Goal: Task Accomplishment & Management: Complete application form

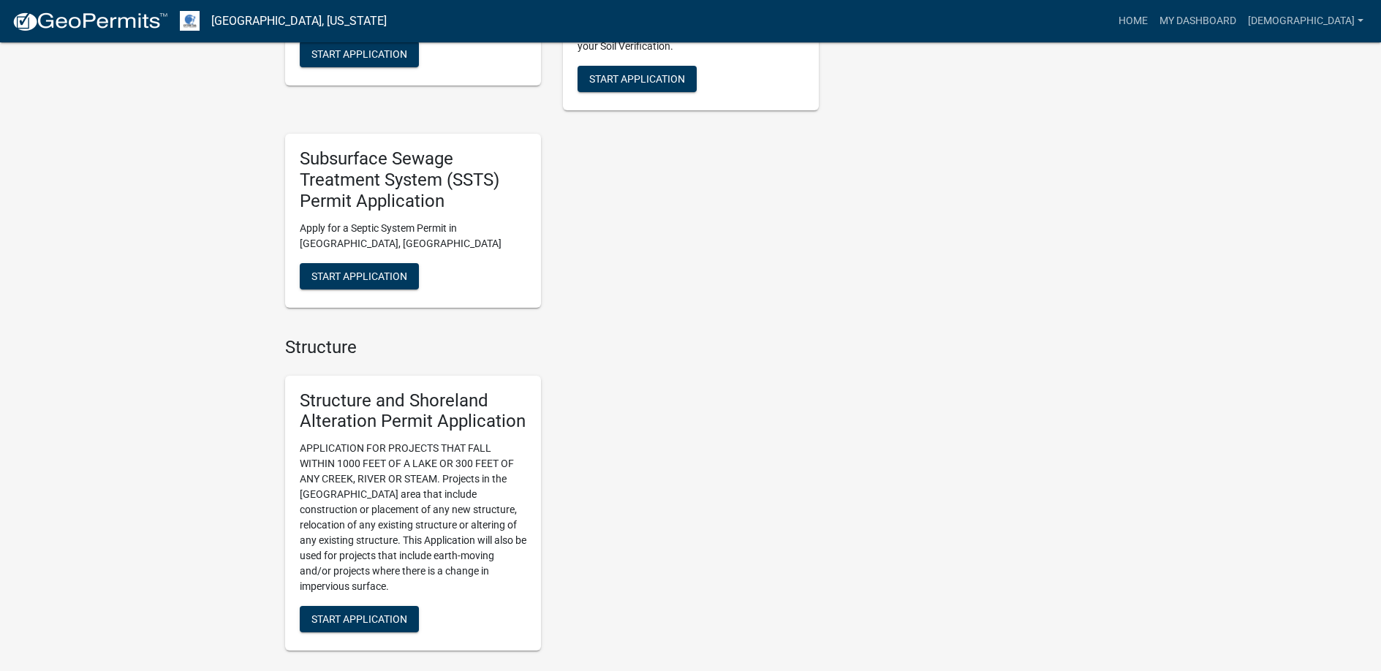
scroll to position [1170, 0]
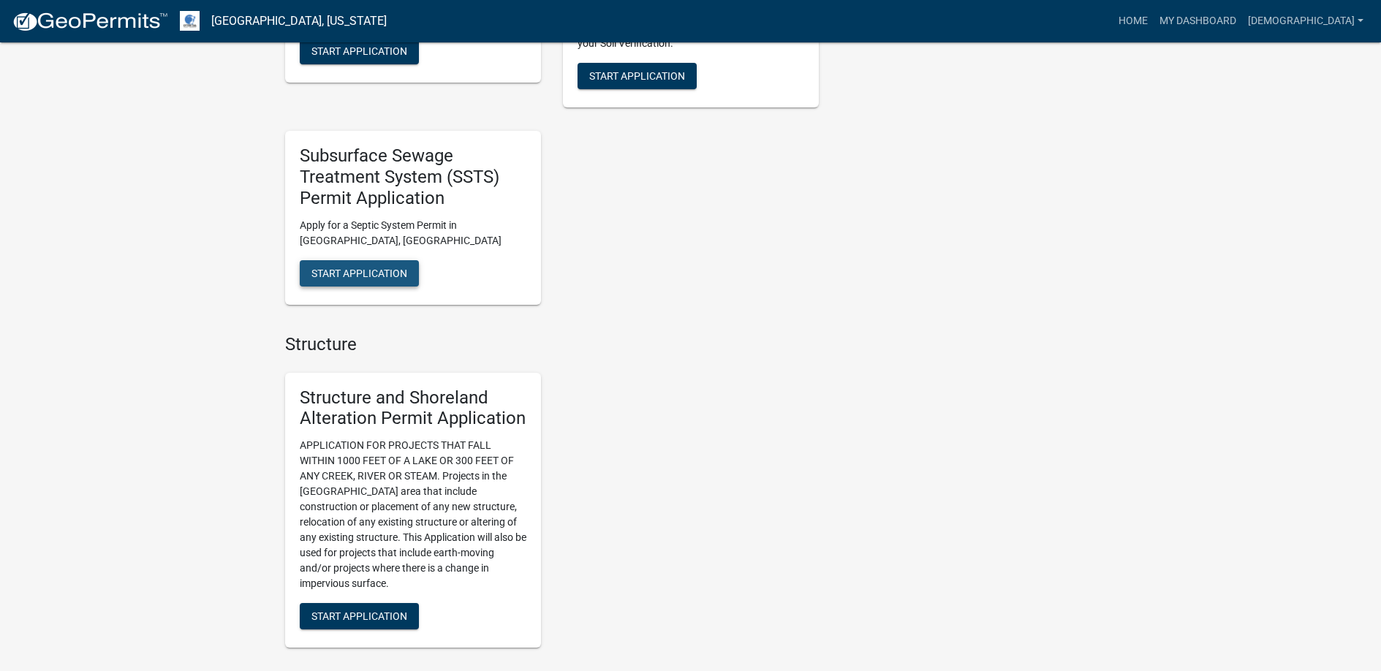
click at [364, 266] on button "Start Application" at bounding box center [359, 273] width 119 height 26
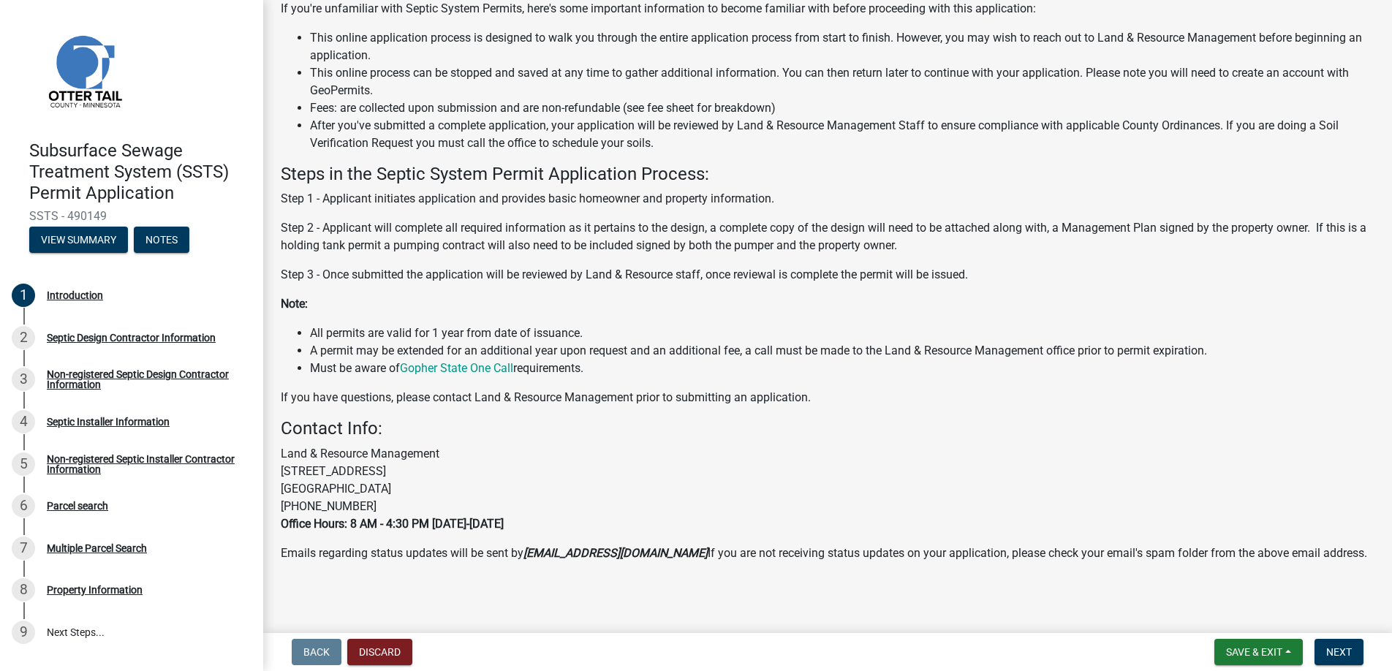
scroll to position [145, 0]
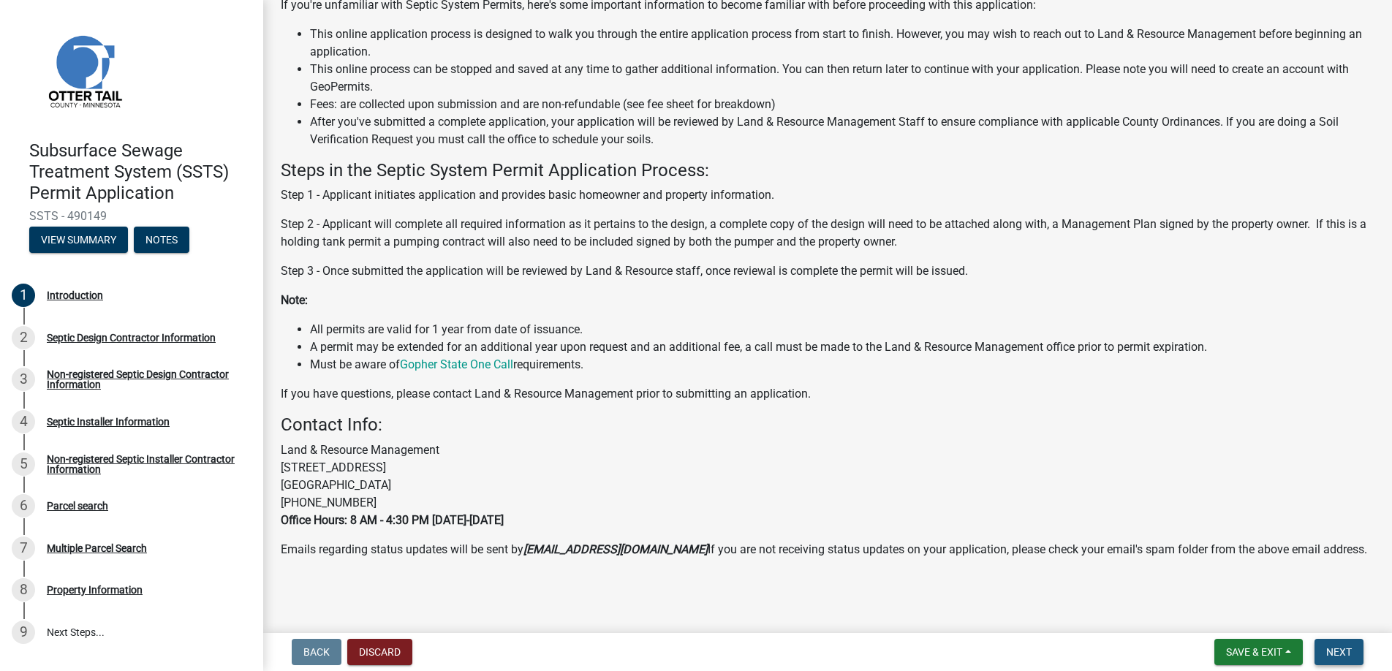
click at [1335, 649] on span "Next" at bounding box center [1339, 652] width 26 height 12
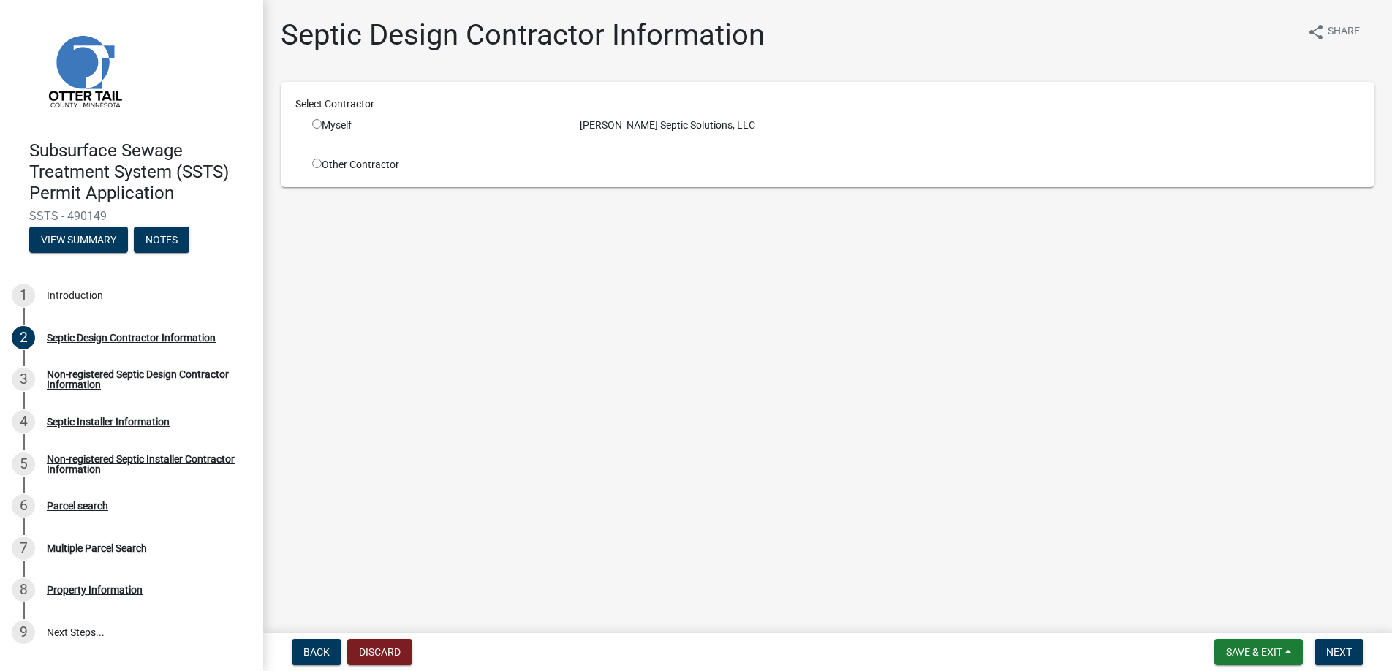
click at [319, 122] on input "radio" at bounding box center [317, 124] width 10 height 10
radio input "true"
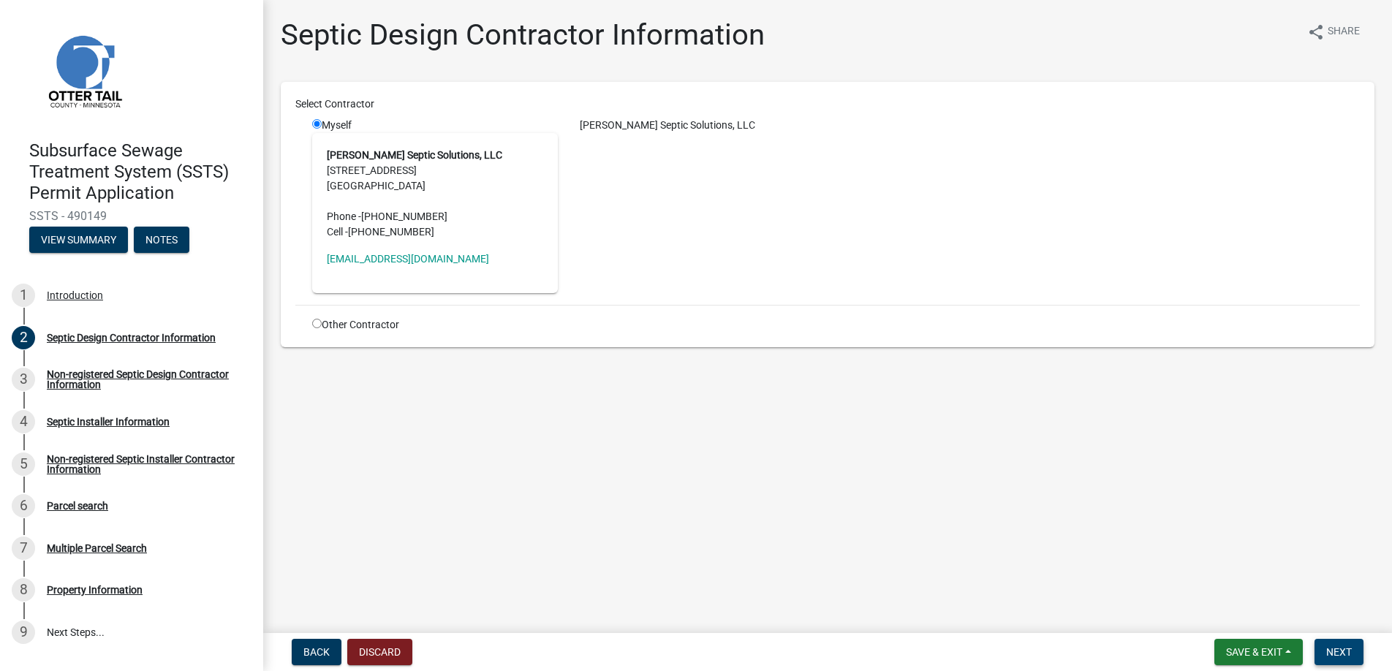
click at [1345, 643] on button "Next" at bounding box center [1338, 652] width 49 height 26
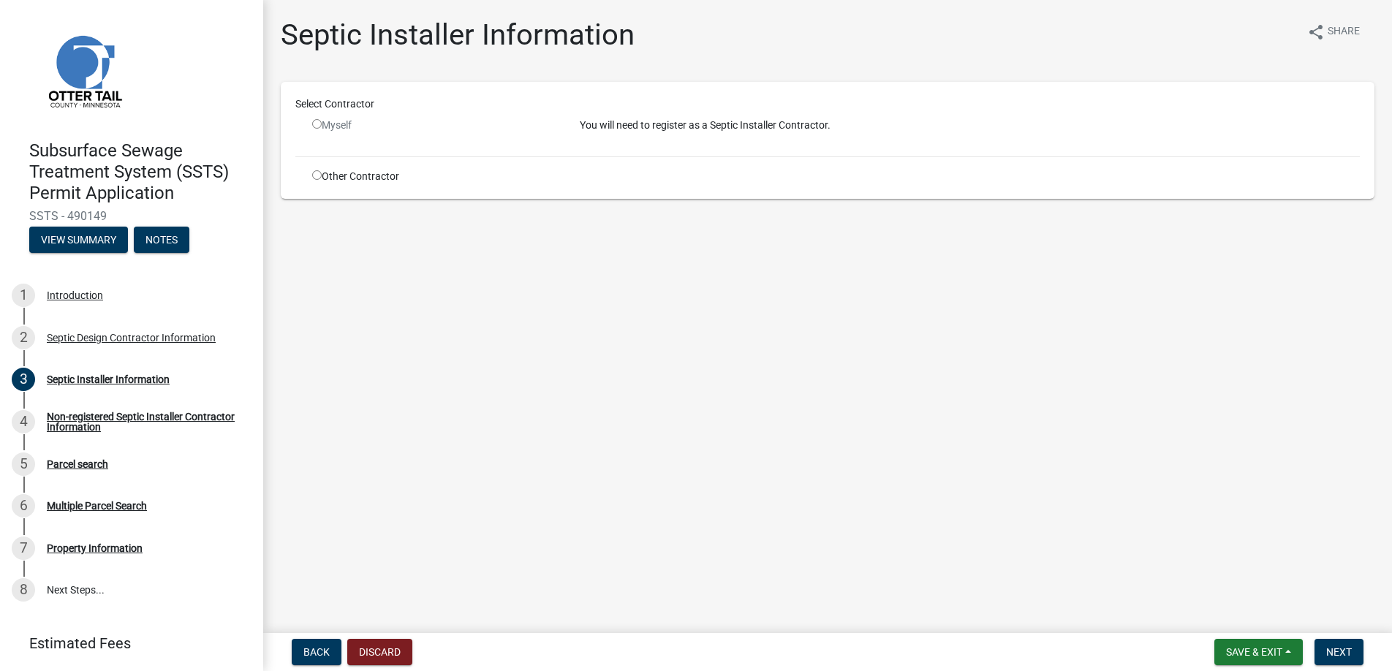
click at [317, 173] on input "radio" at bounding box center [317, 175] width 10 height 10
radio input "true"
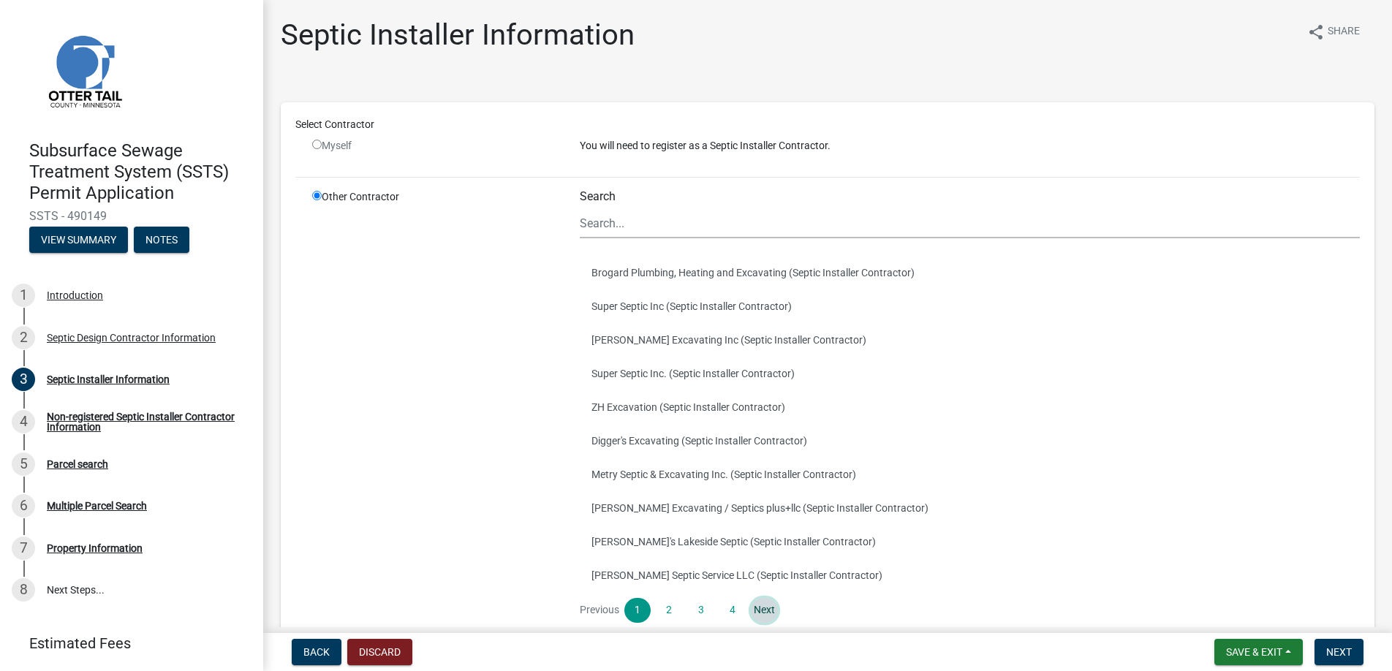
click at [760, 610] on link "Next" at bounding box center [764, 610] width 26 height 25
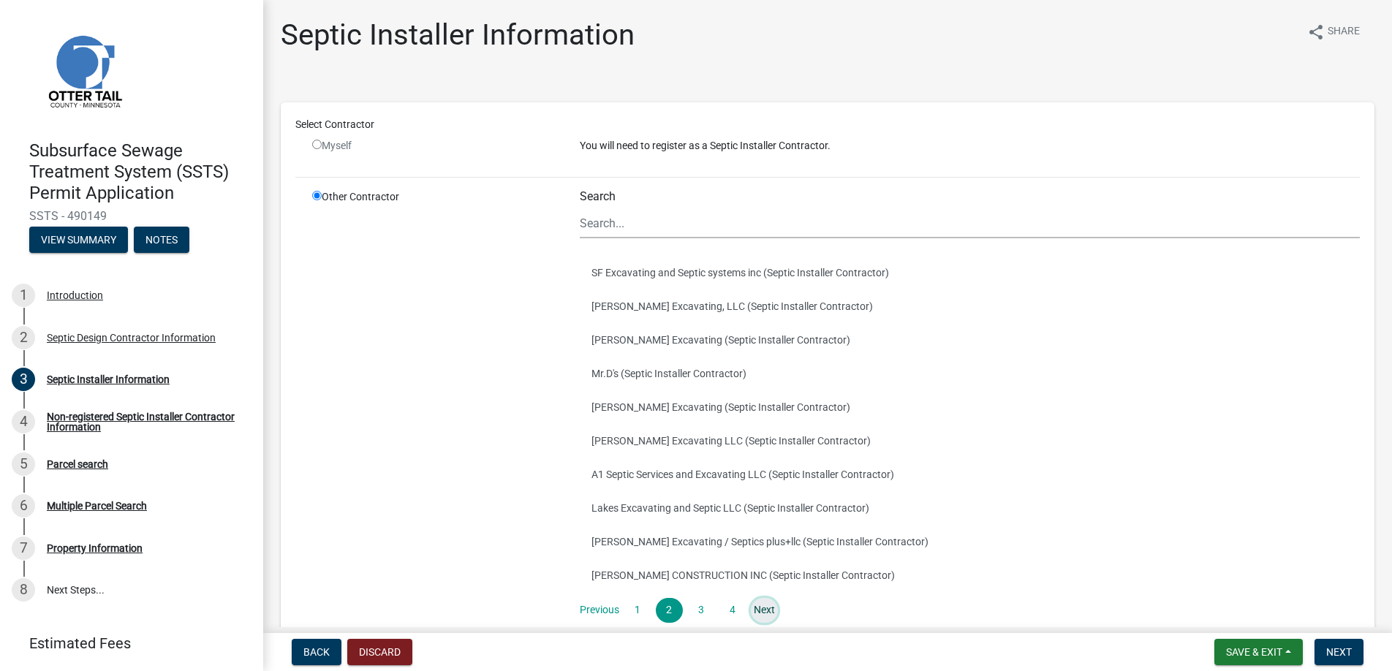
click at [760, 610] on link "Next" at bounding box center [764, 610] width 26 height 25
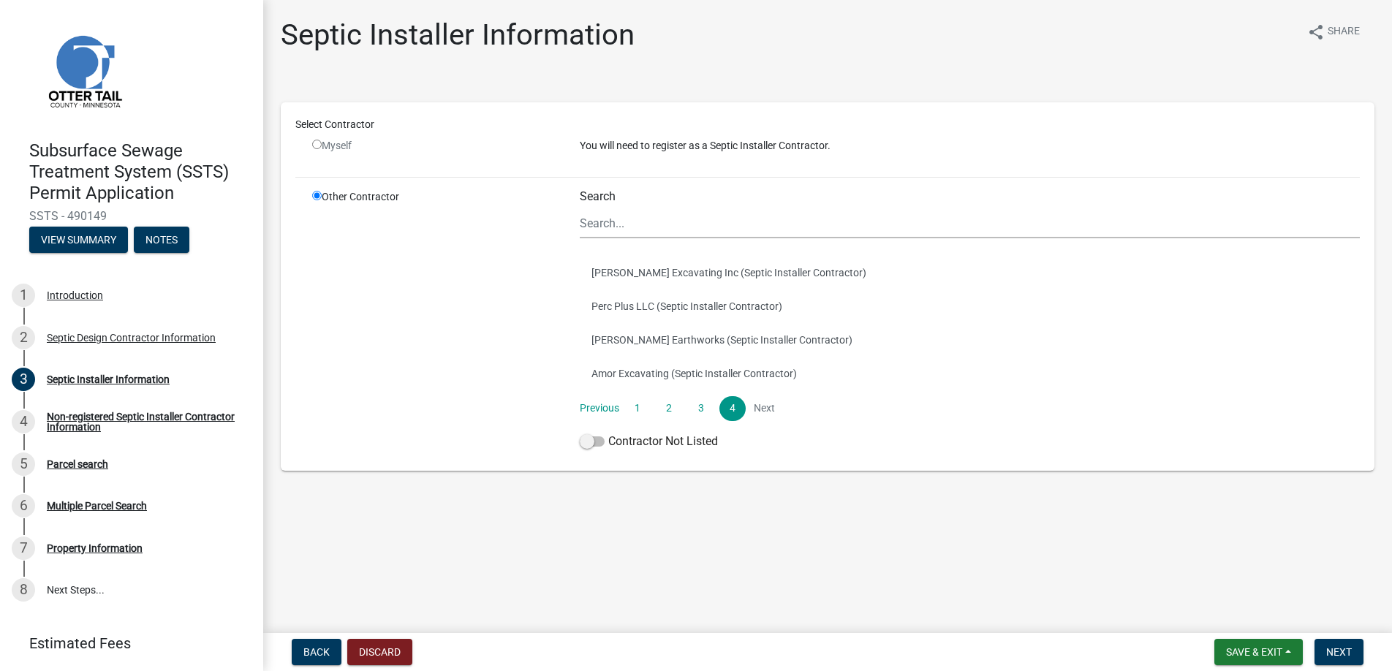
click at [765, 406] on li "Next" at bounding box center [764, 408] width 26 height 25
click at [635, 406] on link "1" at bounding box center [637, 408] width 26 height 25
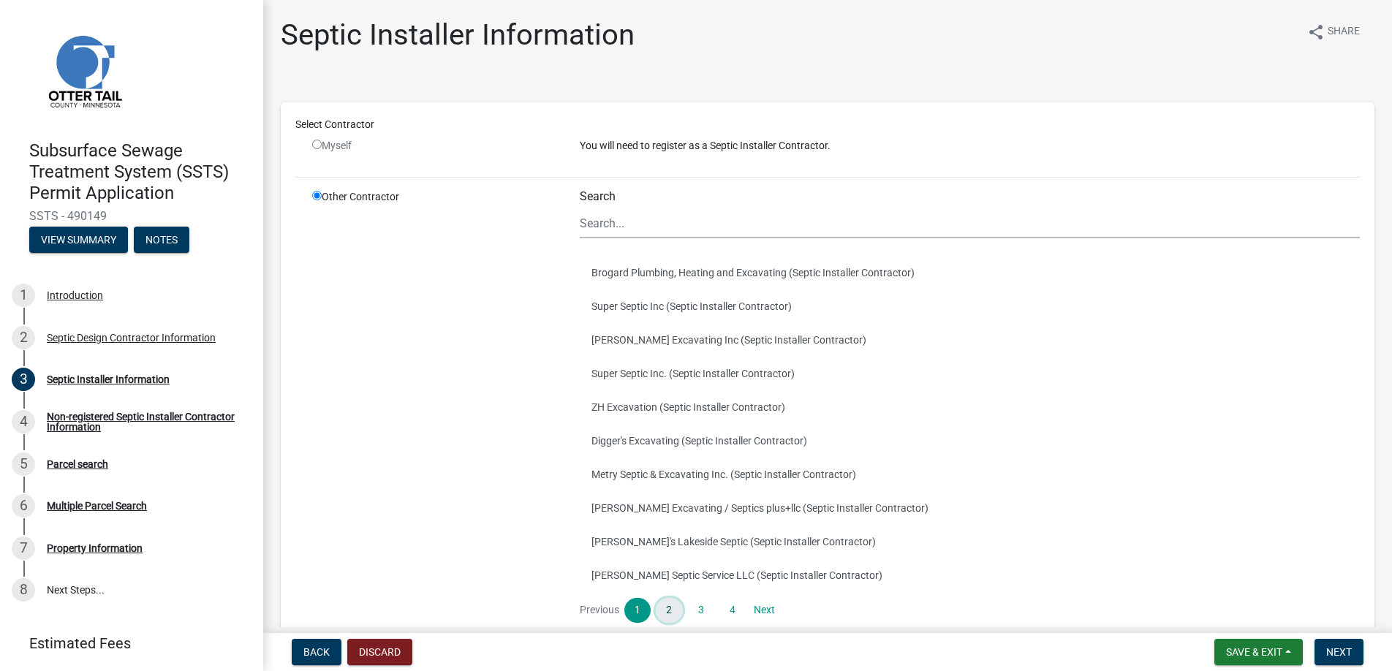
click at [669, 609] on link "2" at bounding box center [669, 610] width 26 height 25
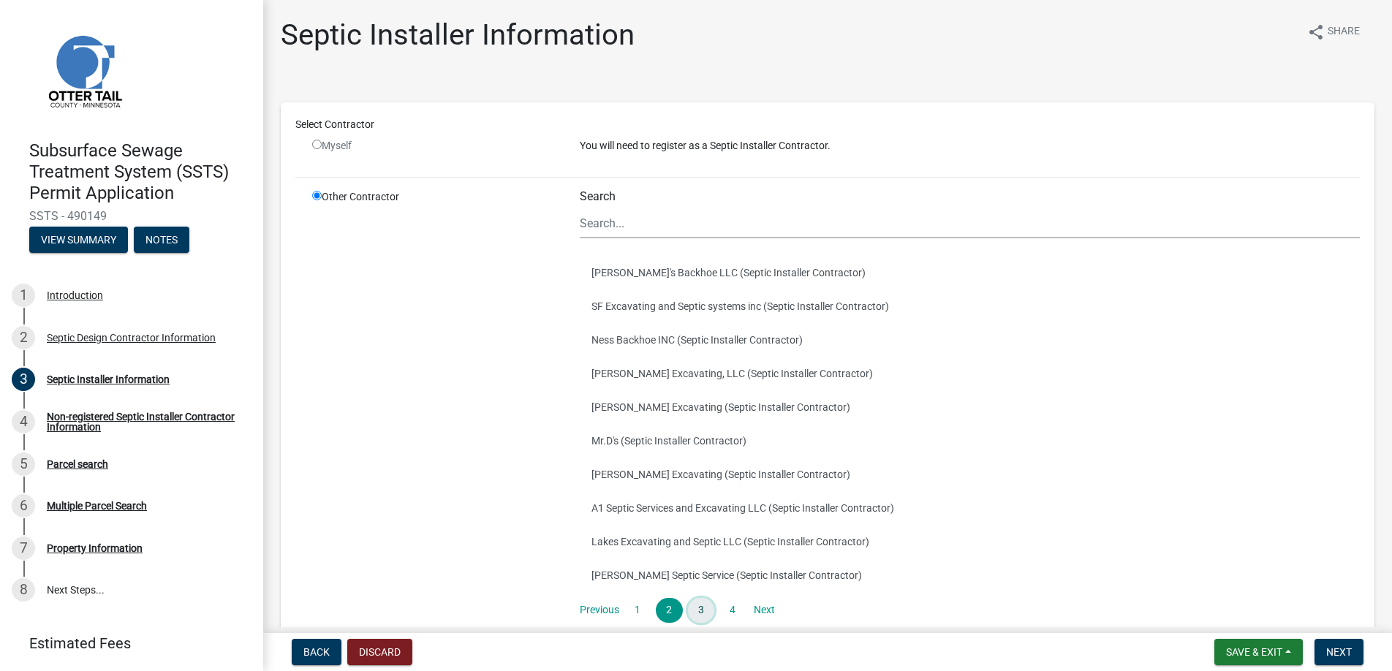
click at [697, 610] on link "3" at bounding box center [701, 610] width 26 height 25
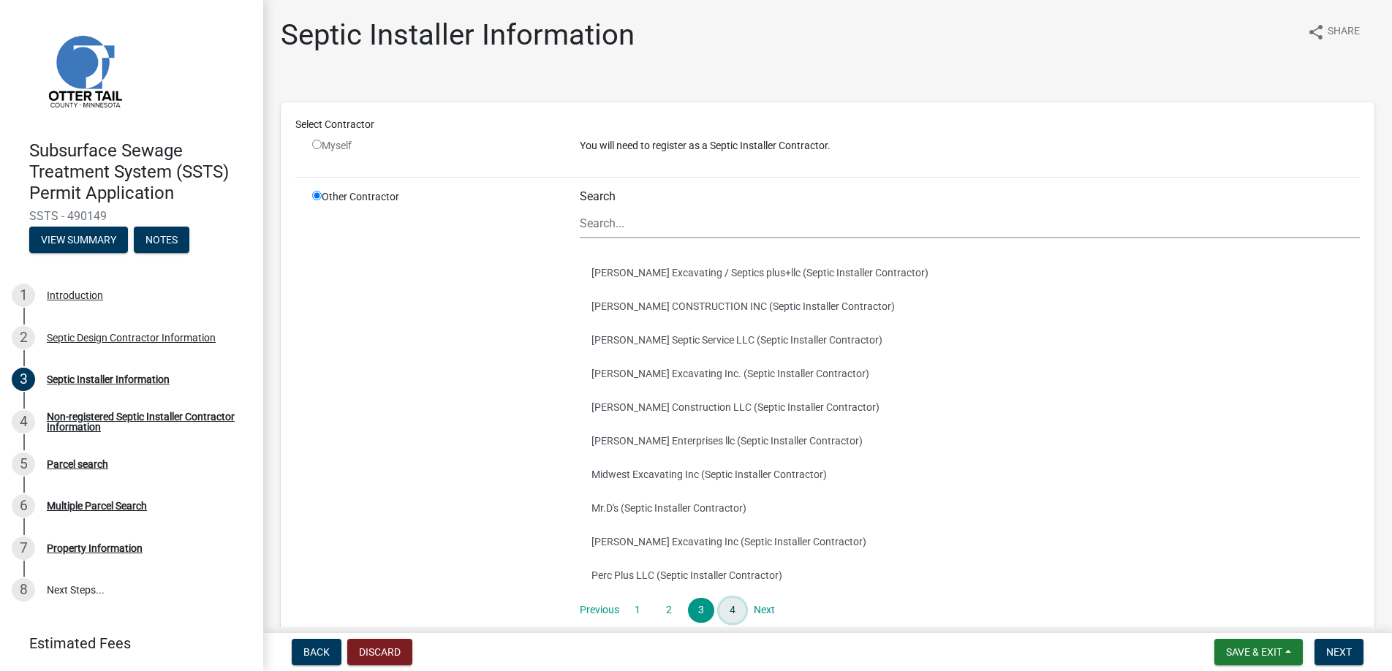
click at [730, 610] on link "4" at bounding box center [732, 610] width 26 height 25
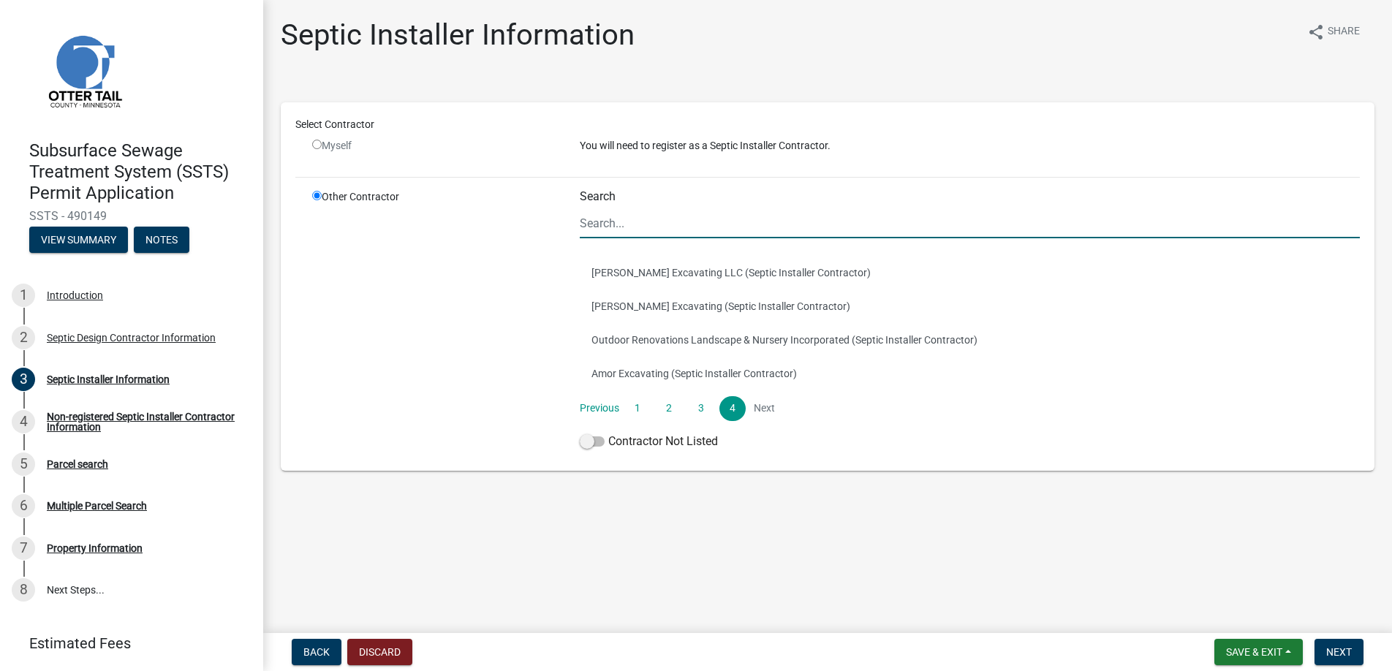
click at [611, 217] on input "Search" at bounding box center [970, 223] width 780 height 30
type input "[PERSON_NAME]"
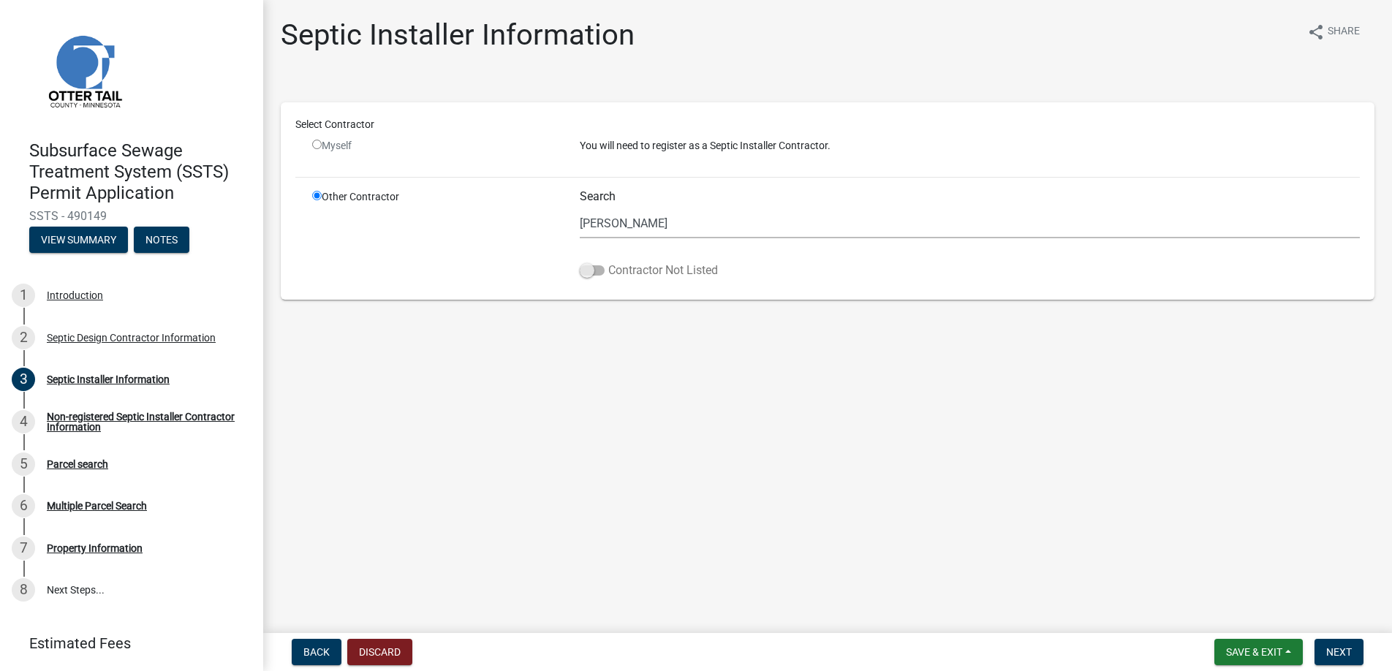
click at [589, 270] on span at bounding box center [592, 270] width 25 height 10
click at [608, 262] on input "Contractor Not Listed" at bounding box center [608, 262] width 0 height 0
click at [1343, 655] on span "Next" at bounding box center [1339, 652] width 26 height 12
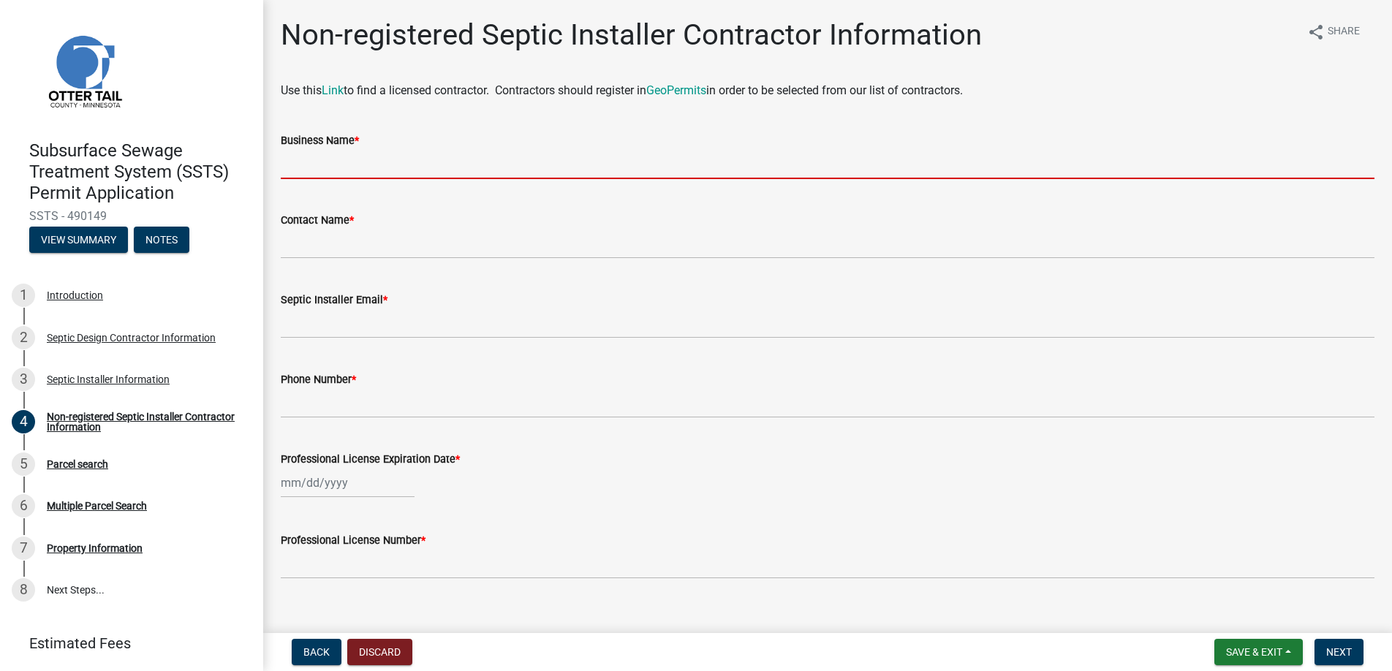
click at [326, 165] on input "Business Name *" at bounding box center [828, 164] width 1094 height 30
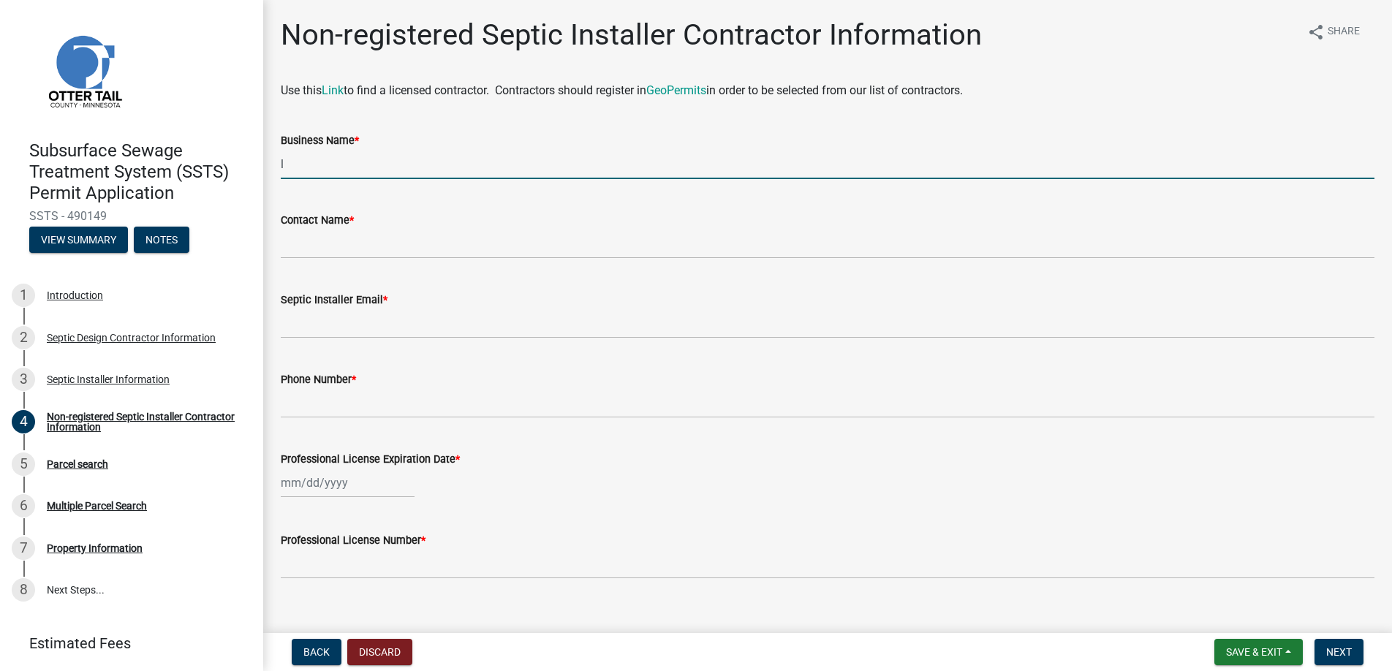
type input "[PERSON_NAME] Excavating"
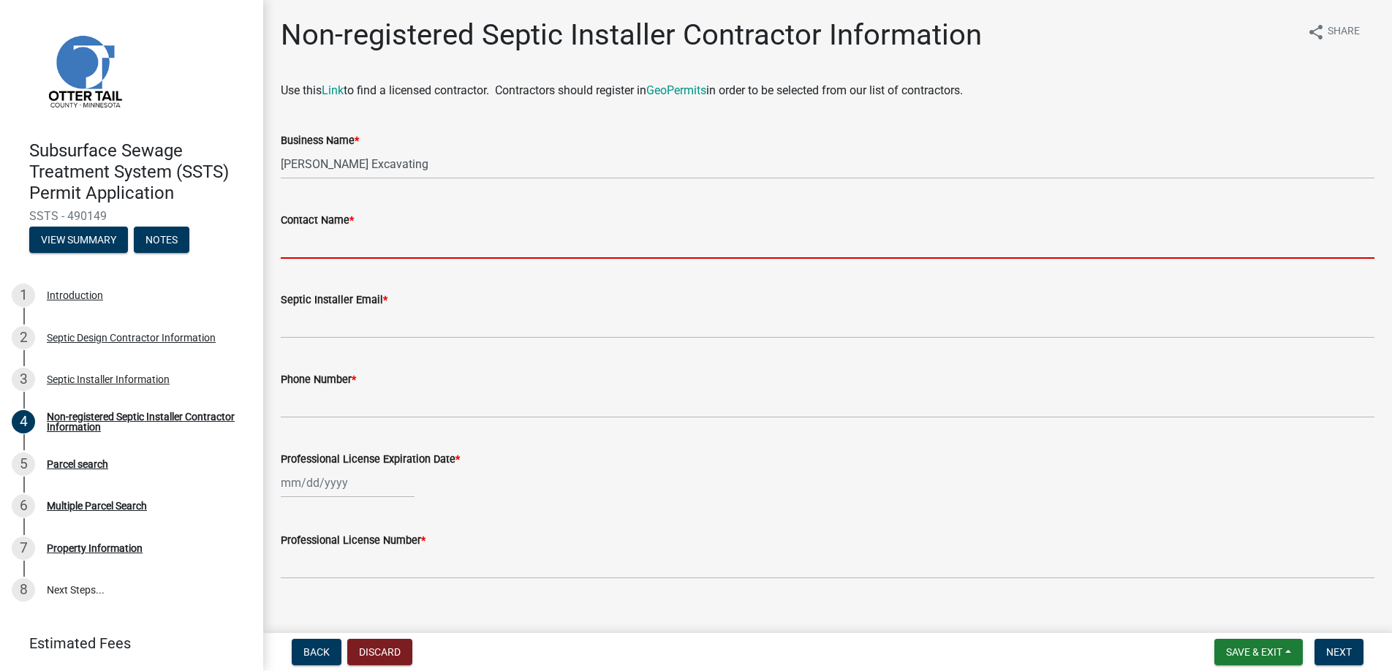
click at [333, 242] on input "Contact Name *" at bounding box center [828, 244] width 1094 height 30
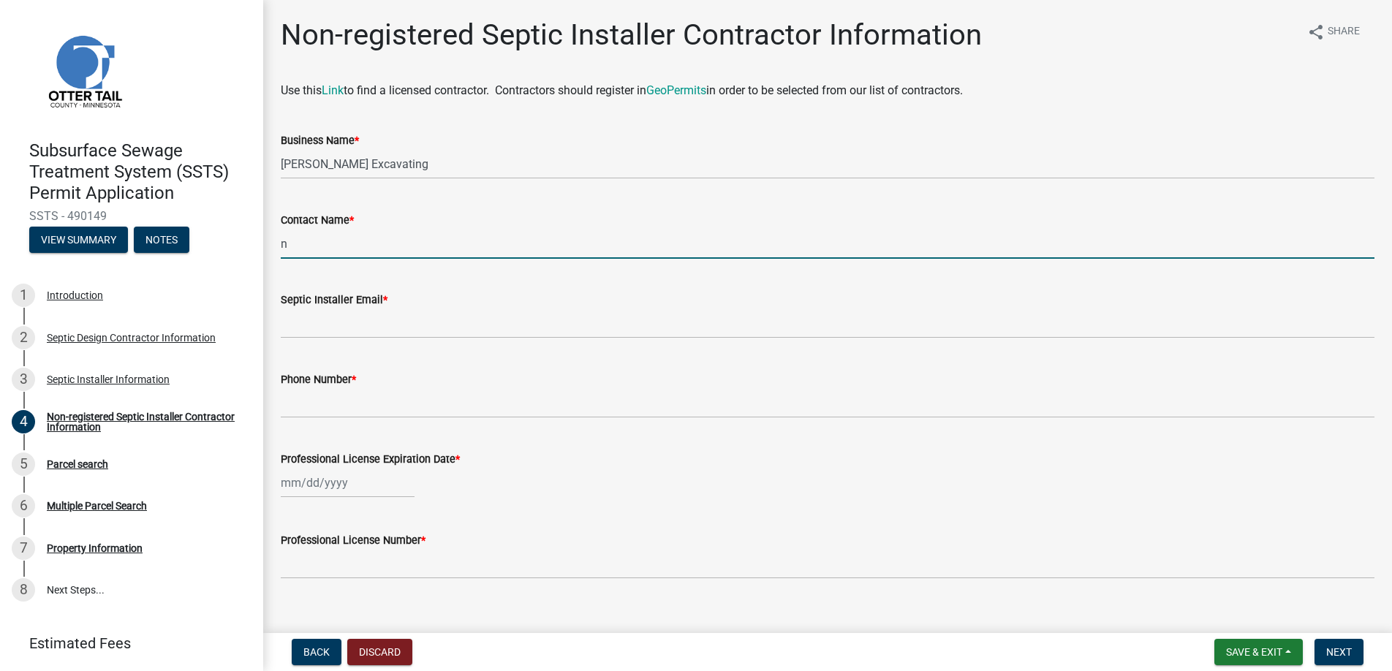
type input "[PERSON_NAME]"
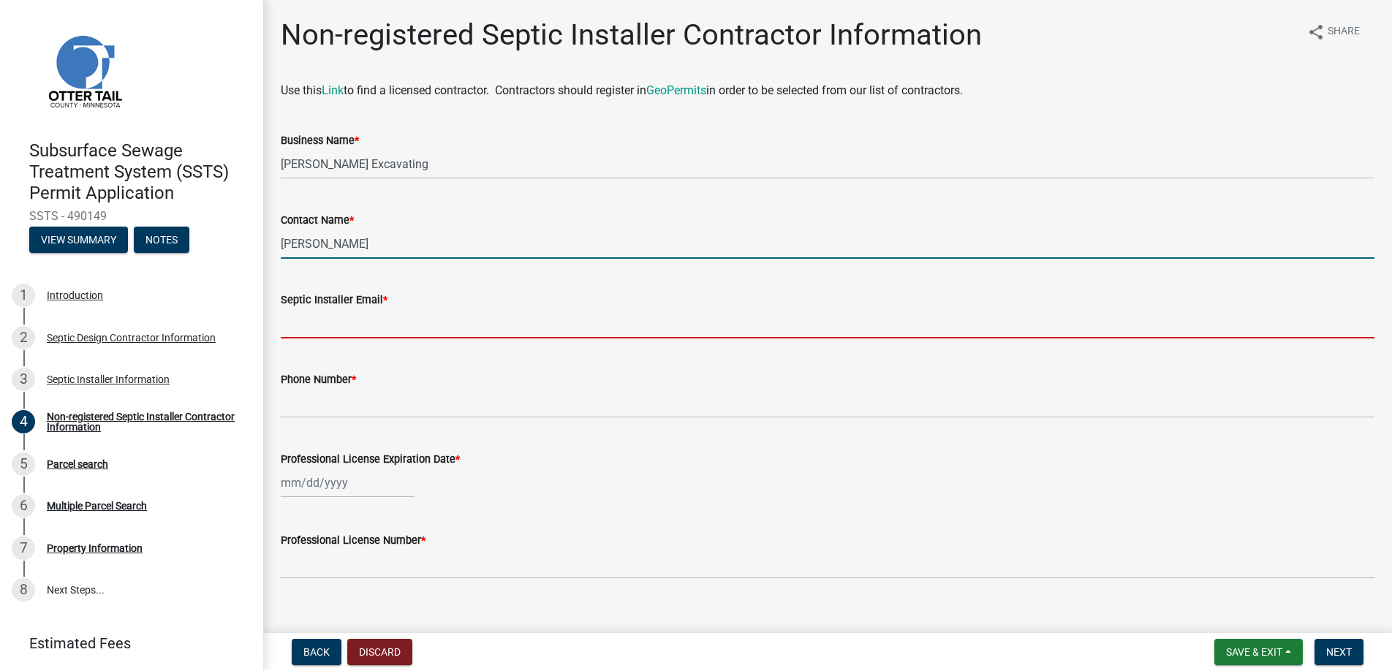
click at [333, 318] on input "Septic Installer Email *" at bounding box center [828, 323] width 1094 height 30
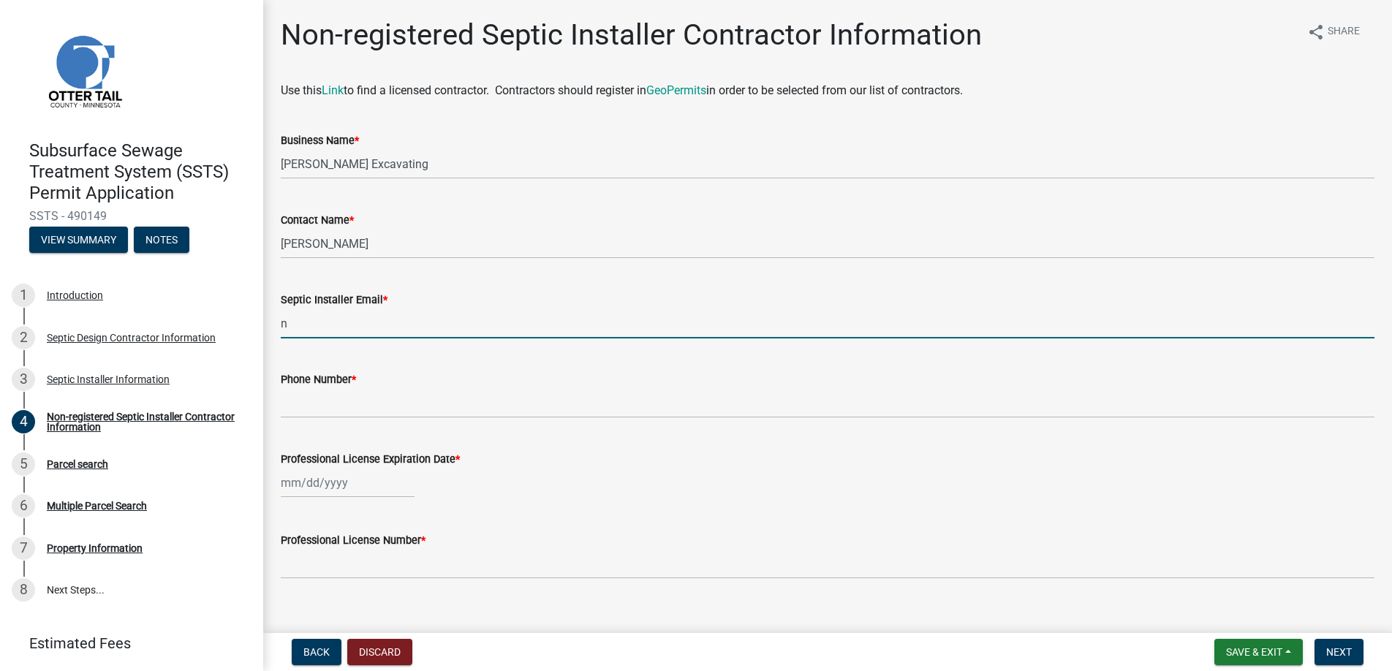
type input "[EMAIL_ADDRESS][DOMAIN_NAME]"
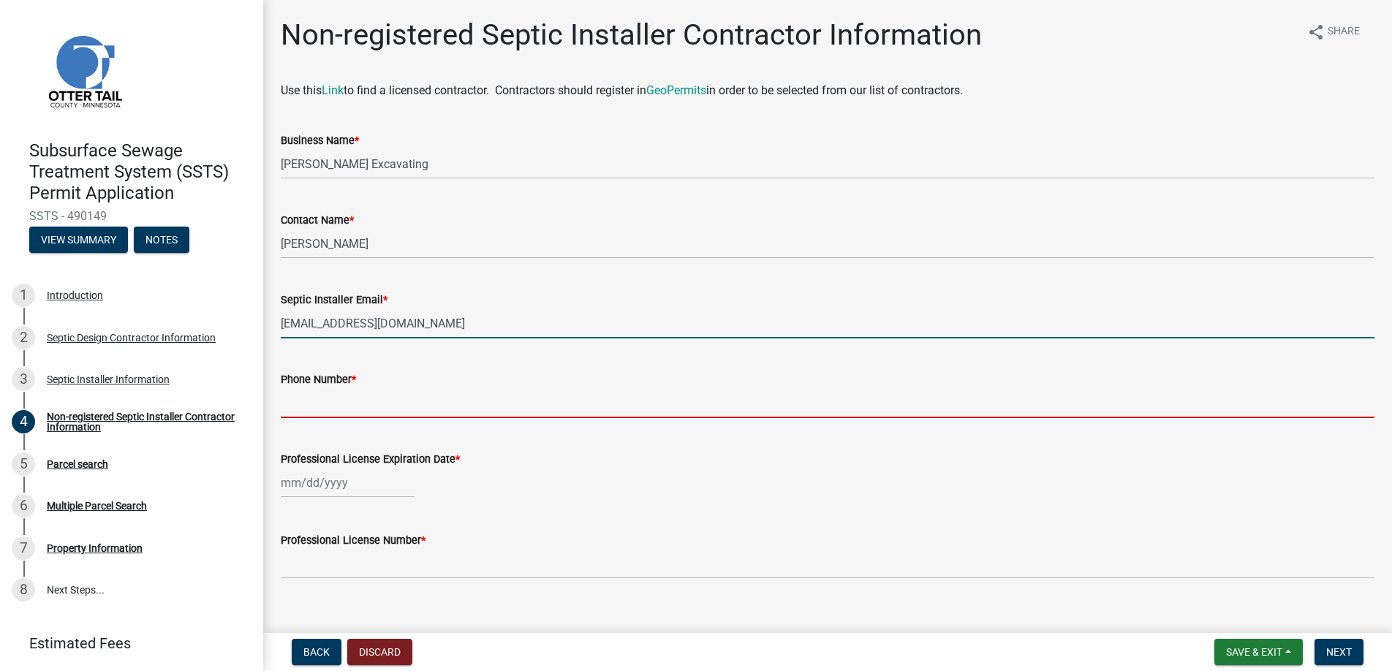
click at [335, 402] on input "Phone Number *" at bounding box center [828, 403] width 1094 height 30
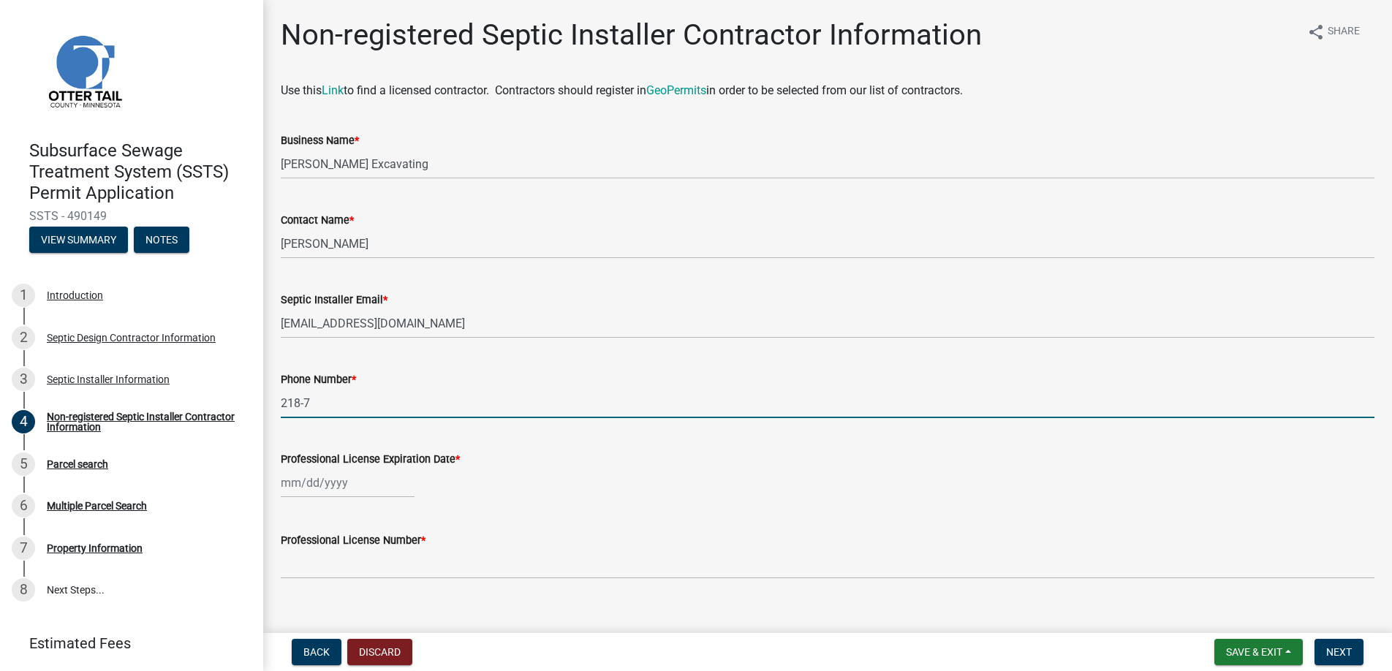
type input "[PHONE_NUMBER]"
click at [325, 484] on div at bounding box center [348, 483] width 134 height 30
select select "10"
select select "2025"
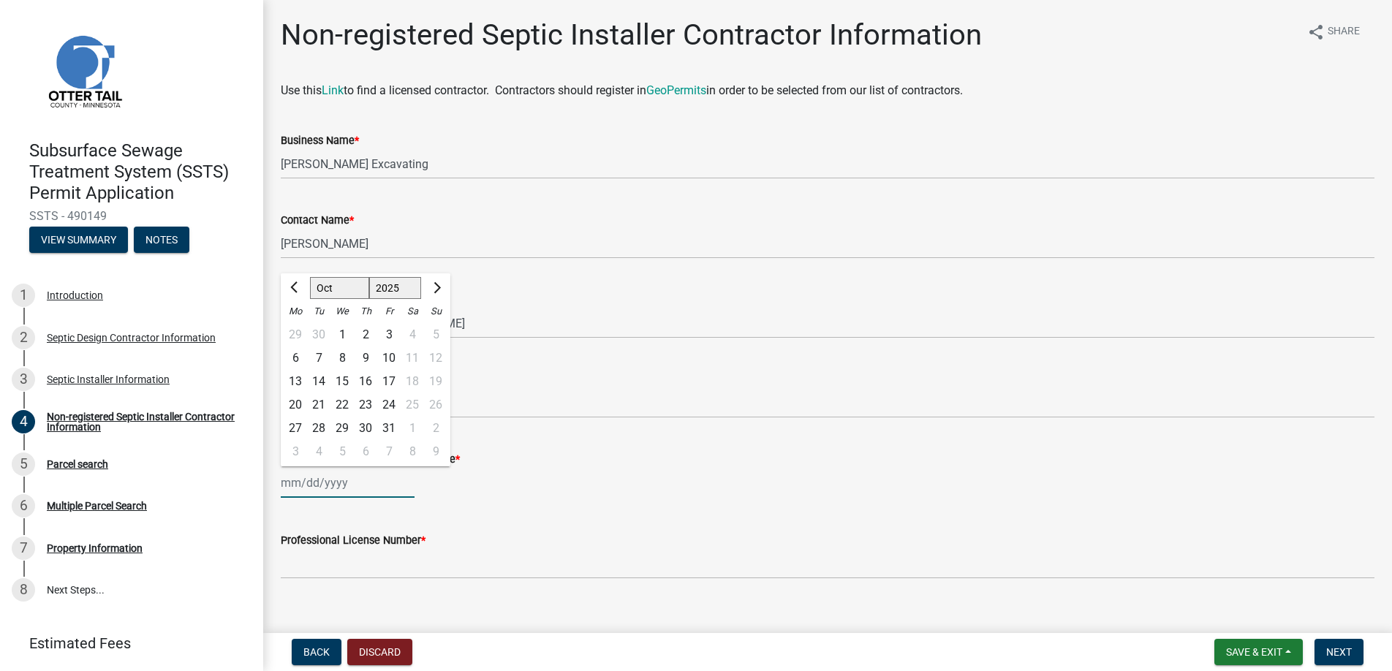
click at [328, 483] on input "Professional License Expiration Date *" at bounding box center [348, 483] width 134 height 30
type input "[DATE]"
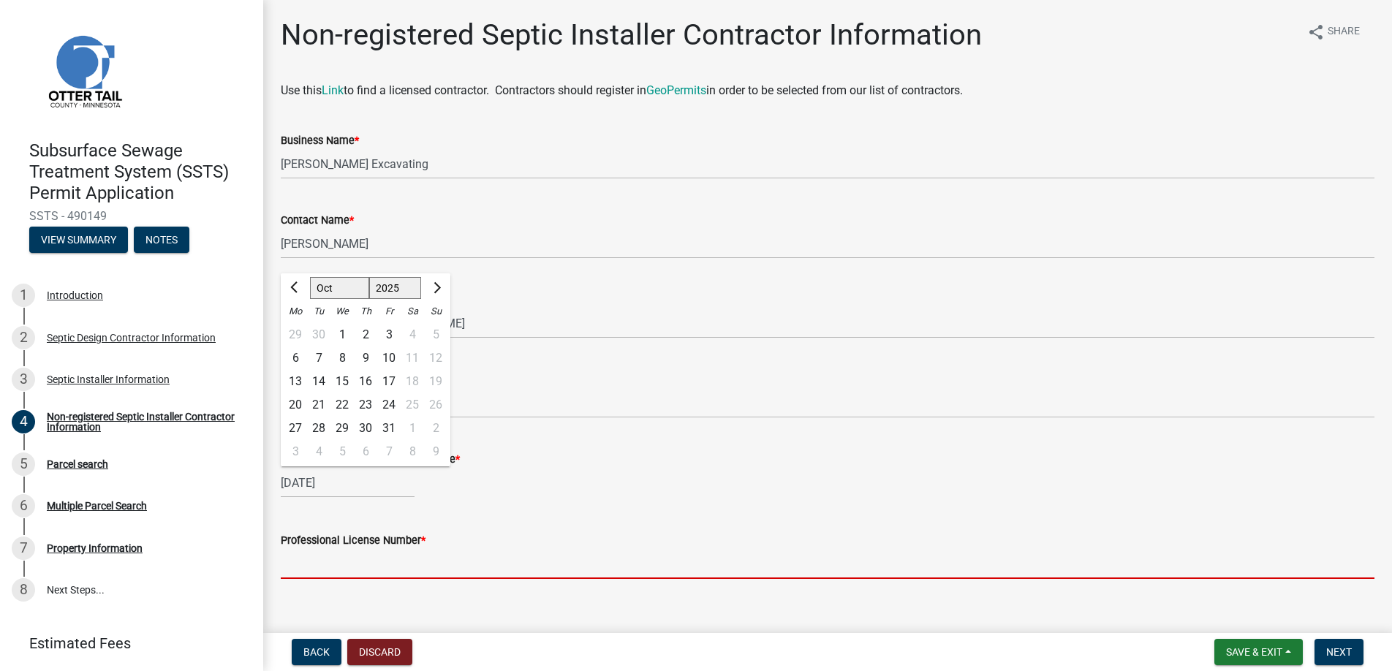
click at [326, 566] on input "Professional License Number *" at bounding box center [828, 564] width 1094 height 30
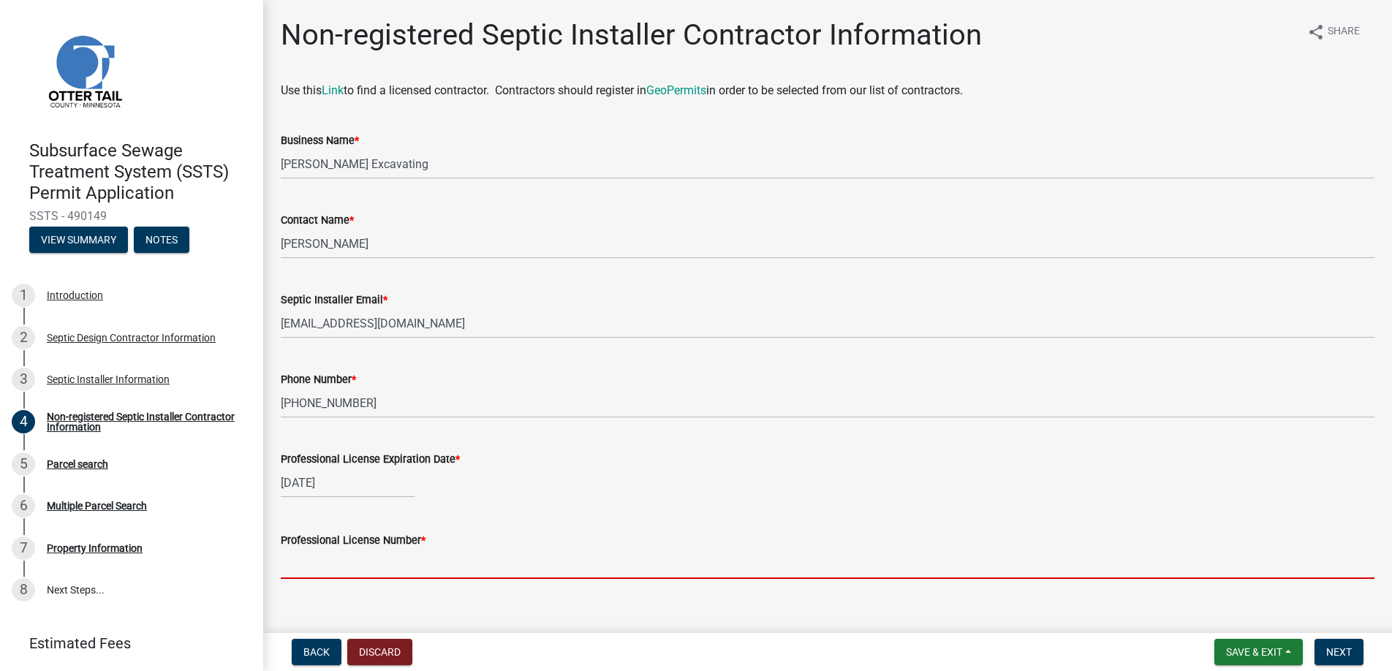
type input "L4296"
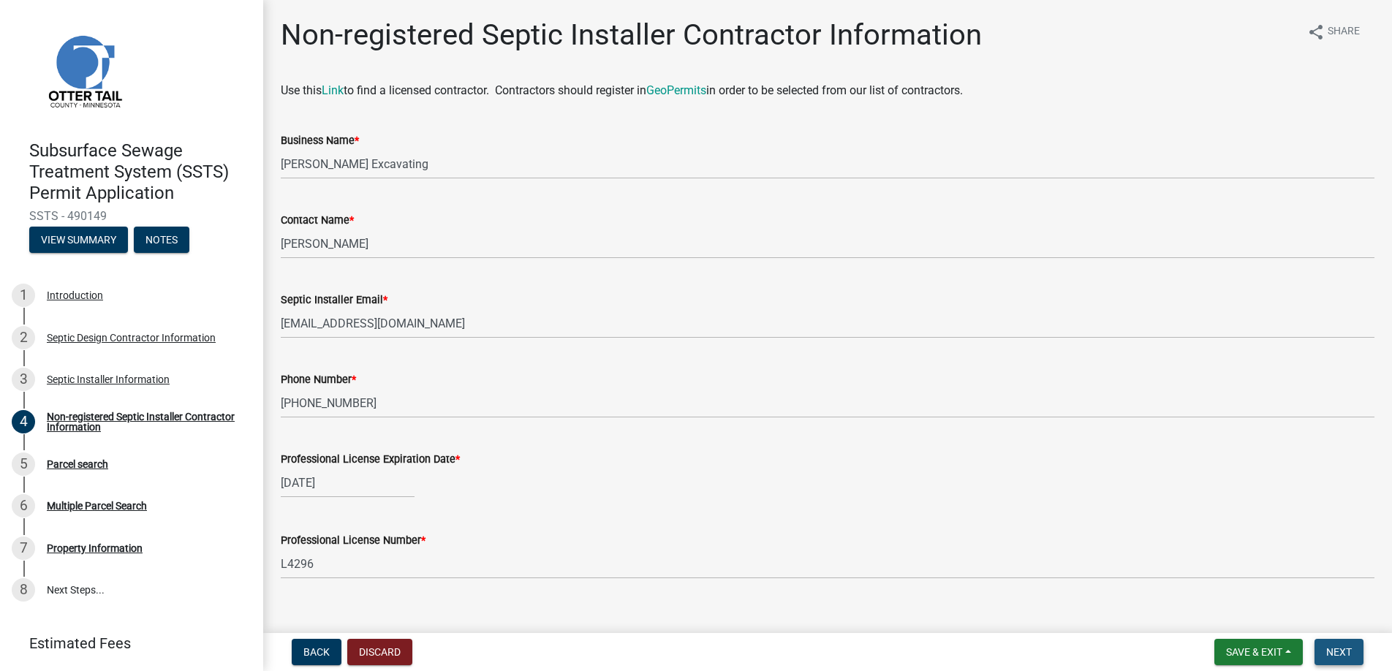
click at [1345, 647] on span "Next" at bounding box center [1339, 652] width 26 height 12
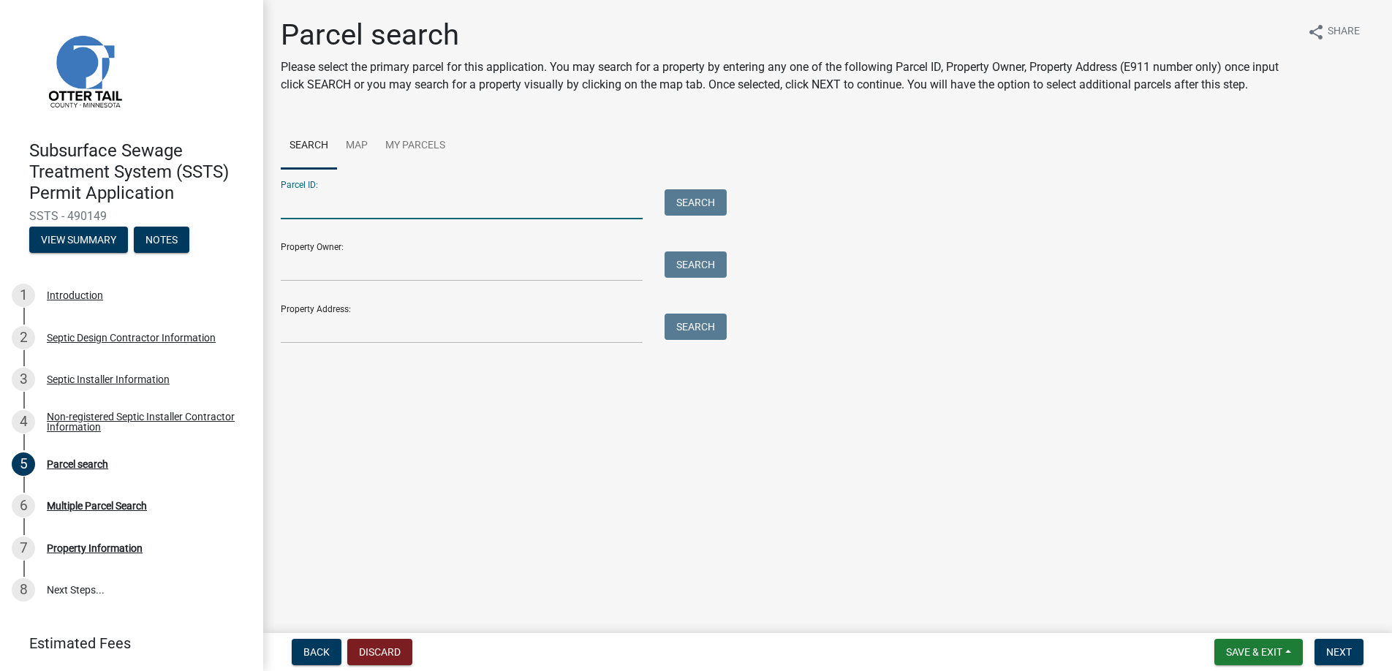
click at [308, 202] on input "Parcel ID:" at bounding box center [462, 204] width 362 height 30
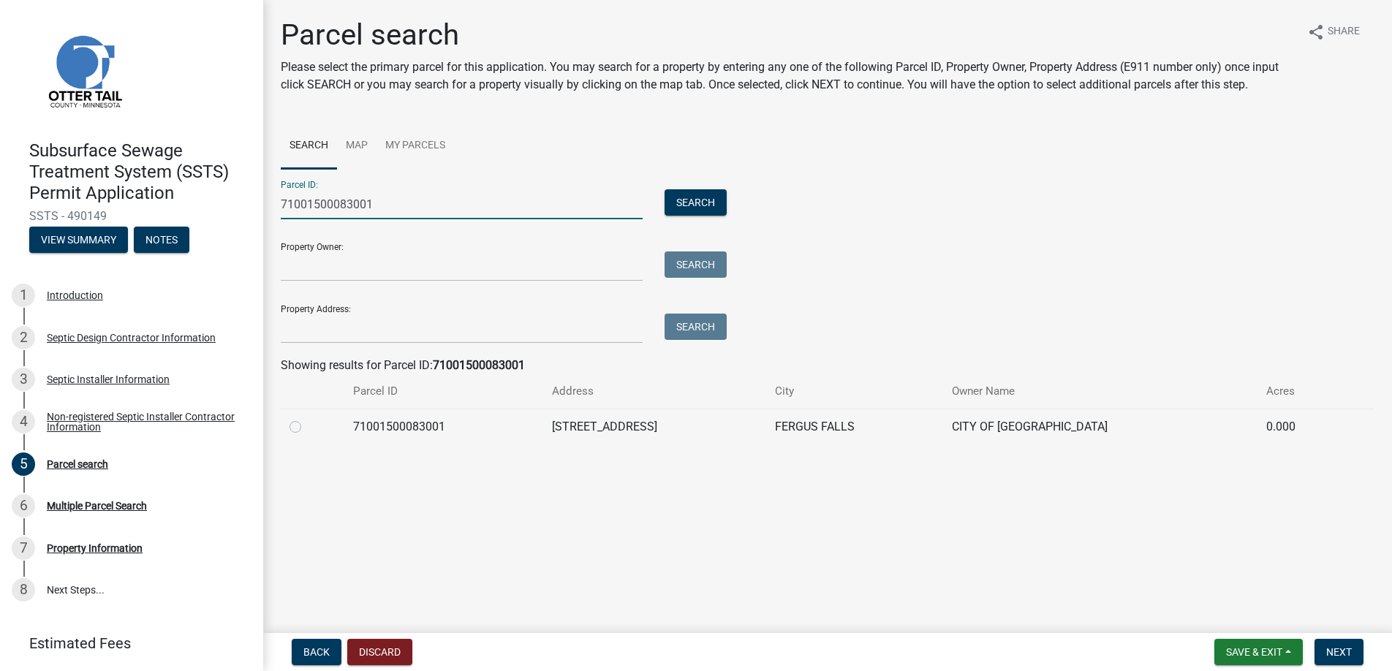
type input "71001500083001"
click at [307, 418] on label at bounding box center [307, 418] width 0 height 0
click at [307, 425] on input "radio" at bounding box center [312, 423] width 10 height 10
radio input "true"
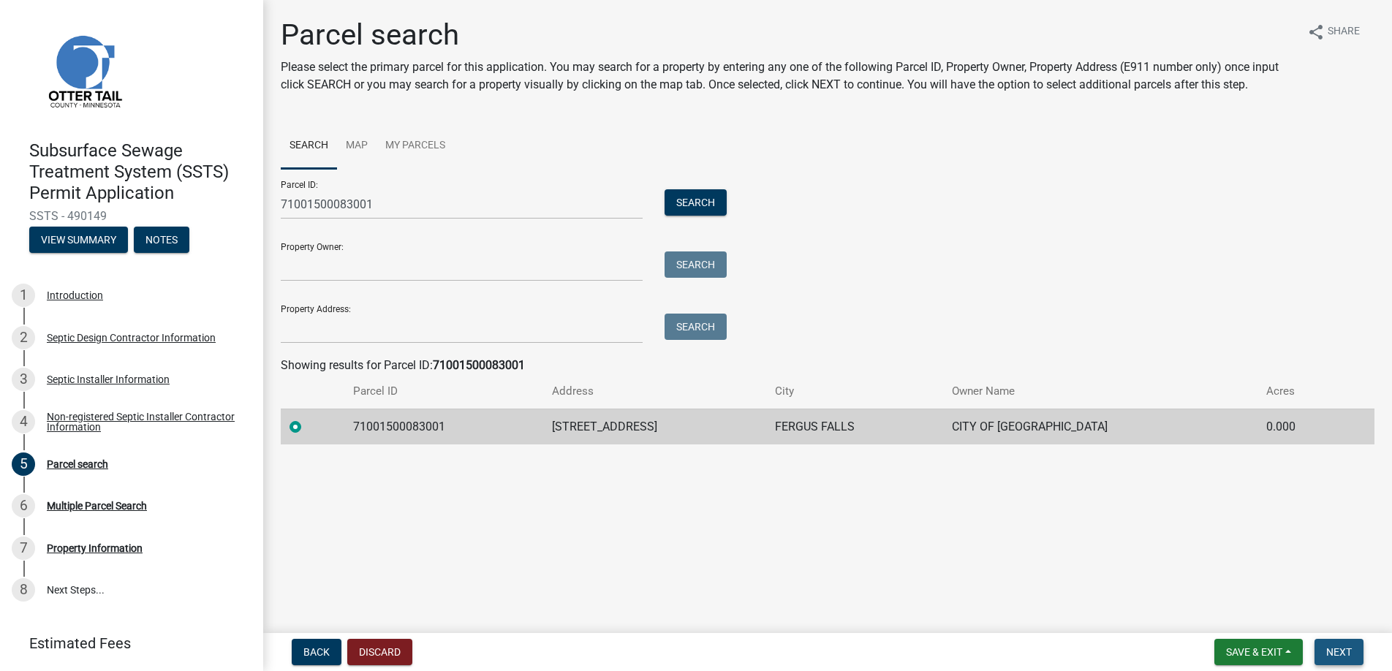
click at [1340, 649] on span "Next" at bounding box center [1339, 652] width 26 height 12
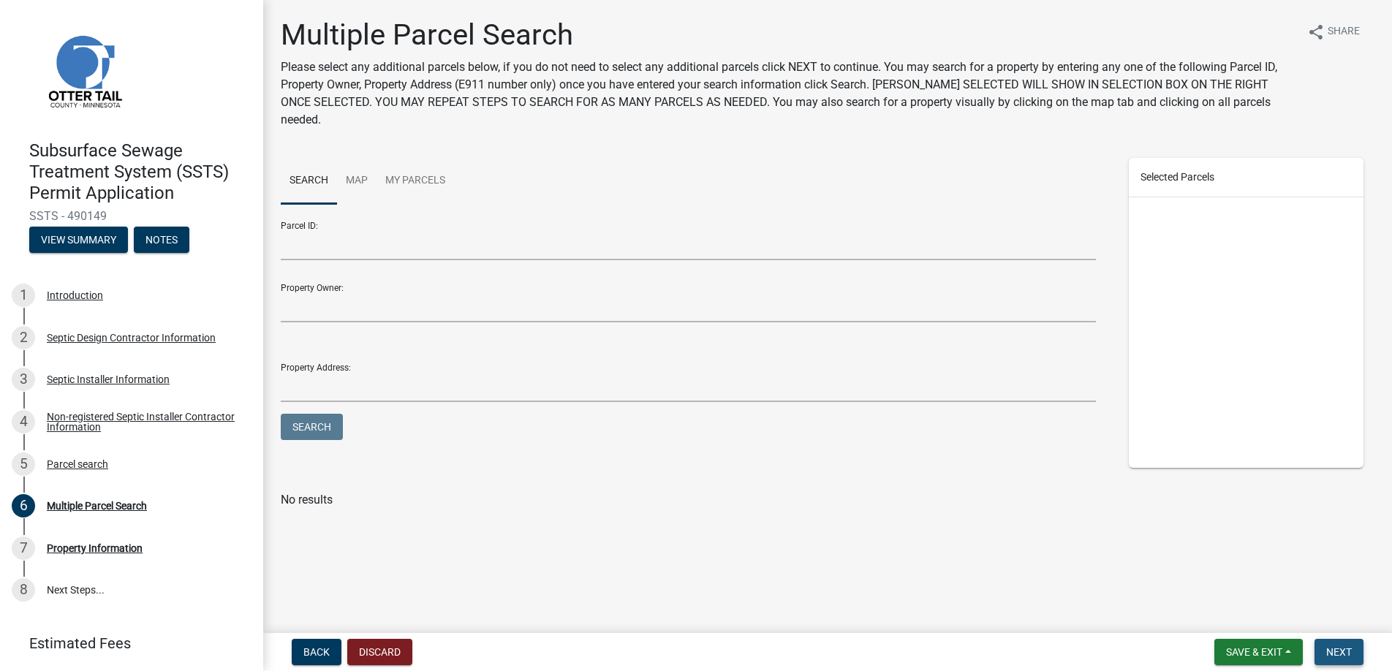
click at [1340, 649] on span "Next" at bounding box center [1339, 652] width 26 height 12
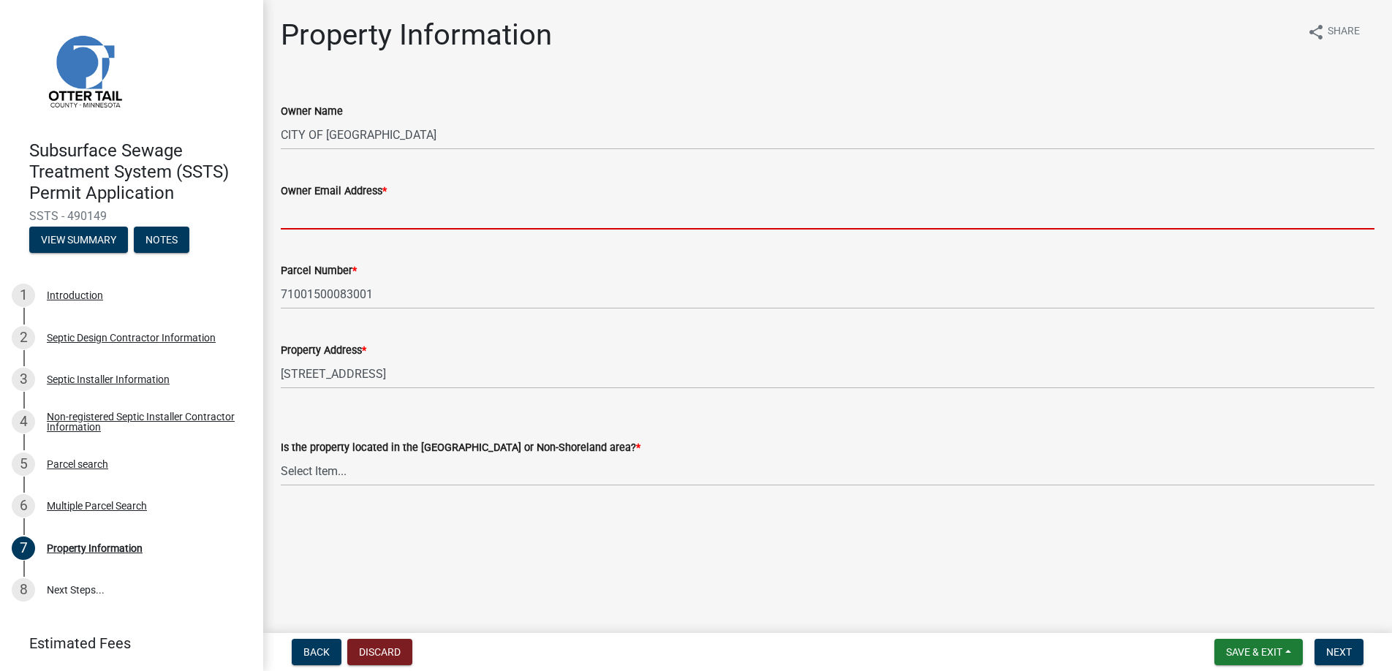
click at [342, 210] on input "Owner Email Address *" at bounding box center [828, 215] width 1094 height 30
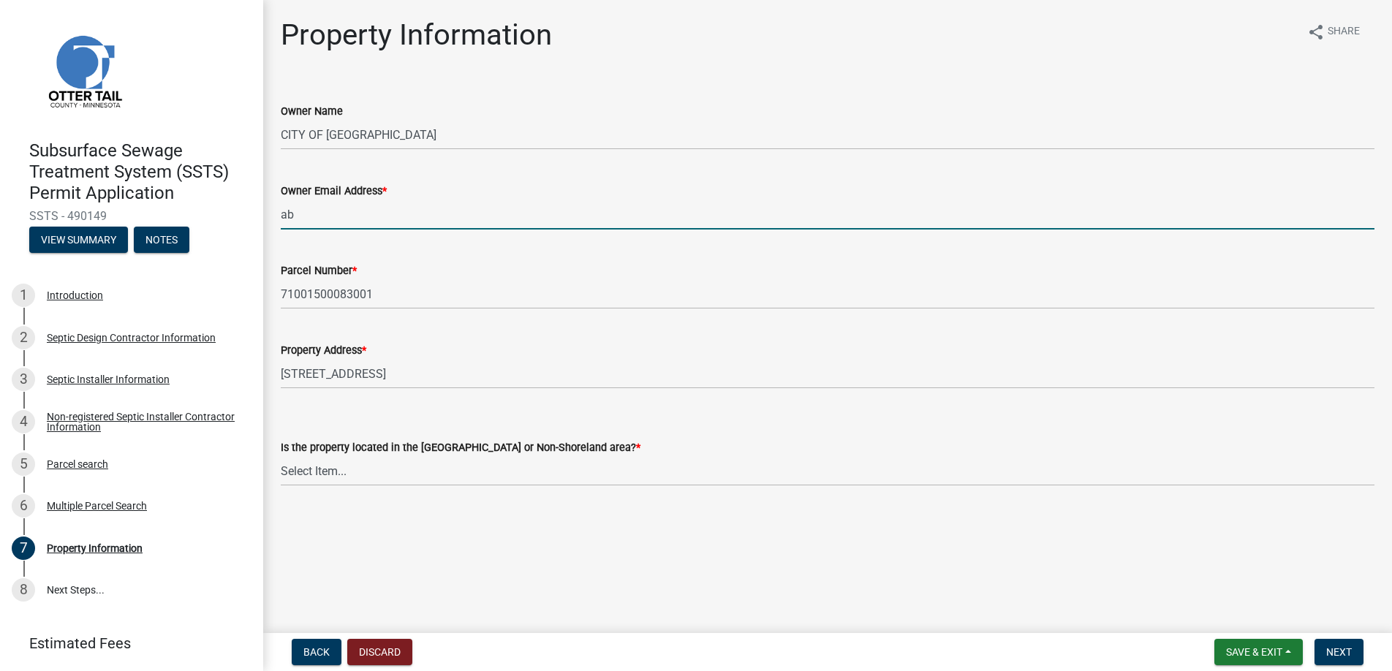
type input "[EMAIL_ADDRESS][DOMAIN_NAME]"
click at [319, 469] on select "Select Item... Shoreland Non-Shoreland" at bounding box center [828, 471] width 1094 height 30
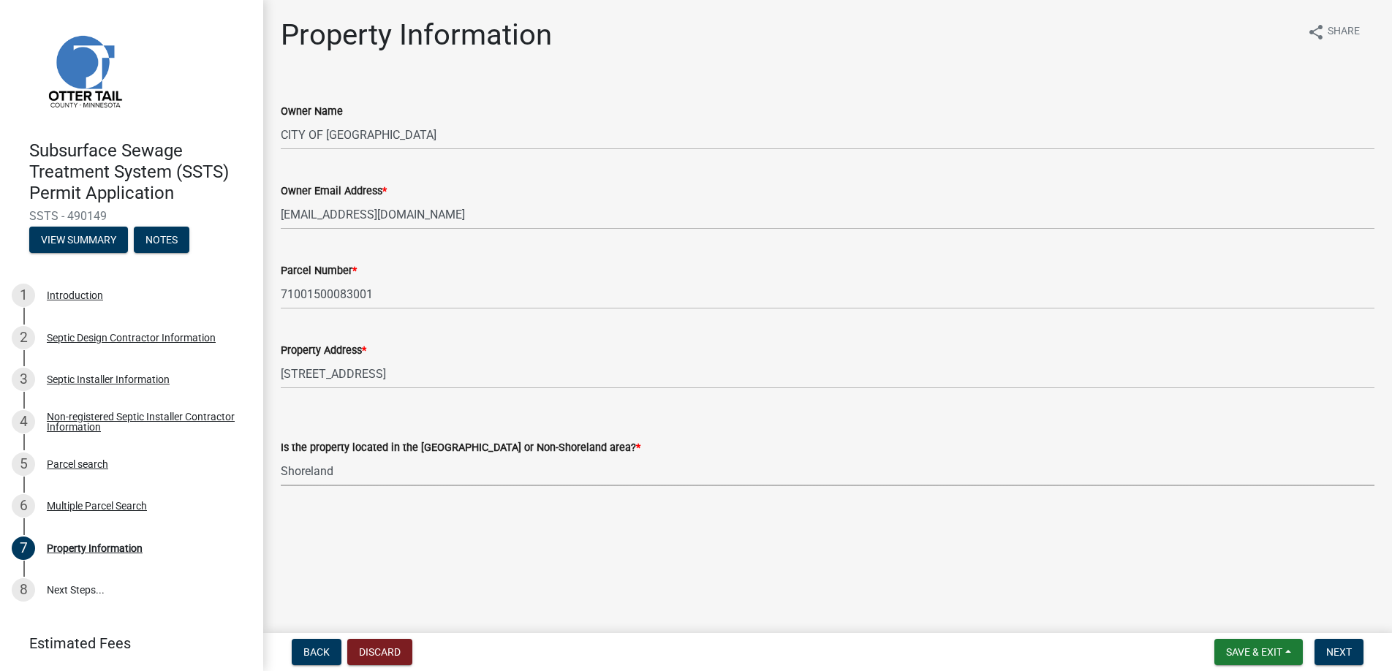
click at [281, 456] on select "Select Item... Shoreland Non-Shoreland" at bounding box center [828, 471] width 1094 height 30
select select "f91142e6-e911-469c-9754-896c7e7f9e05"
click at [1337, 652] on span "Next" at bounding box center [1339, 652] width 26 height 12
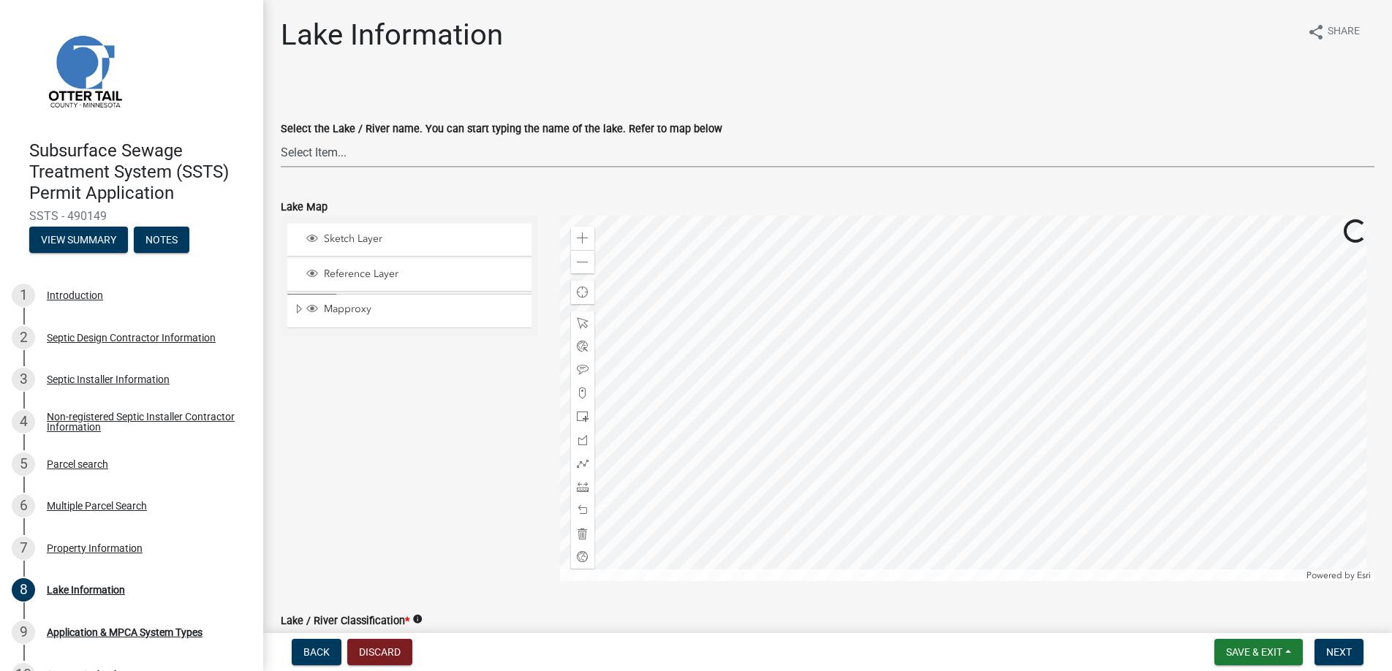
click at [318, 145] on select "Select Item... None [PERSON_NAME] 56-031 [PERSON_NAME] 56-118 [PERSON_NAME] 56-…" at bounding box center [828, 152] width 1094 height 30
click at [281, 137] on select "Select Item... None [PERSON_NAME] 56-031 [PERSON_NAME] 56-118 [PERSON_NAME] 56-…" at bounding box center [828, 152] width 1094 height 30
select select "9e799d0f-0572-4d6f-80dc-7abb54d366d7"
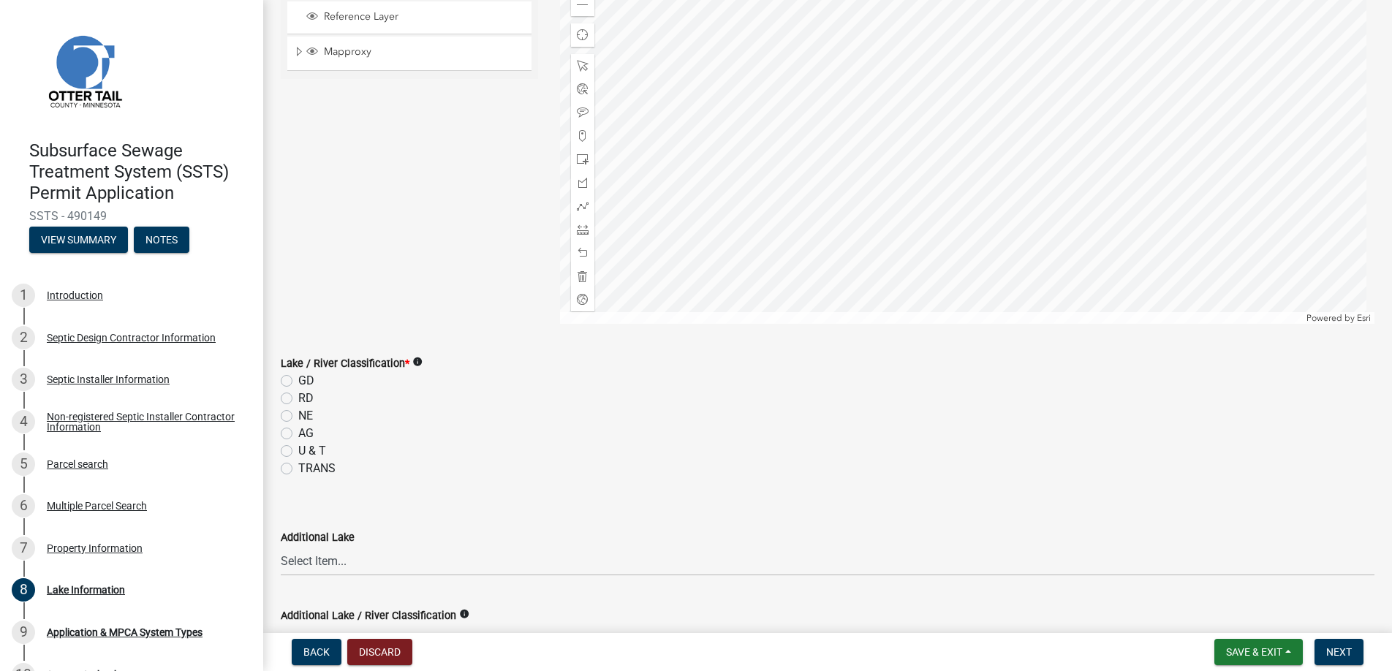
scroll to position [292, 0]
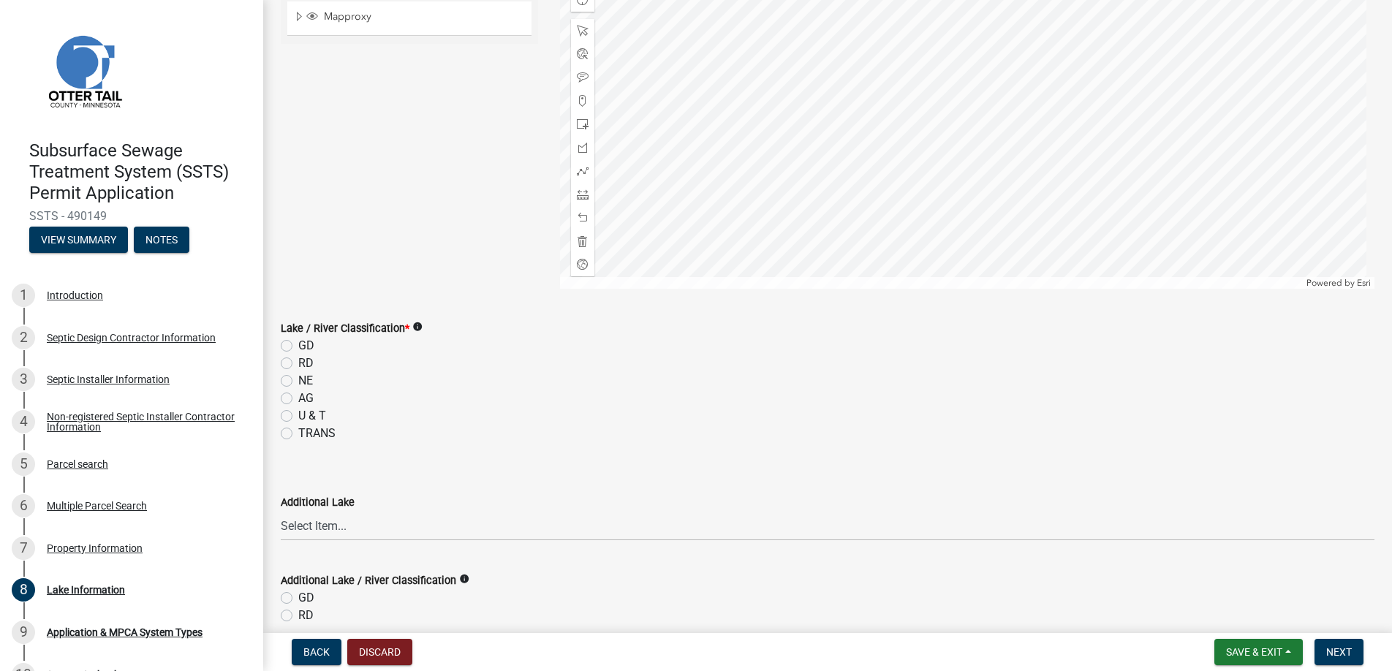
click at [298, 345] on label "GD" at bounding box center [306, 346] width 16 height 18
click at [298, 345] on input "GD" at bounding box center [303, 342] width 10 height 10
radio input "true"
click at [1337, 654] on span "Next" at bounding box center [1339, 652] width 26 height 12
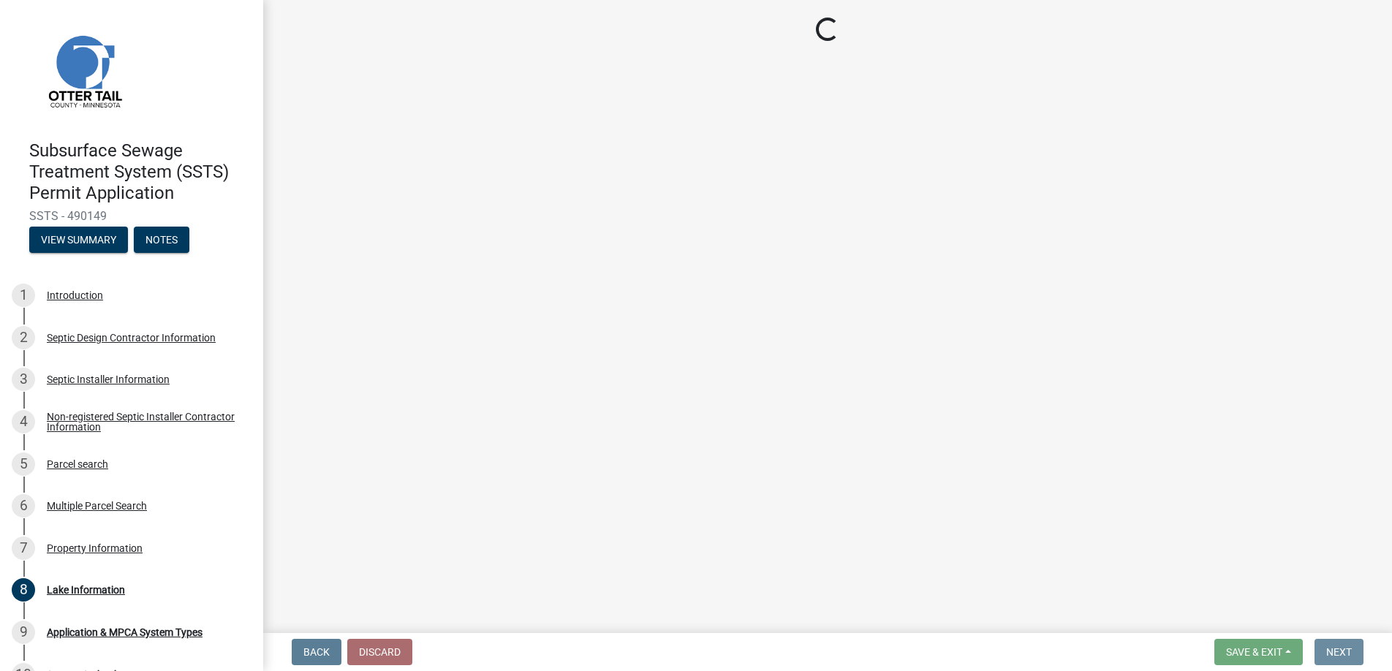
scroll to position [0, 0]
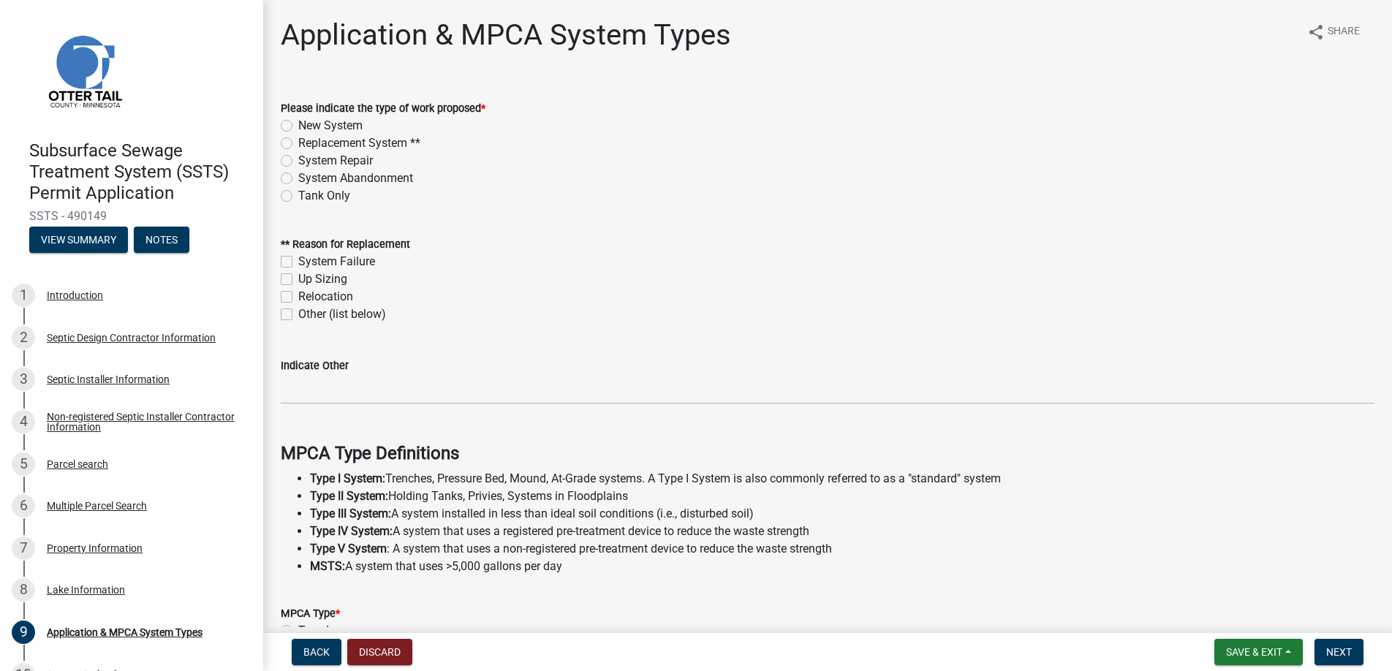
click at [298, 126] on label "New System" at bounding box center [330, 126] width 64 height 18
click at [298, 126] on input "New System" at bounding box center [303, 122] width 10 height 10
radio input "true"
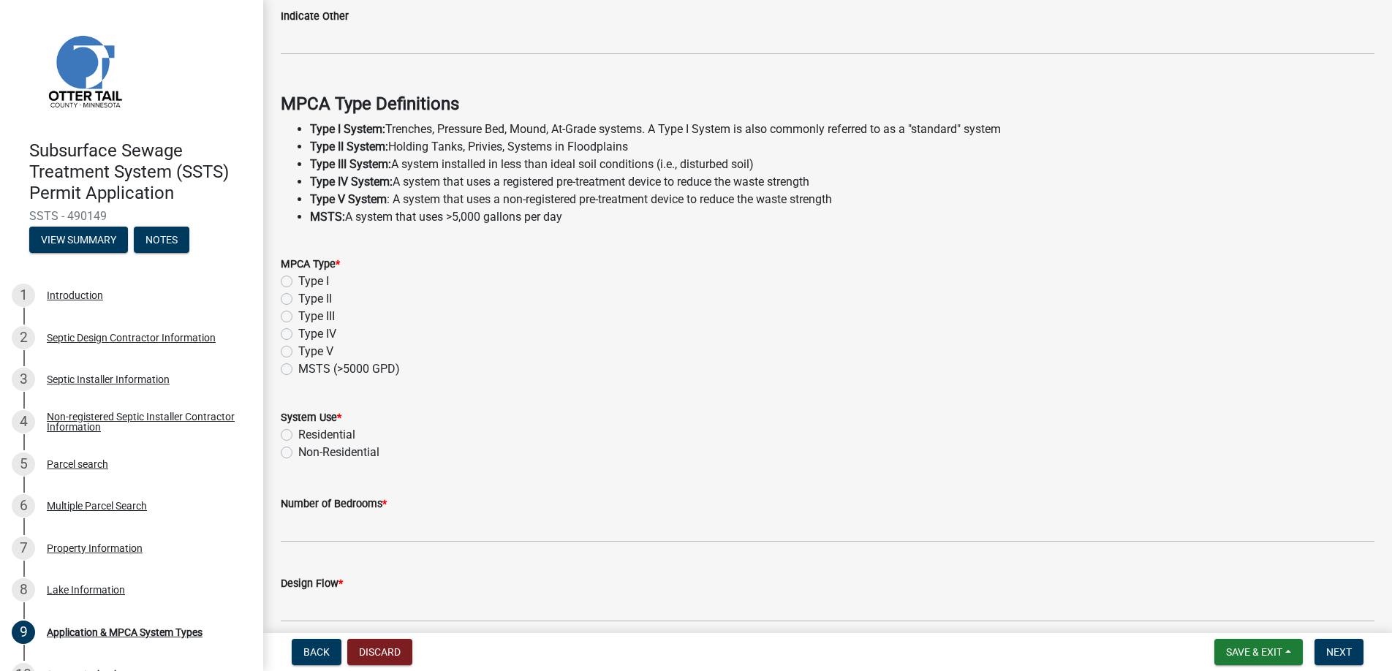
scroll to position [413, 0]
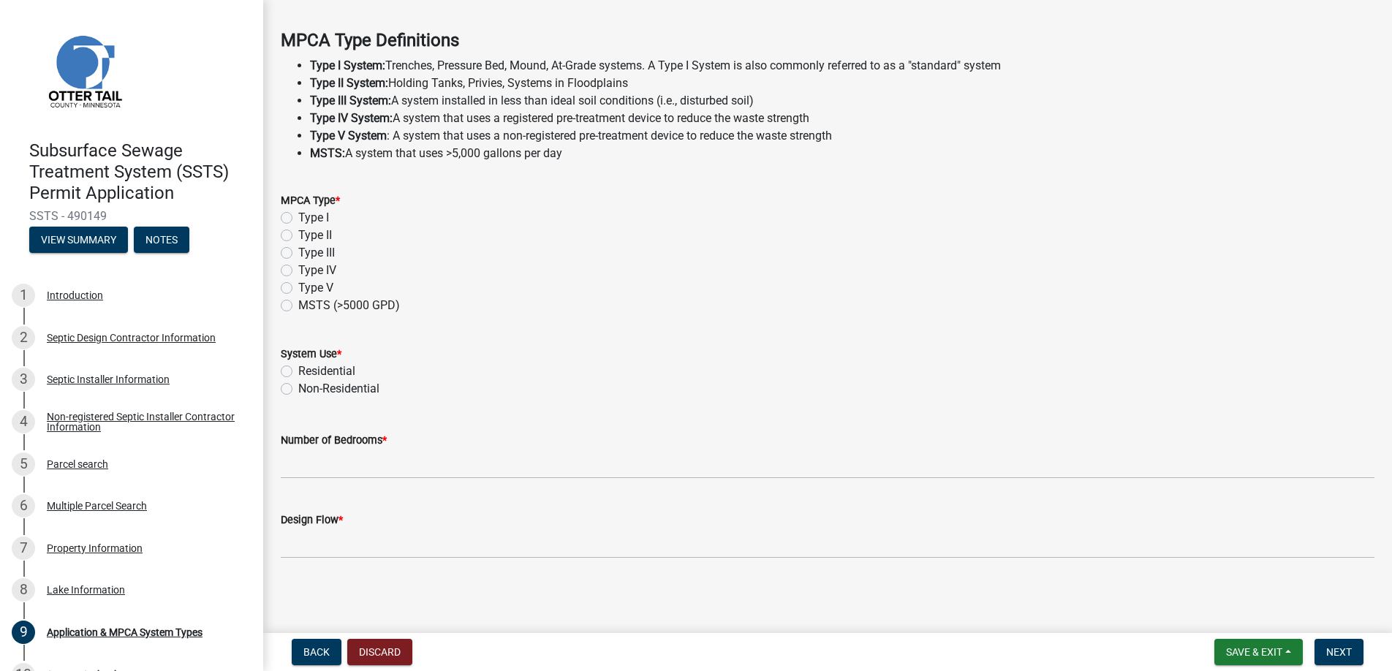
click at [298, 233] on label "Type II" at bounding box center [315, 236] width 34 height 18
click at [298, 233] on input "Type II" at bounding box center [303, 232] width 10 height 10
radio input "true"
click at [298, 385] on label "Non-Residential" at bounding box center [338, 389] width 81 height 18
click at [298, 385] on input "Non-Residential" at bounding box center [303, 385] width 10 height 10
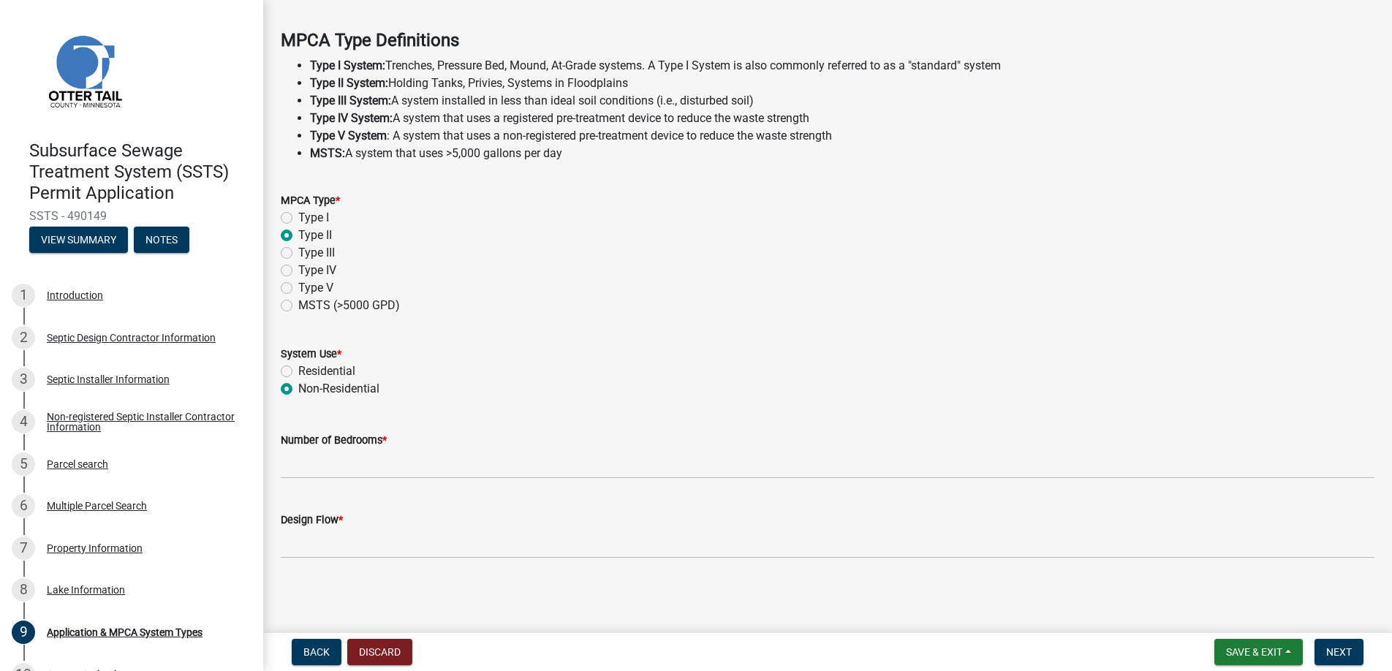
radio input "true"
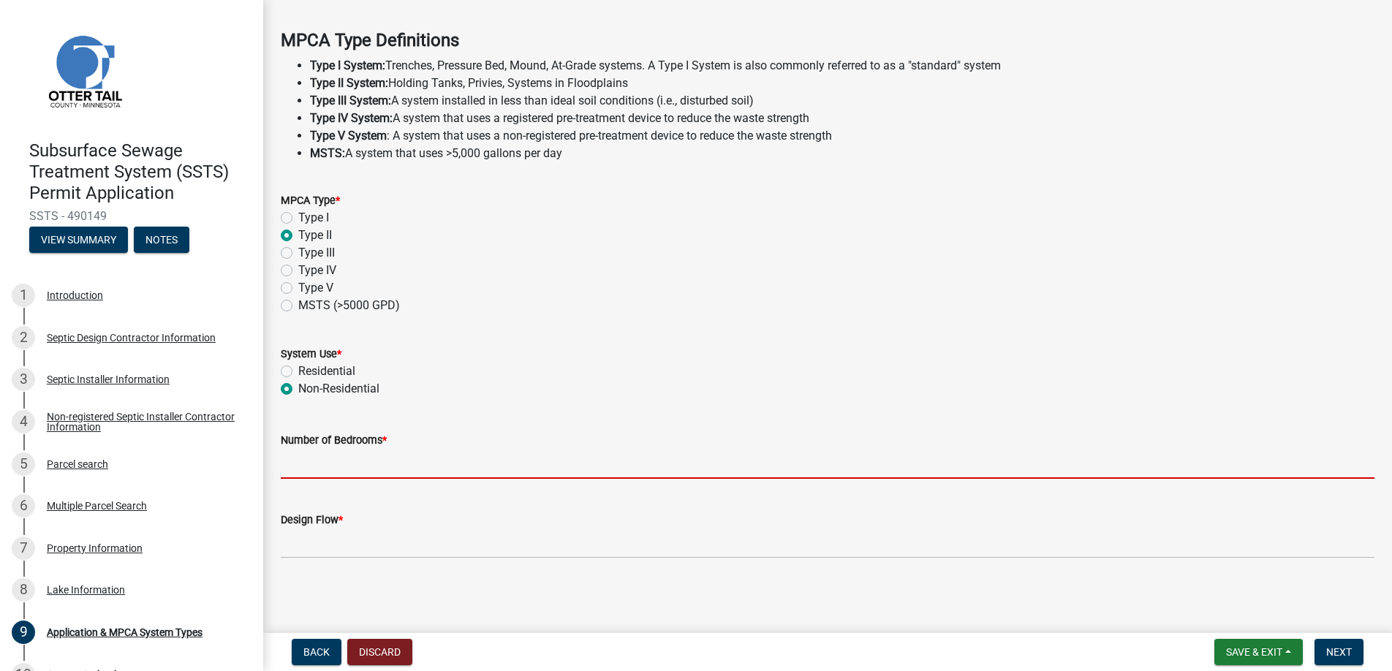
click at [330, 460] on input "Number of Bedrooms *" at bounding box center [828, 464] width 1094 height 30
type input "0"
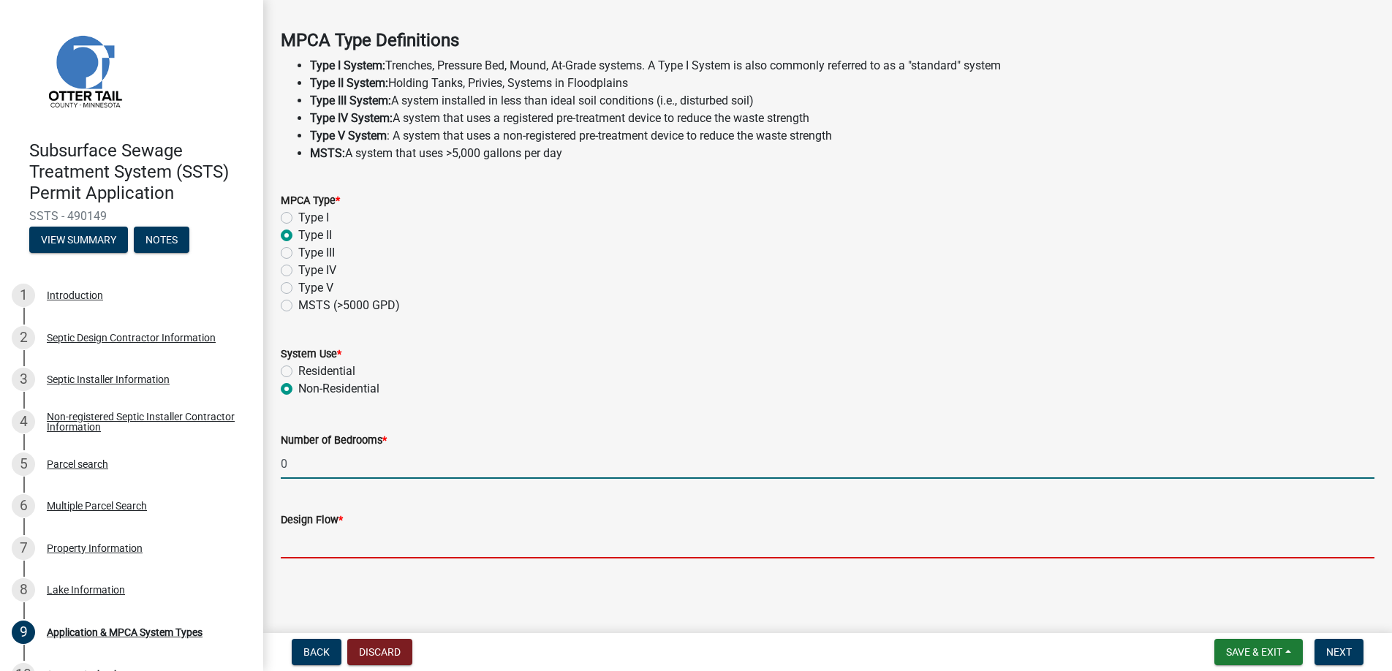
click at [321, 541] on input "Design Flow *" at bounding box center [828, 544] width 1094 height 30
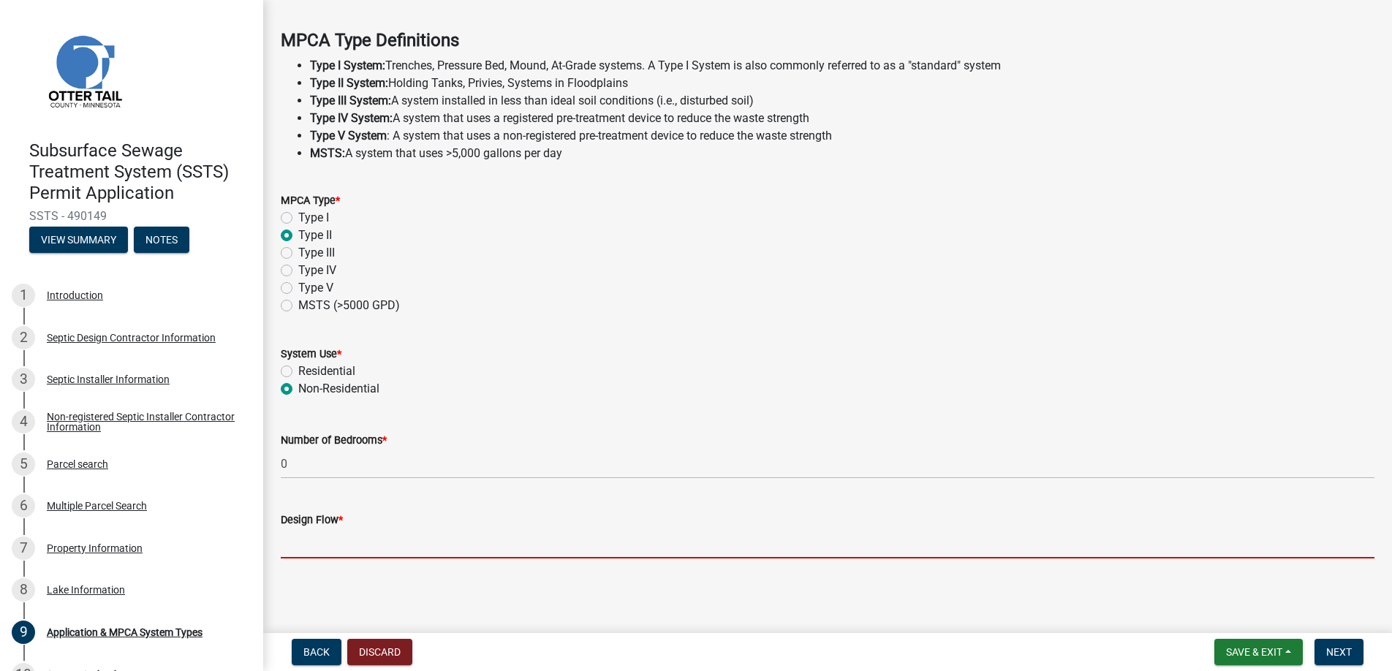
type input "25"
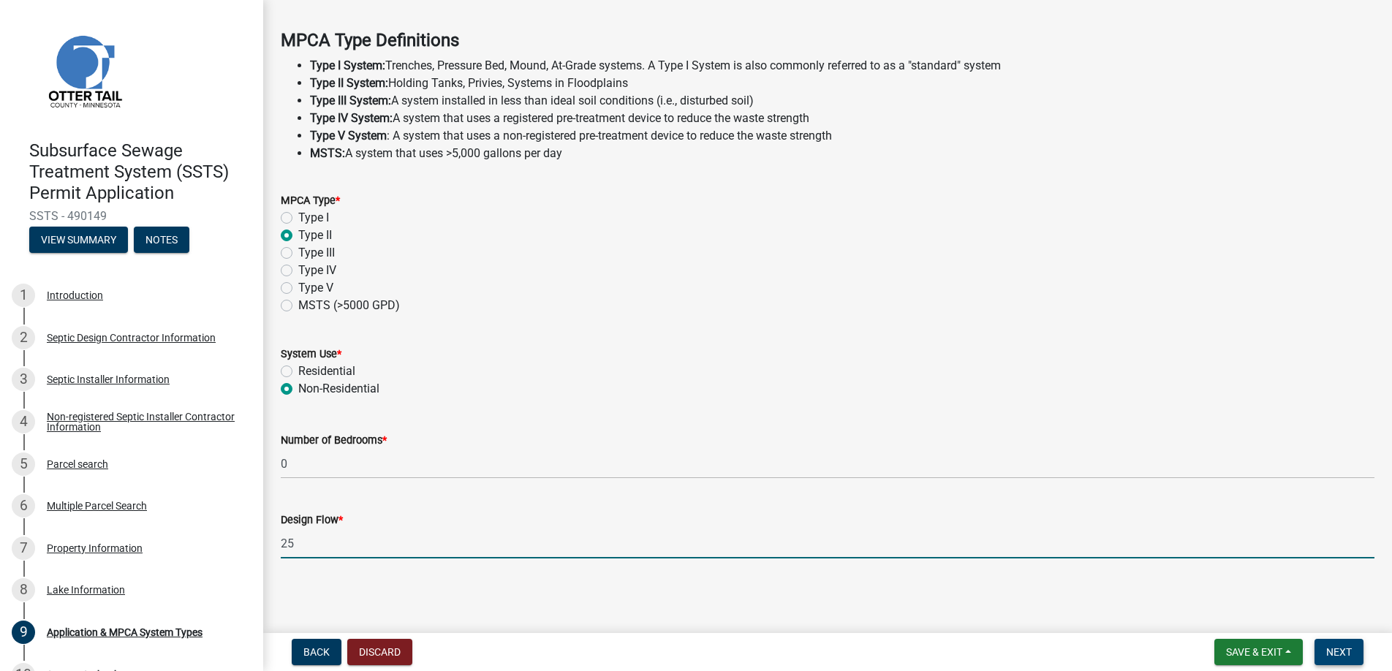
click at [1336, 646] on span "Next" at bounding box center [1339, 652] width 26 height 12
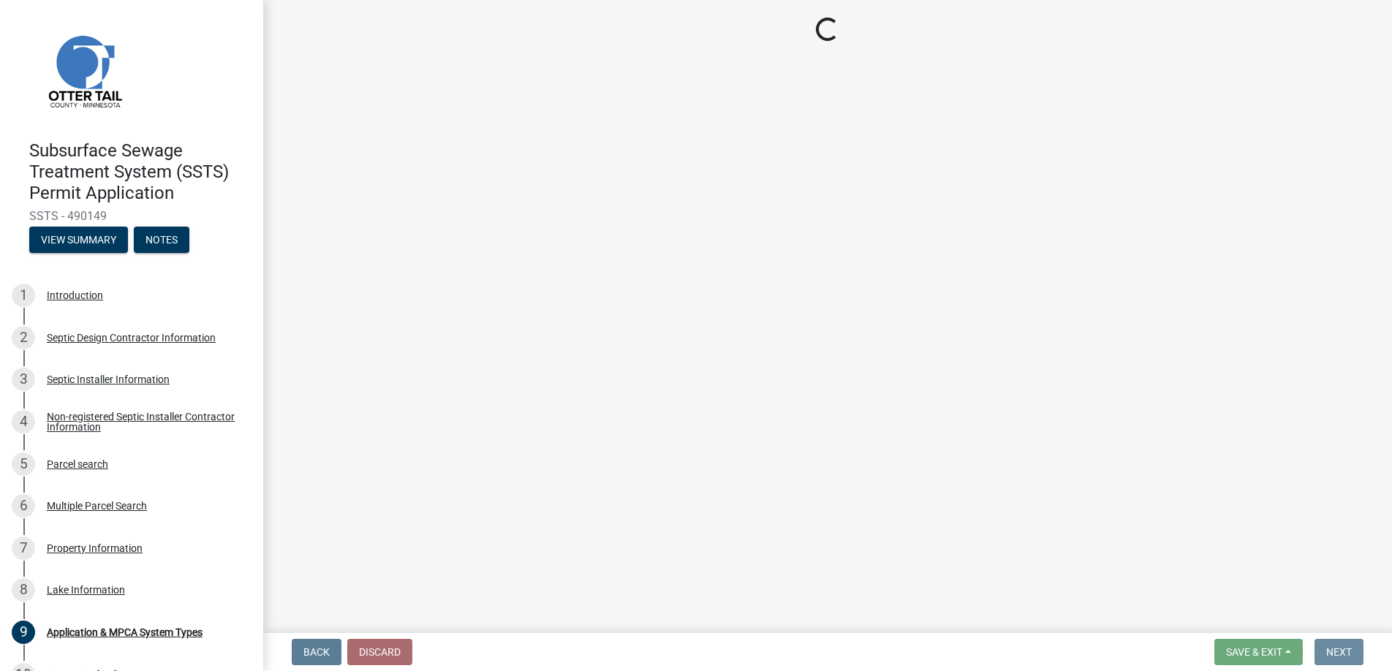
scroll to position [0, 0]
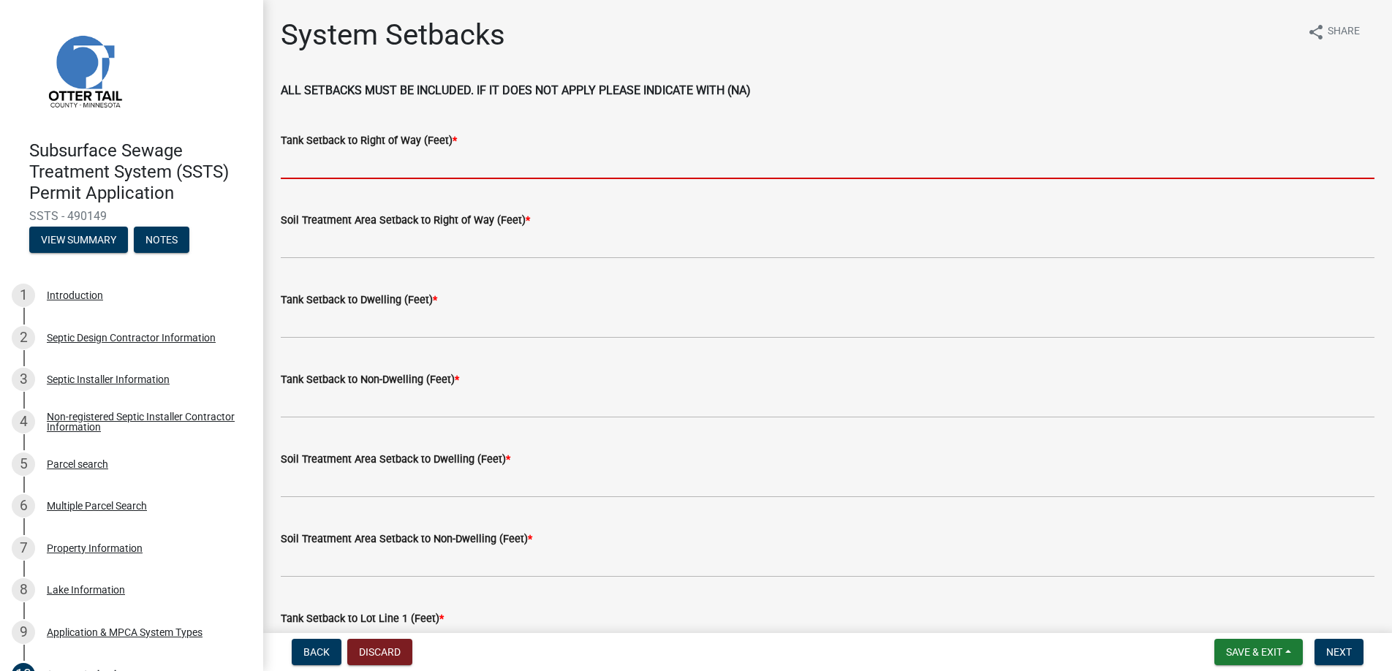
click at [330, 166] on input "Tank Setback to Right of Way (Feet) *" at bounding box center [828, 164] width 1094 height 30
type input "+100"
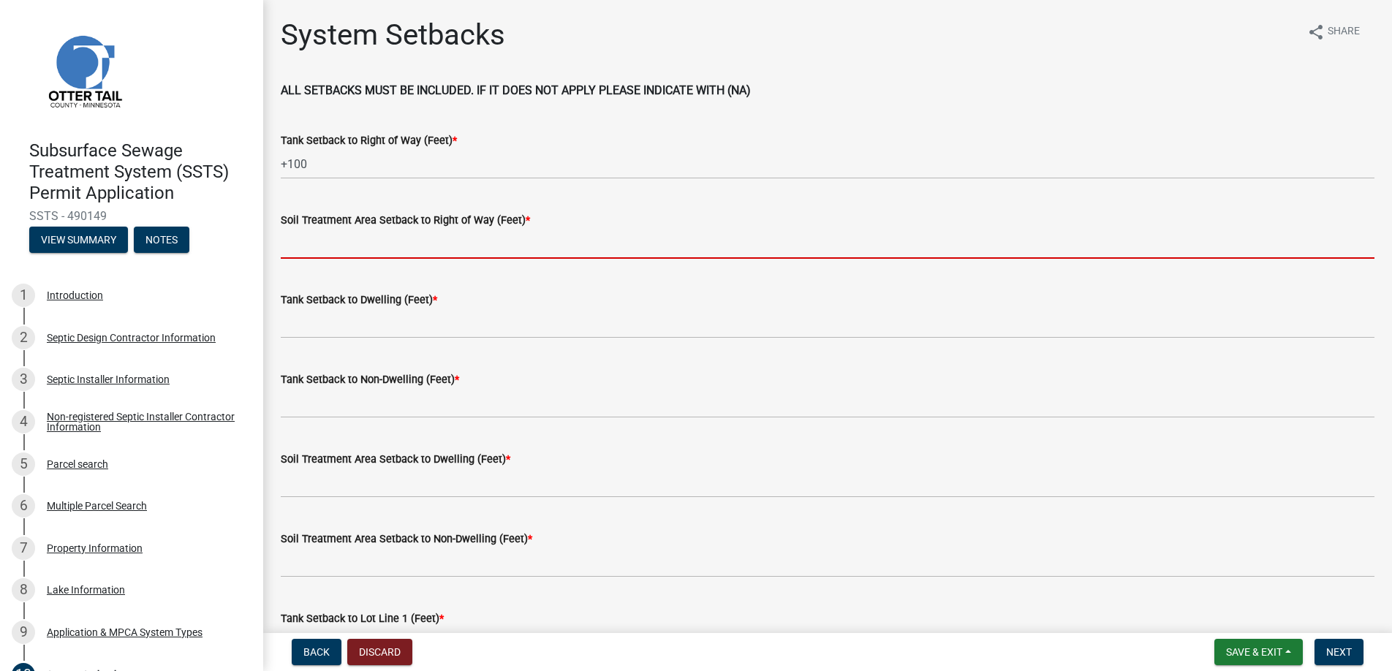
click at [326, 241] on input "Soil Treatment Area Setback to Right of Way (Feet) *" at bounding box center [828, 244] width 1094 height 30
type input "na"
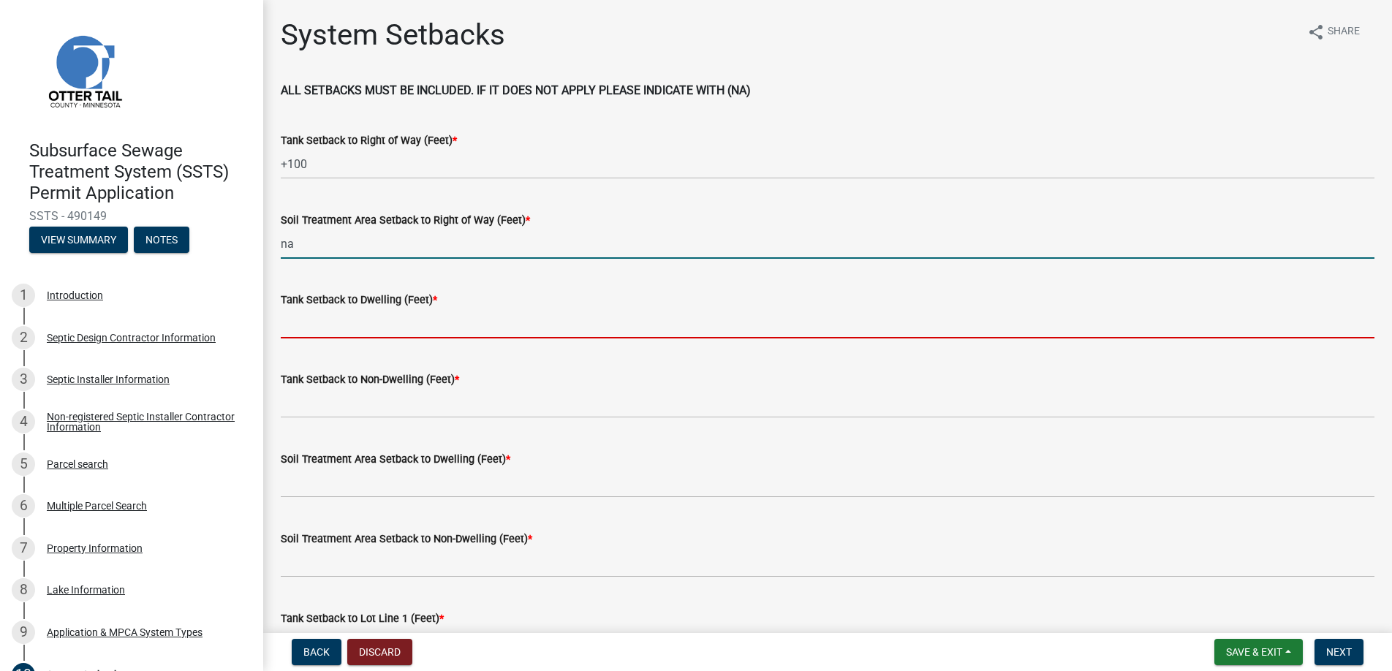
click at [330, 319] on input "Tank Setback to Dwelling (Feet) *" at bounding box center [828, 323] width 1094 height 30
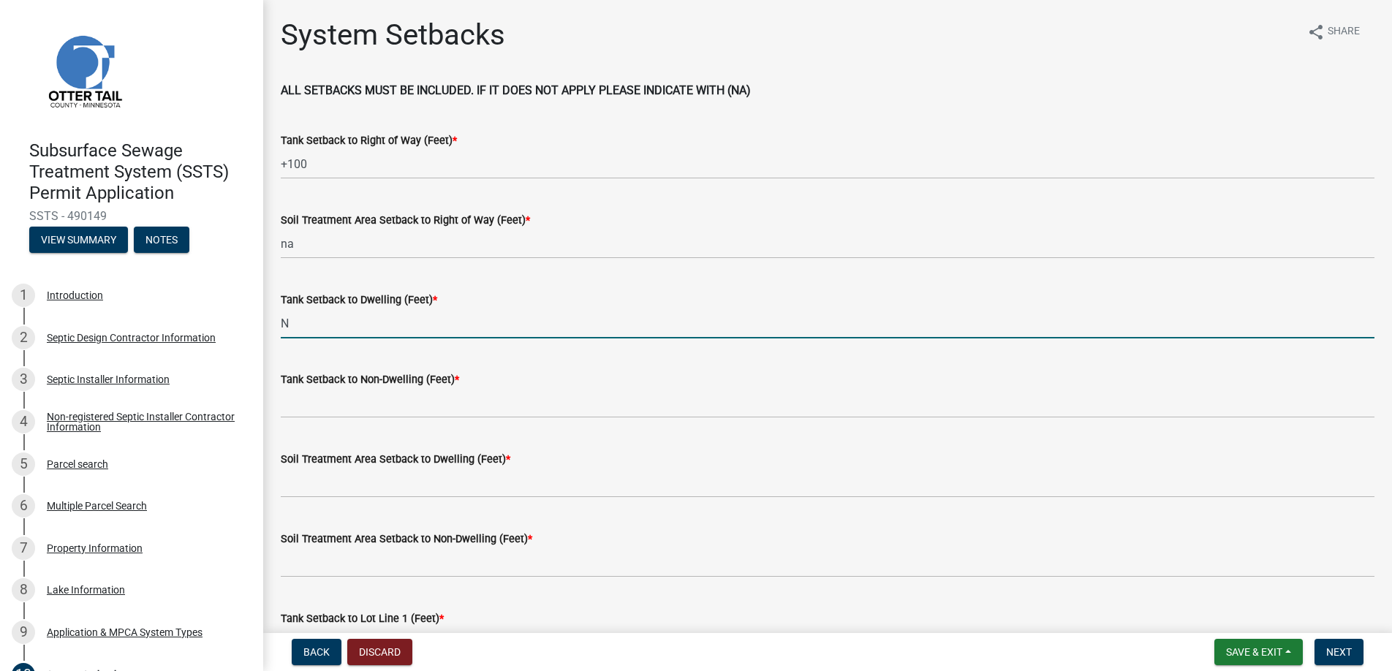
type input "na"
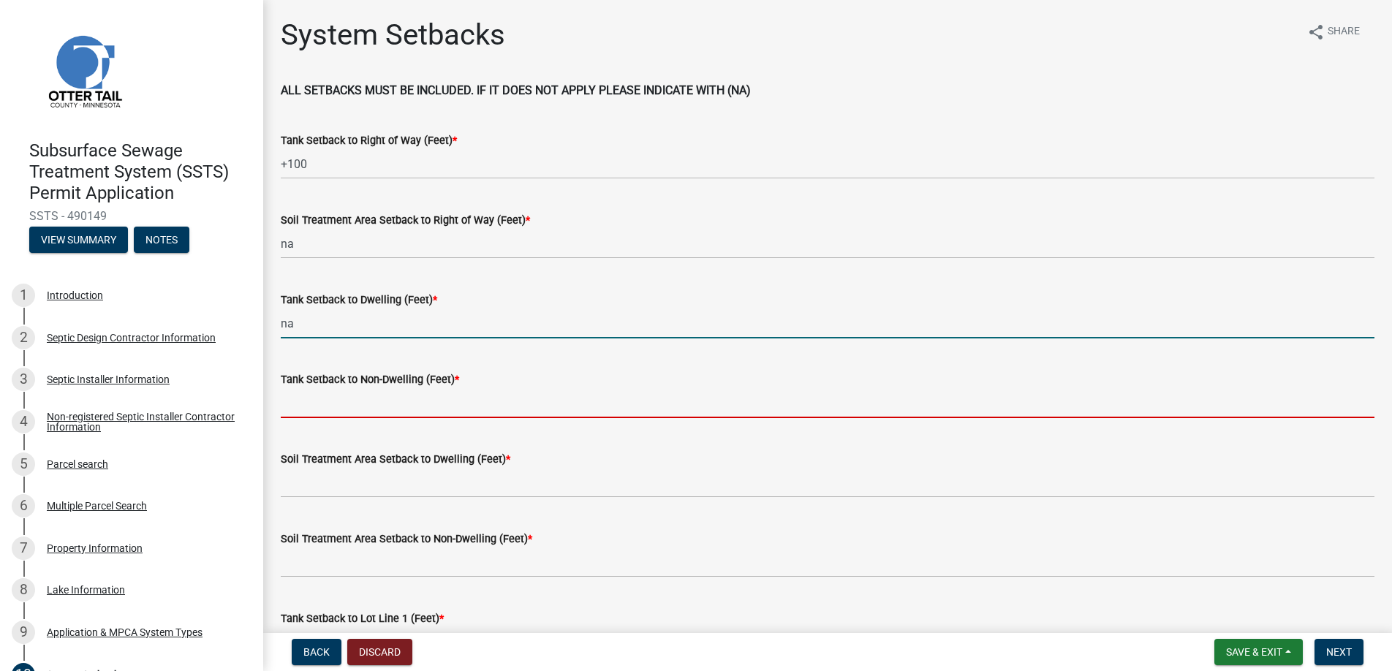
click at [333, 393] on input "Tank Setback to Non-Dwelling (Feet) *" at bounding box center [828, 403] width 1094 height 30
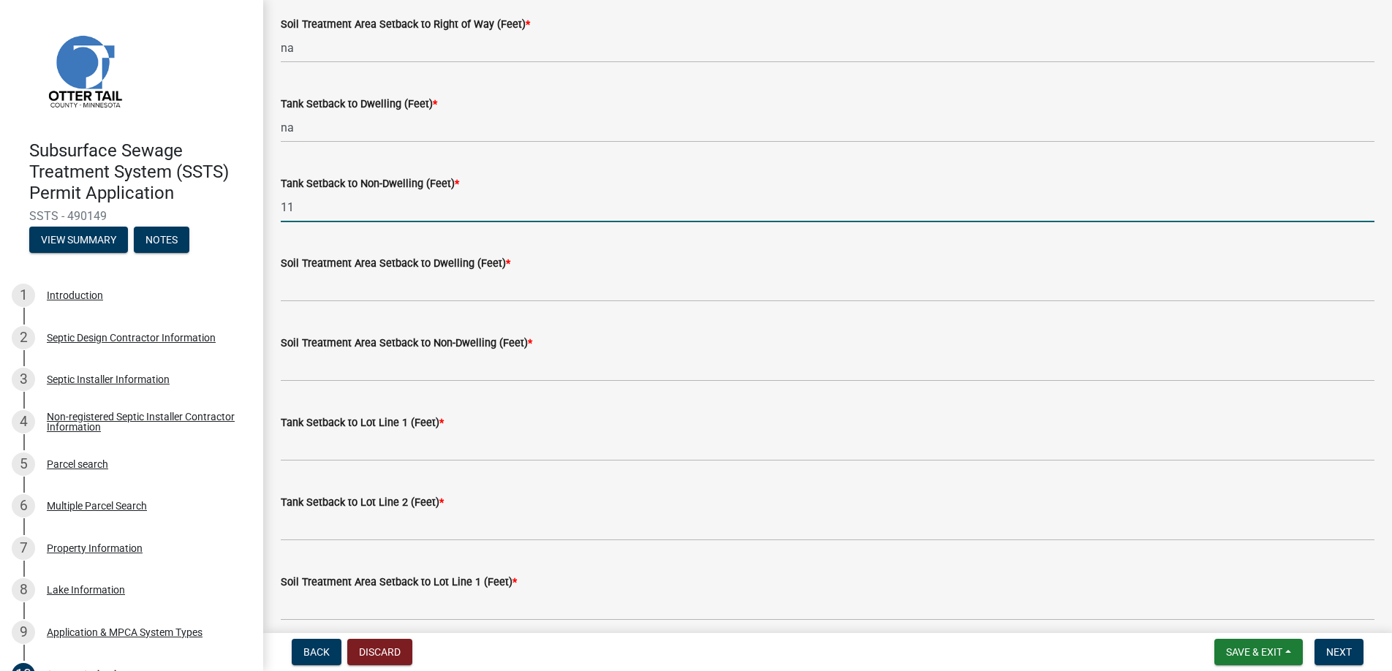
scroll to position [219, 0]
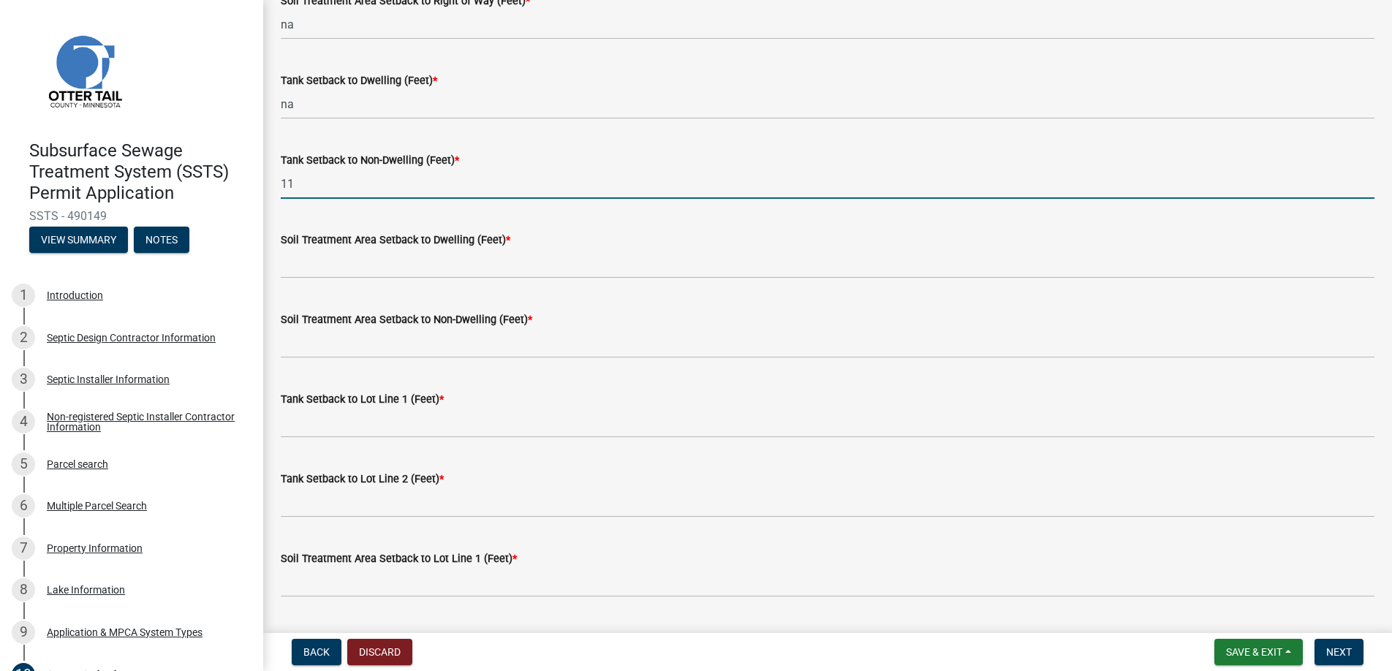
type input "11"
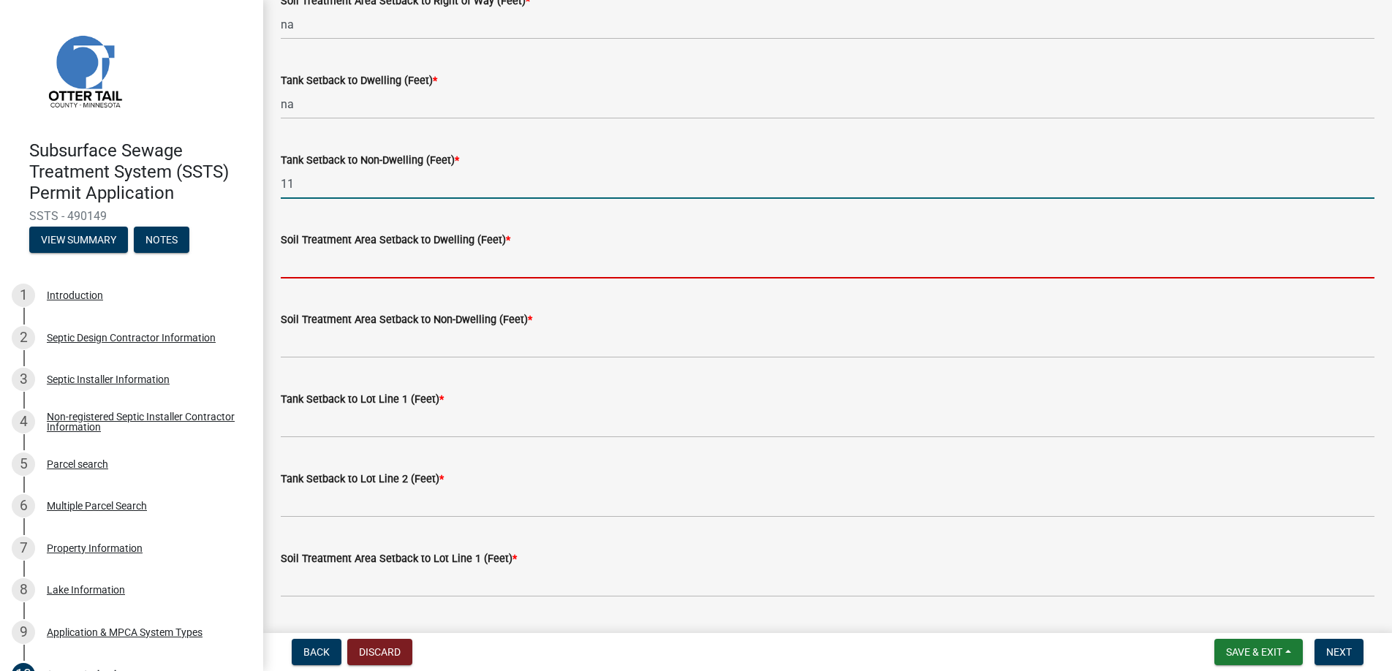
click at [333, 262] on input "Soil Treatment Area Setback to Dwelling (Feet) *" at bounding box center [828, 264] width 1094 height 30
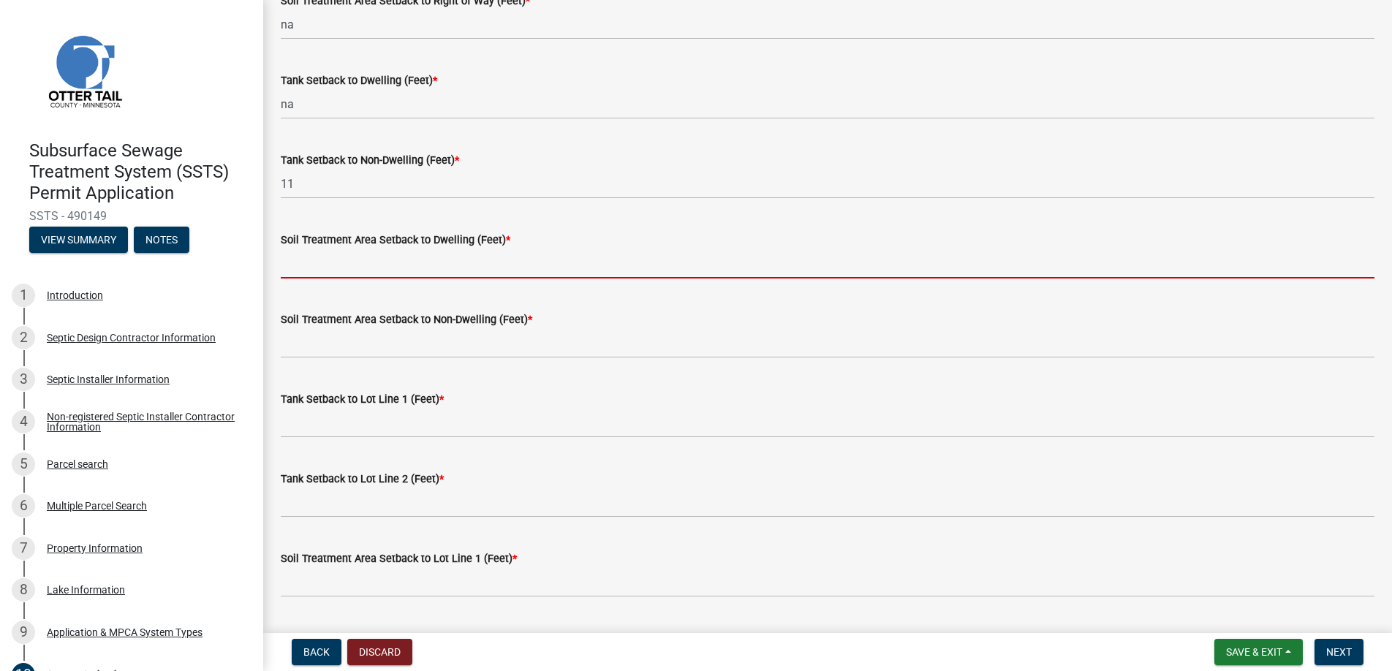
type input "na"
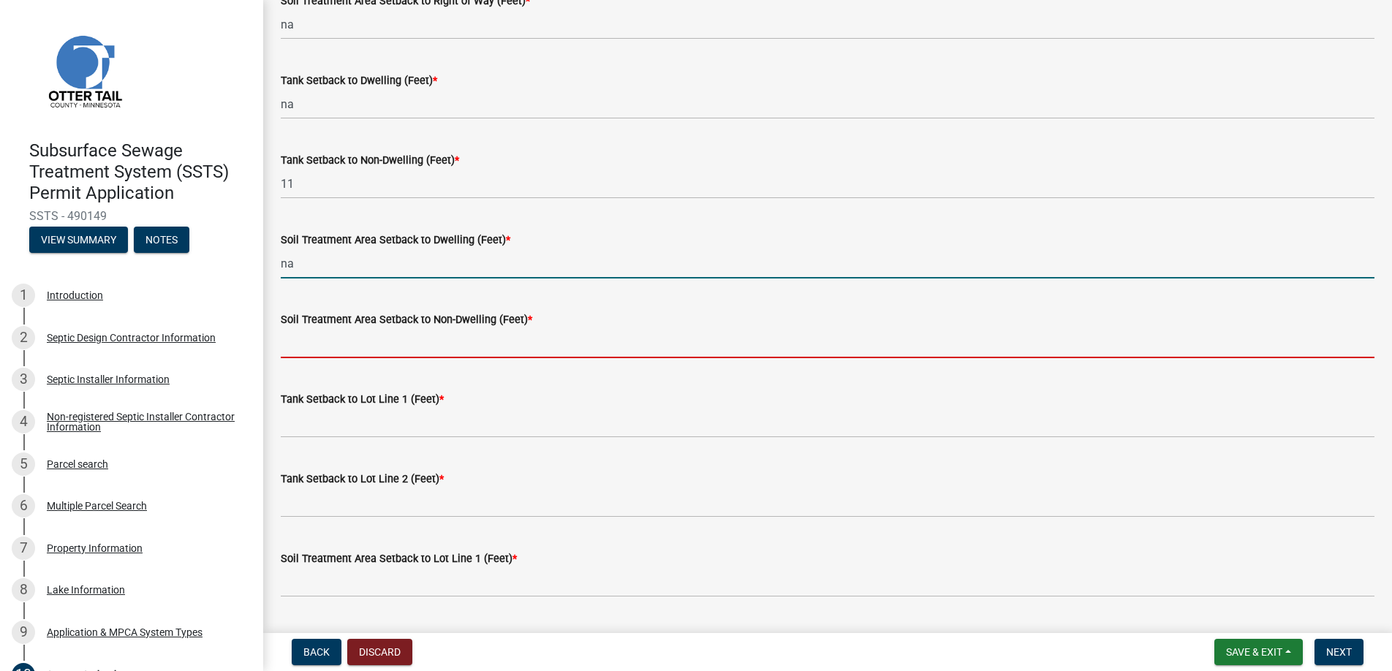
click at [347, 338] on input "Soil Treatment Area Setback to Non-Dwelling (Feet) *" at bounding box center [828, 343] width 1094 height 30
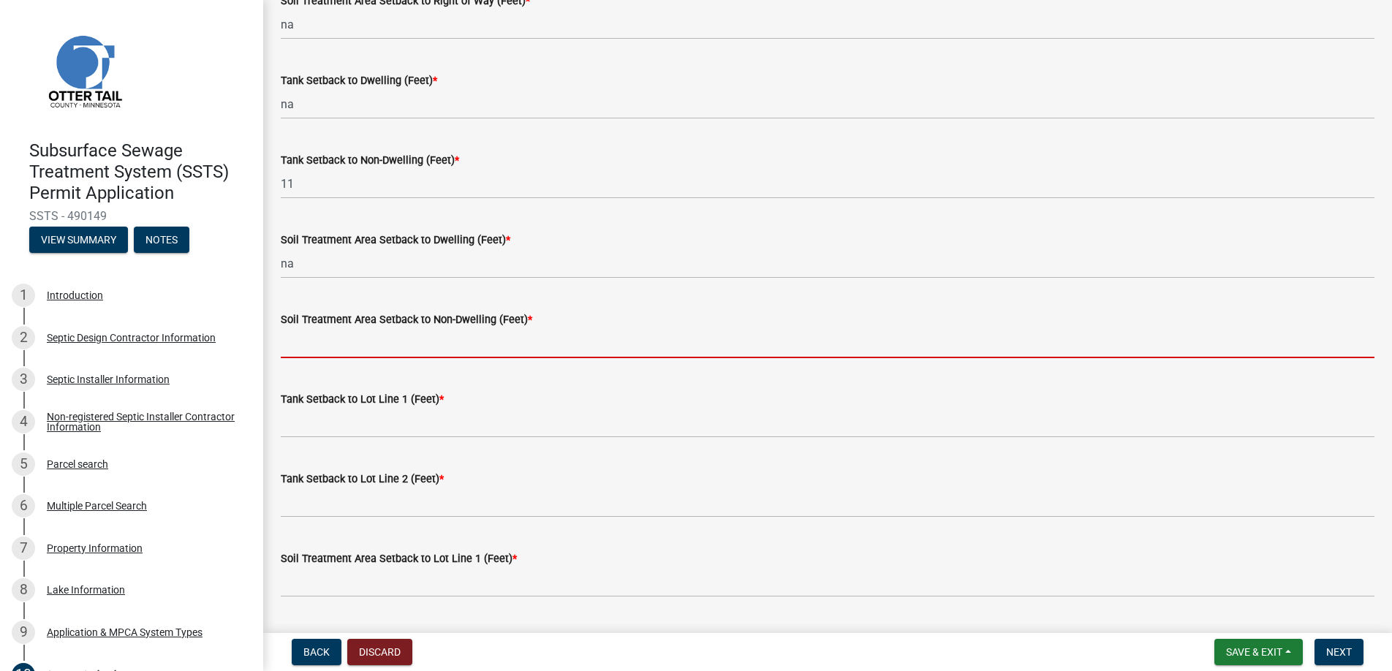
type input "na"
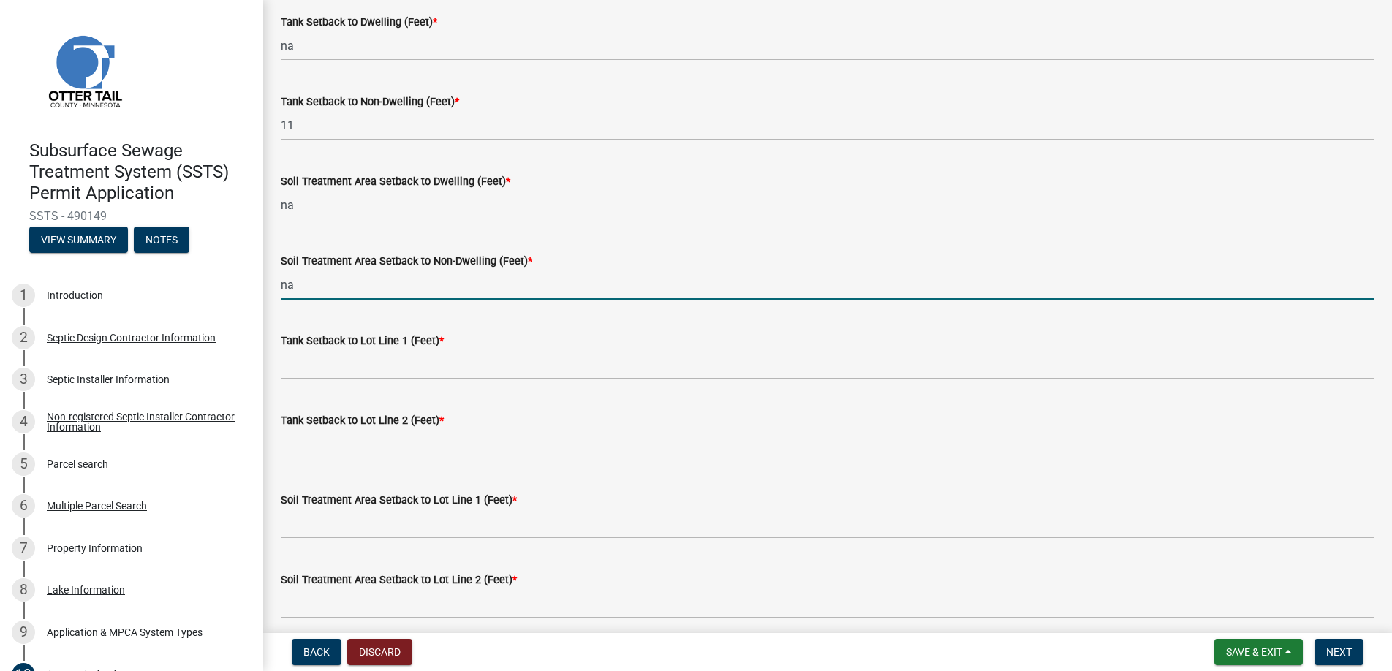
scroll to position [365, 0]
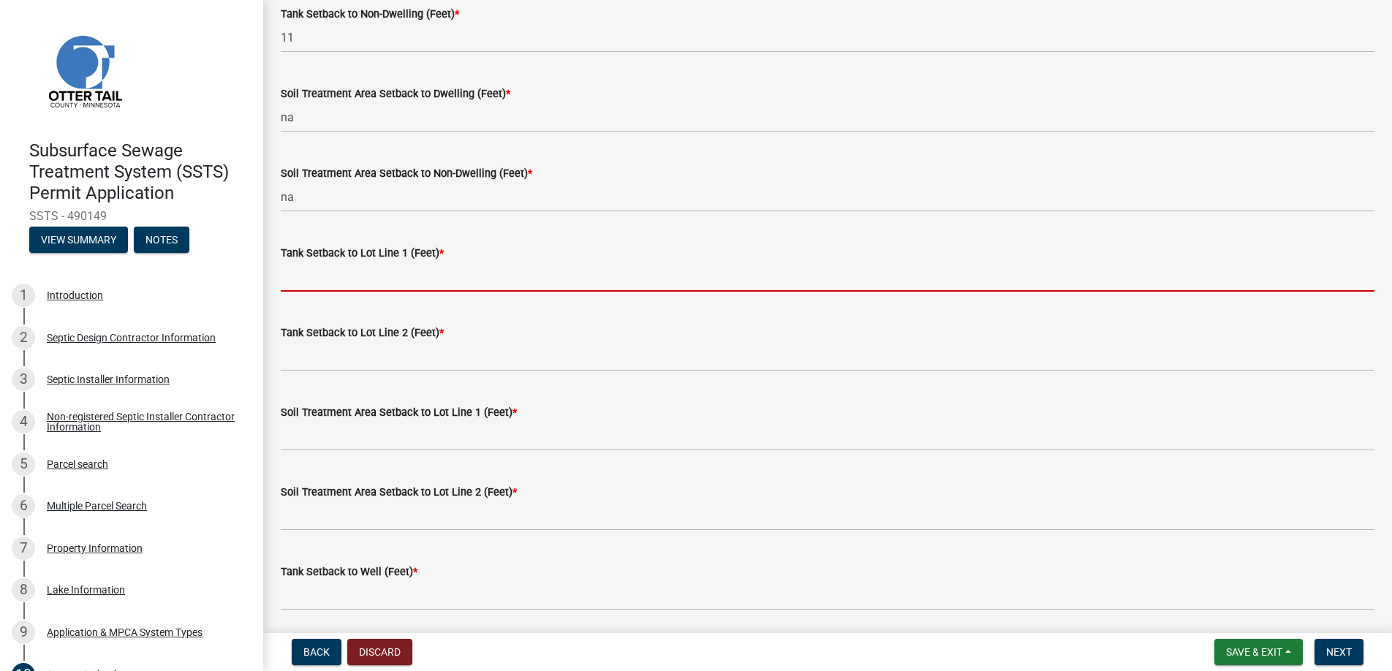
click at [313, 277] on input "Tank Setback to Lot Line 1 (Feet) *" at bounding box center [828, 277] width 1094 height 30
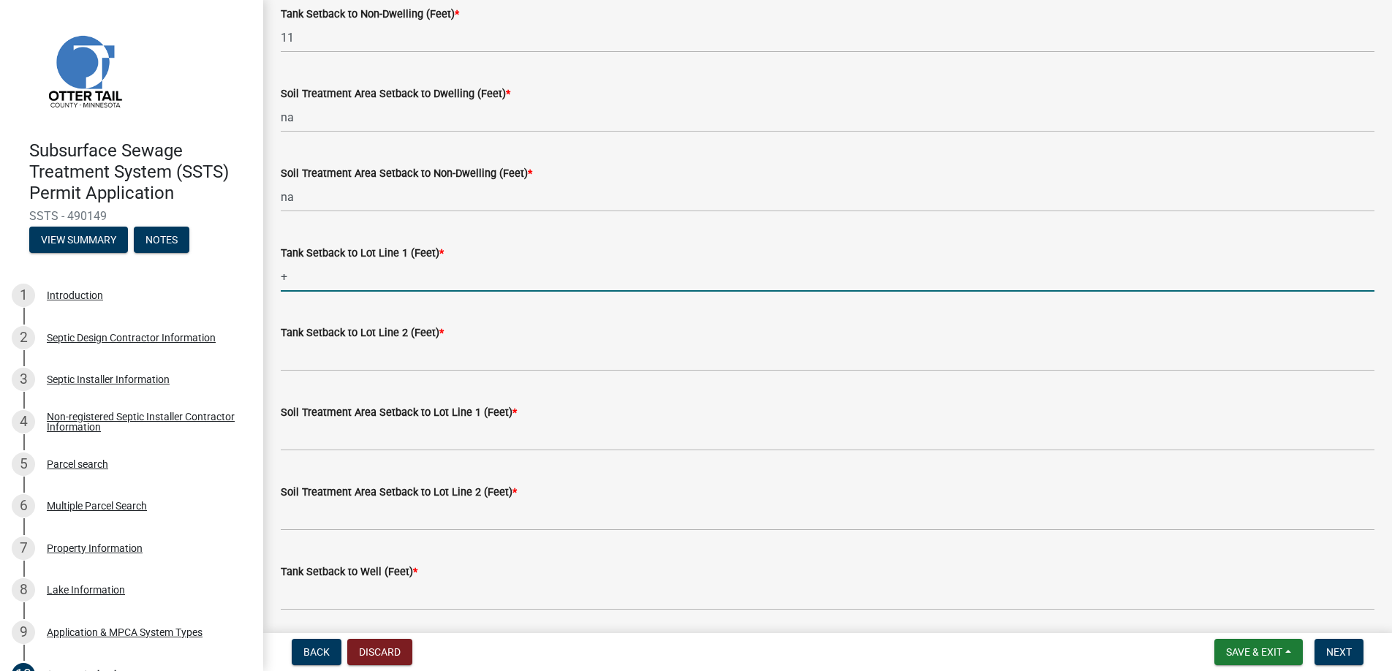
type input "+100"
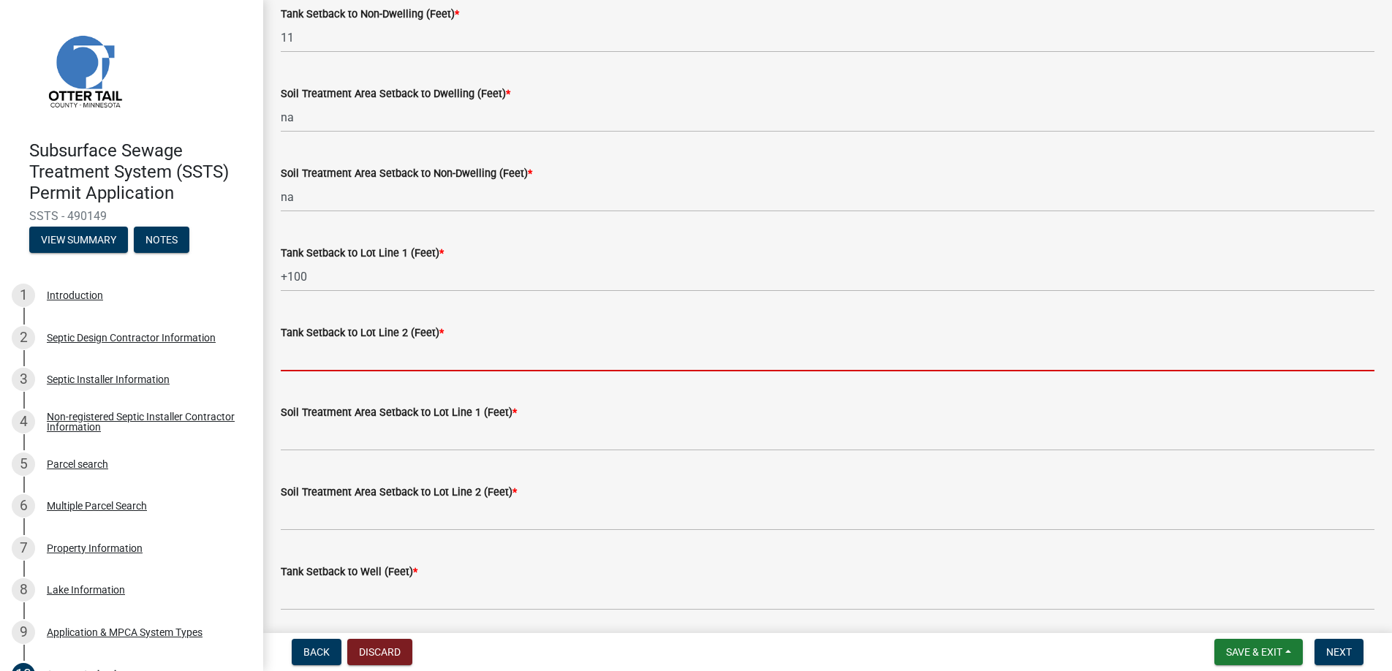
click at [329, 352] on input "Tank Setback to Lot Line 2 (Feet) *" at bounding box center [828, 356] width 1094 height 30
type input "+100"
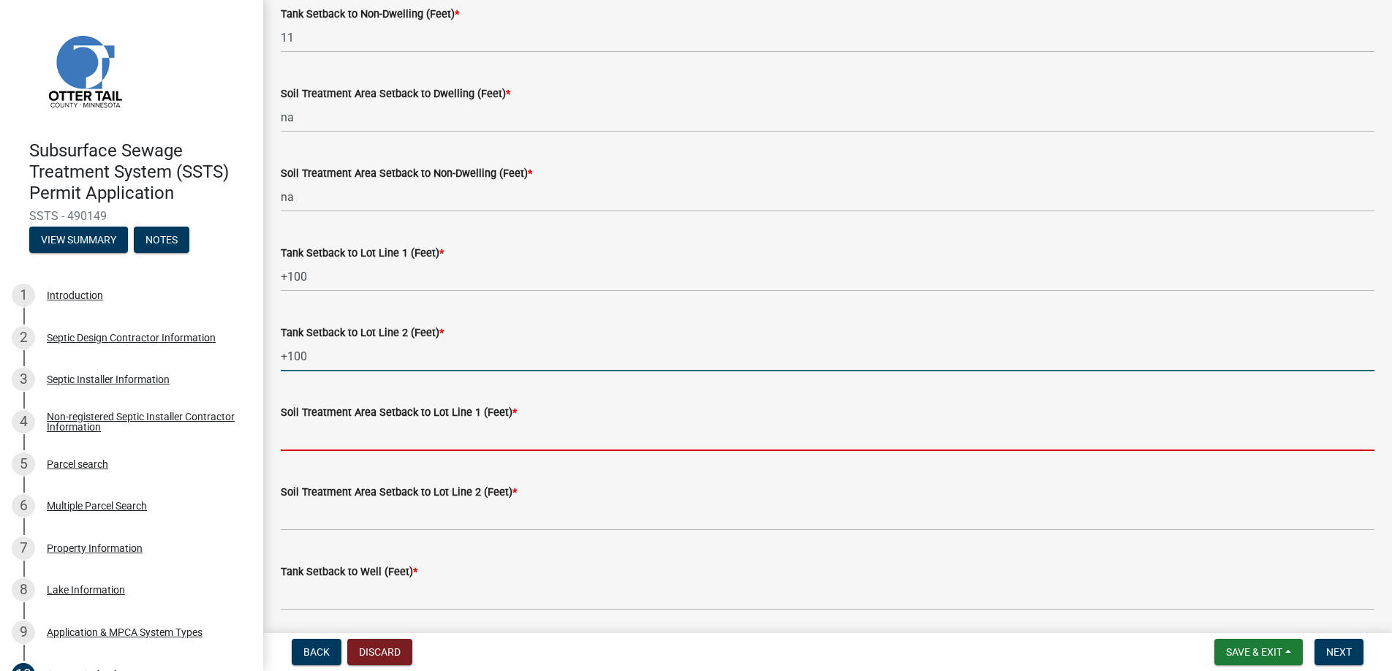
click at [325, 432] on input "Soil Treatment Area Setback to Lot Line 1 (Feet) *" at bounding box center [828, 436] width 1094 height 30
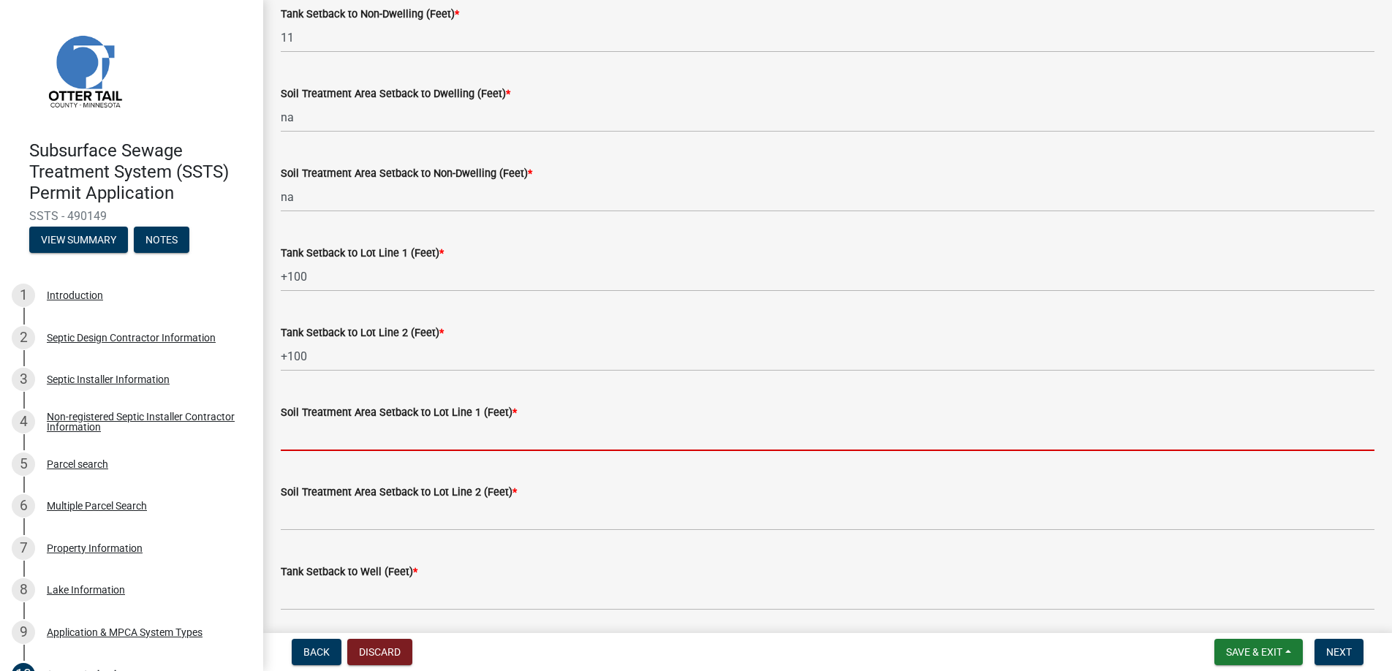
type input "na"
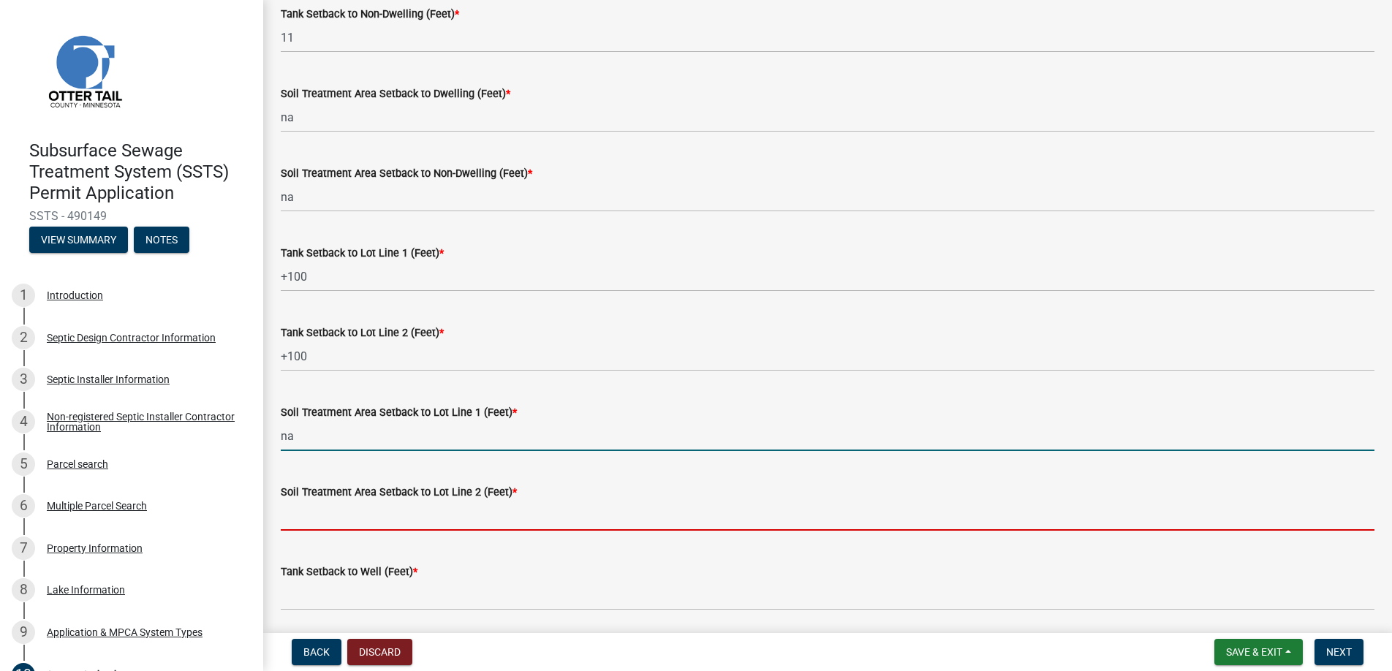
click at [333, 512] on input "Soil Treatment Area Setback to Lot Line 2 (Feet) *" at bounding box center [828, 516] width 1094 height 30
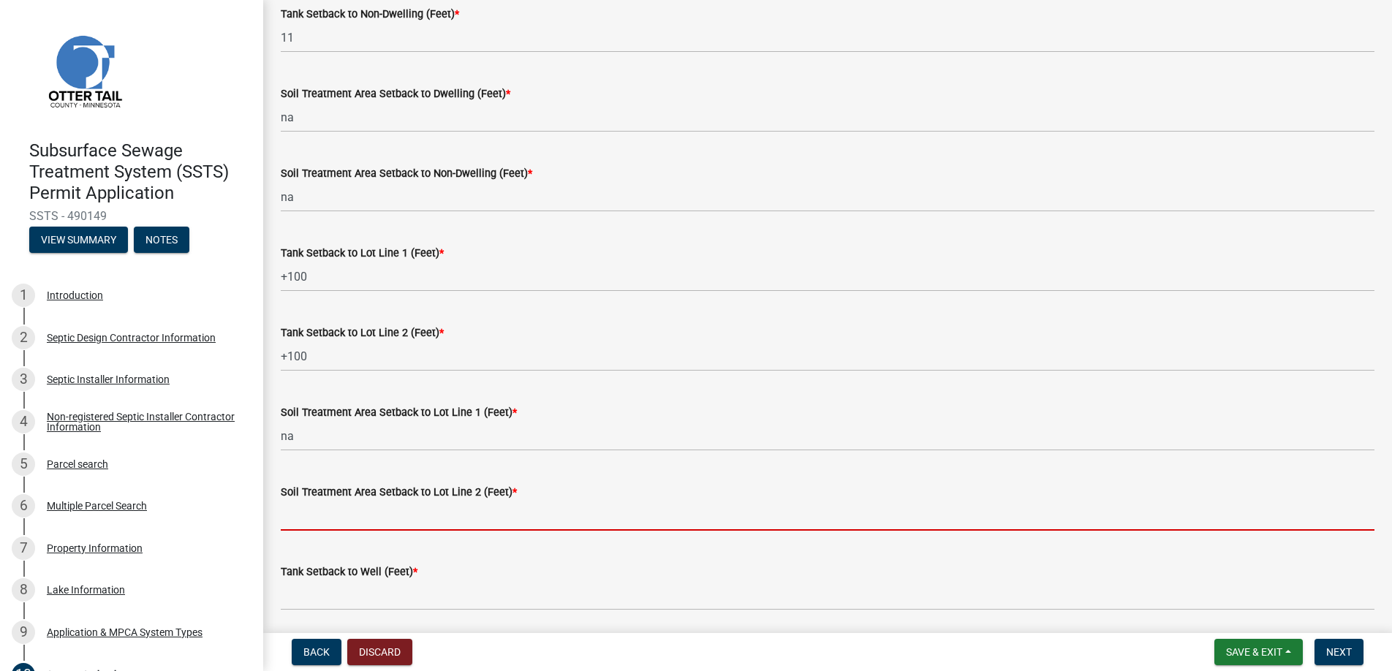
type input "+100"
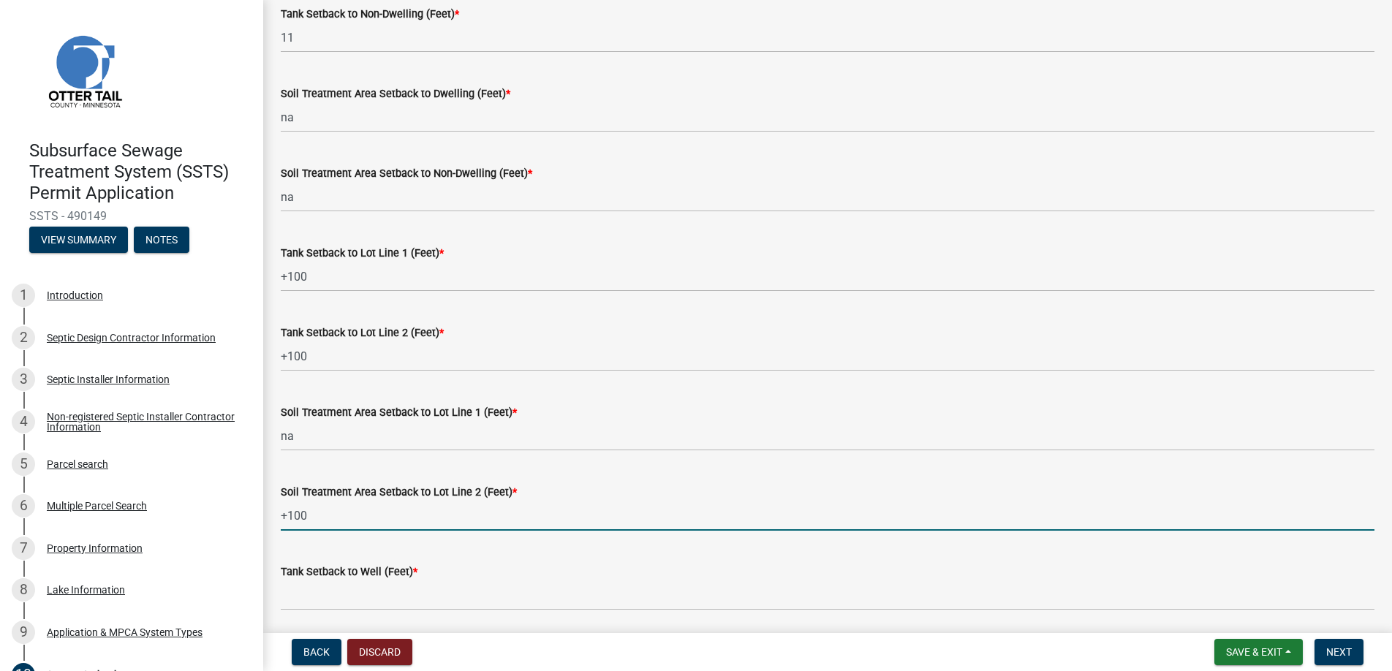
drag, startPoint x: 308, startPoint y: 515, endPoint x: 260, endPoint y: 514, distance: 49.0
click at [260, 514] on div "Subsurface Sewage Treatment System (SSTS) Permit Application SSTS - 490149 View…" at bounding box center [696, 335] width 1392 height 671
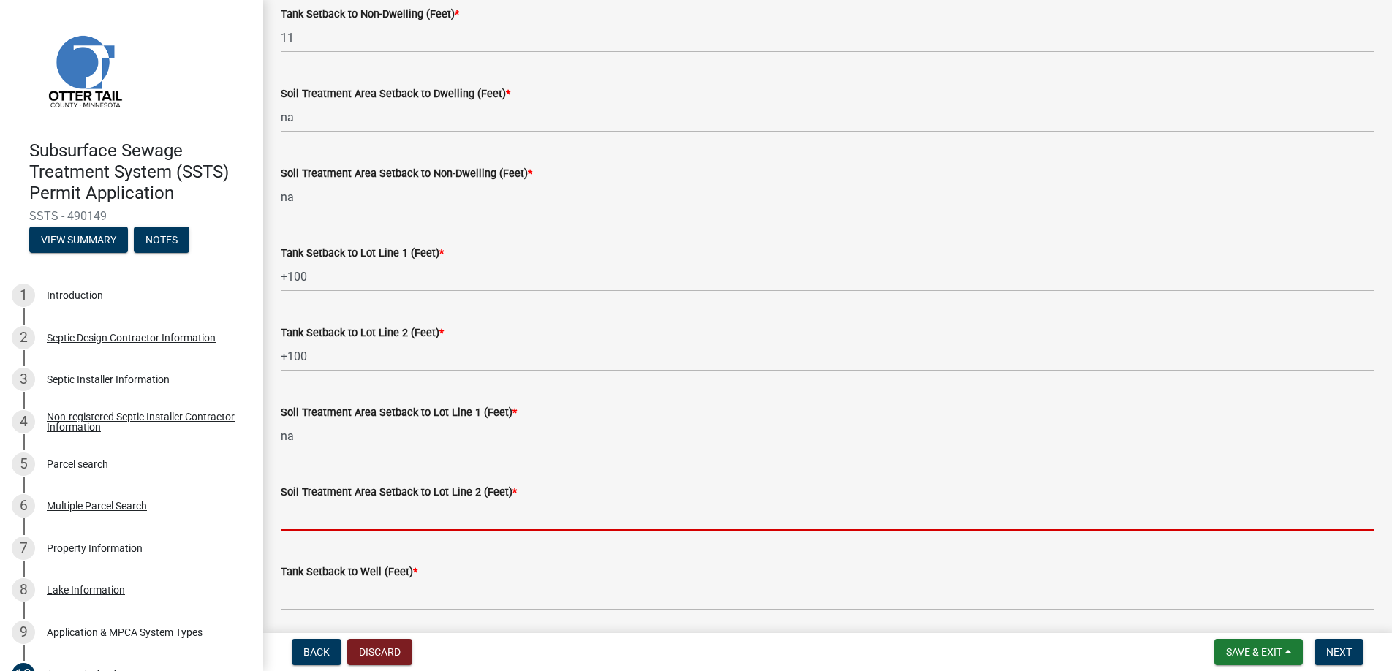
click at [352, 519] on input "Soil Treatment Area Setback to Lot Line 2 (Feet) *" at bounding box center [828, 516] width 1094 height 30
type input "na"
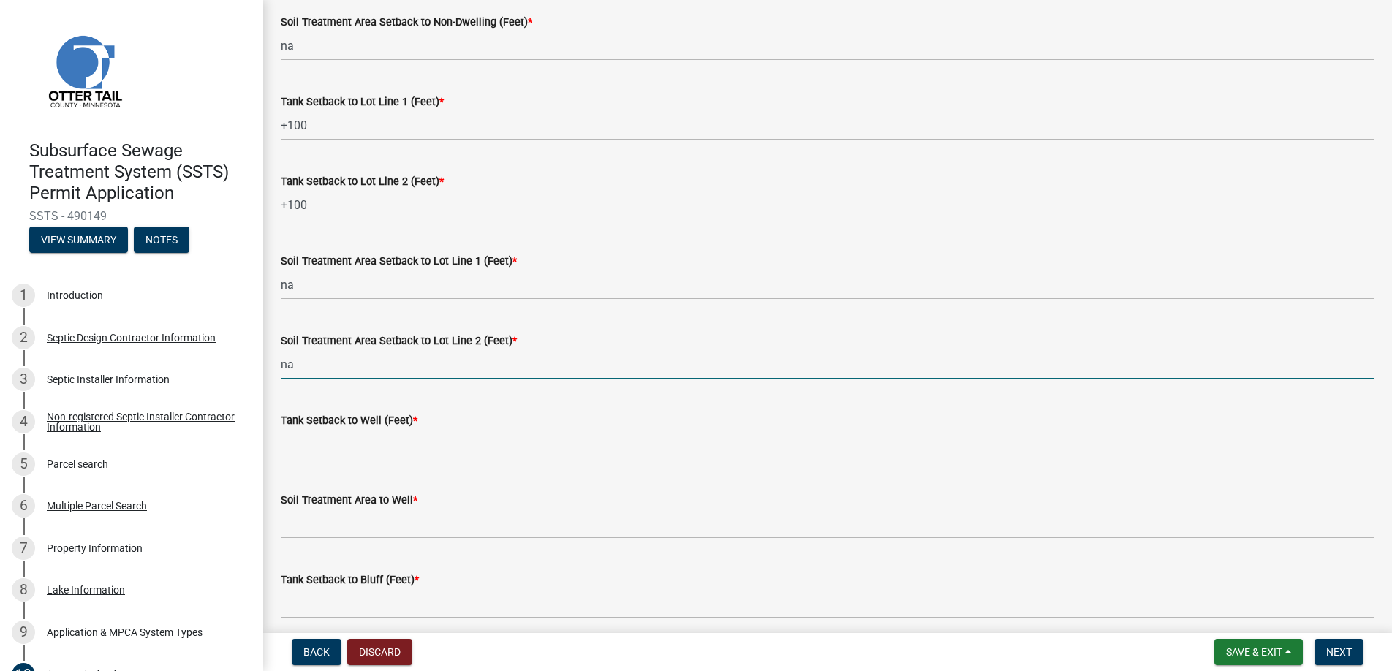
scroll to position [658, 0]
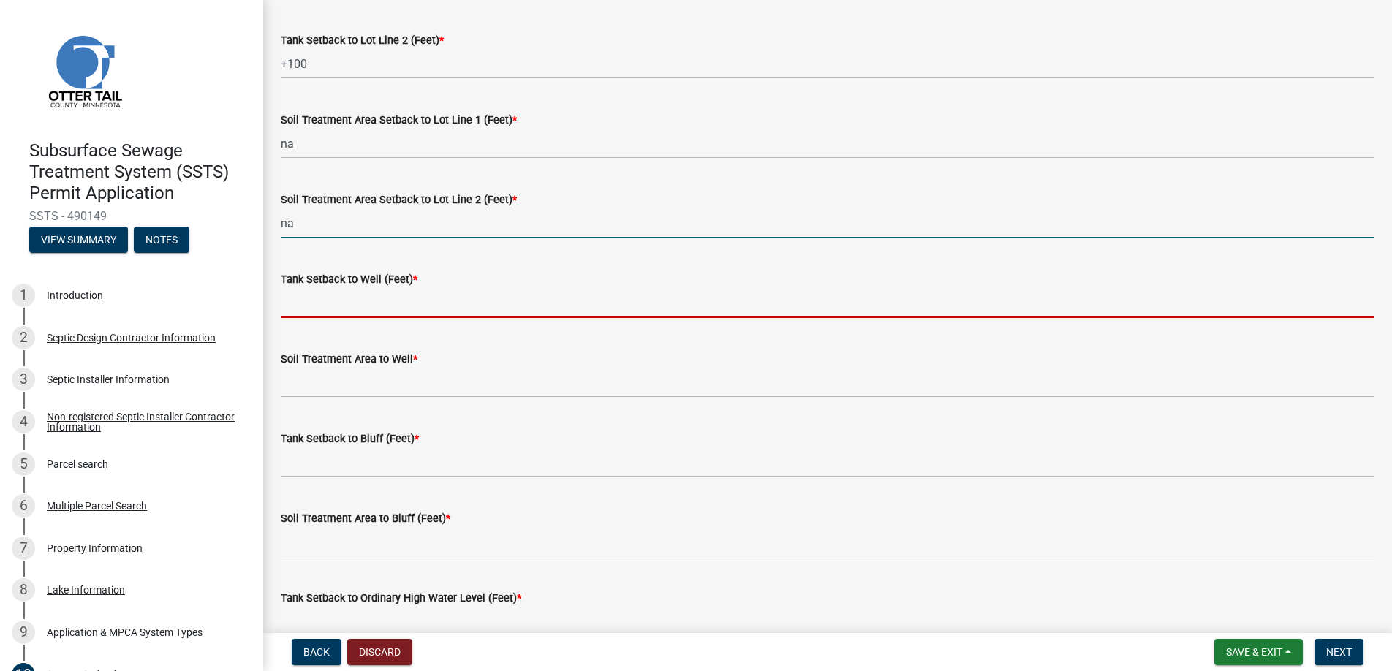
click at [324, 298] on input "Tank Setback to Well (Feet) *" at bounding box center [828, 303] width 1094 height 30
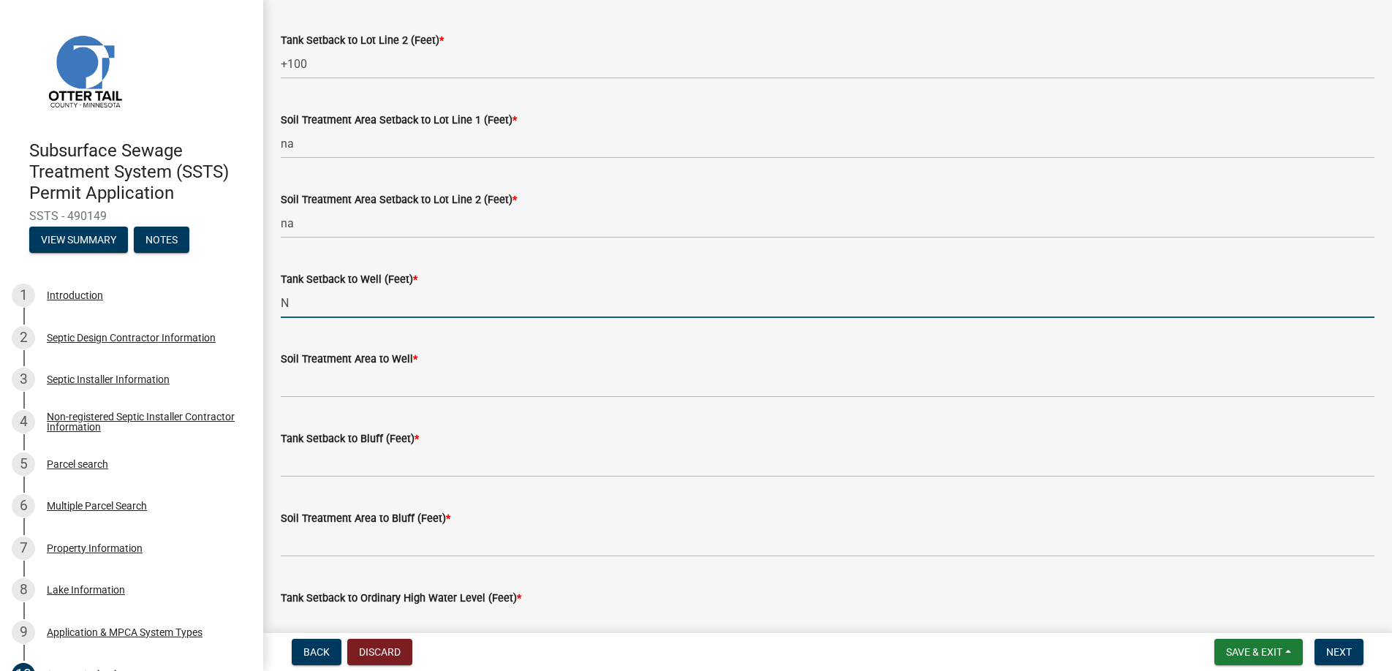
type input "NA"
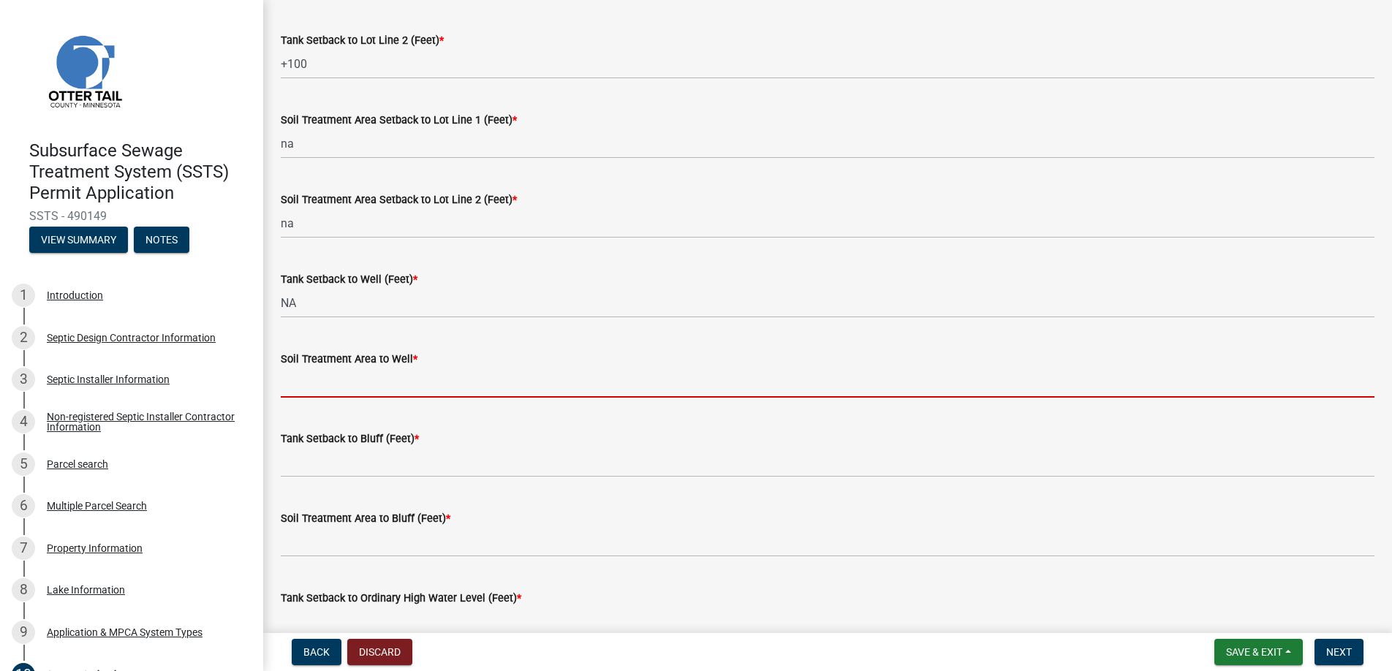
click at [348, 380] on input "Soil Treatment Area to Well *" at bounding box center [828, 383] width 1094 height 30
type input "na"
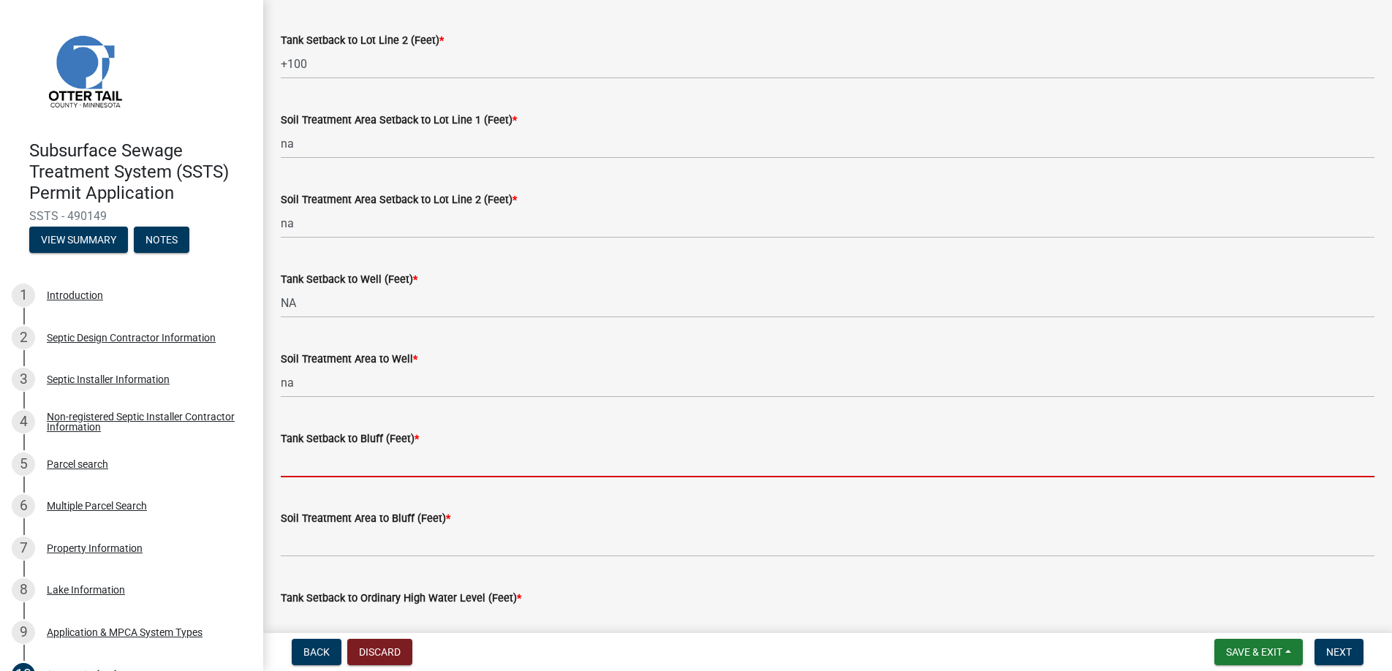
drag, startPoint x: 329, startPoint y: 456, endPoint x: 337, endPoint y: 465, distance: 11.9
click at [329, 456] on input "Tank Setback to Bluff (Feet) *" at bounding box center [828, 462] width 1094 height 30
type input "na"
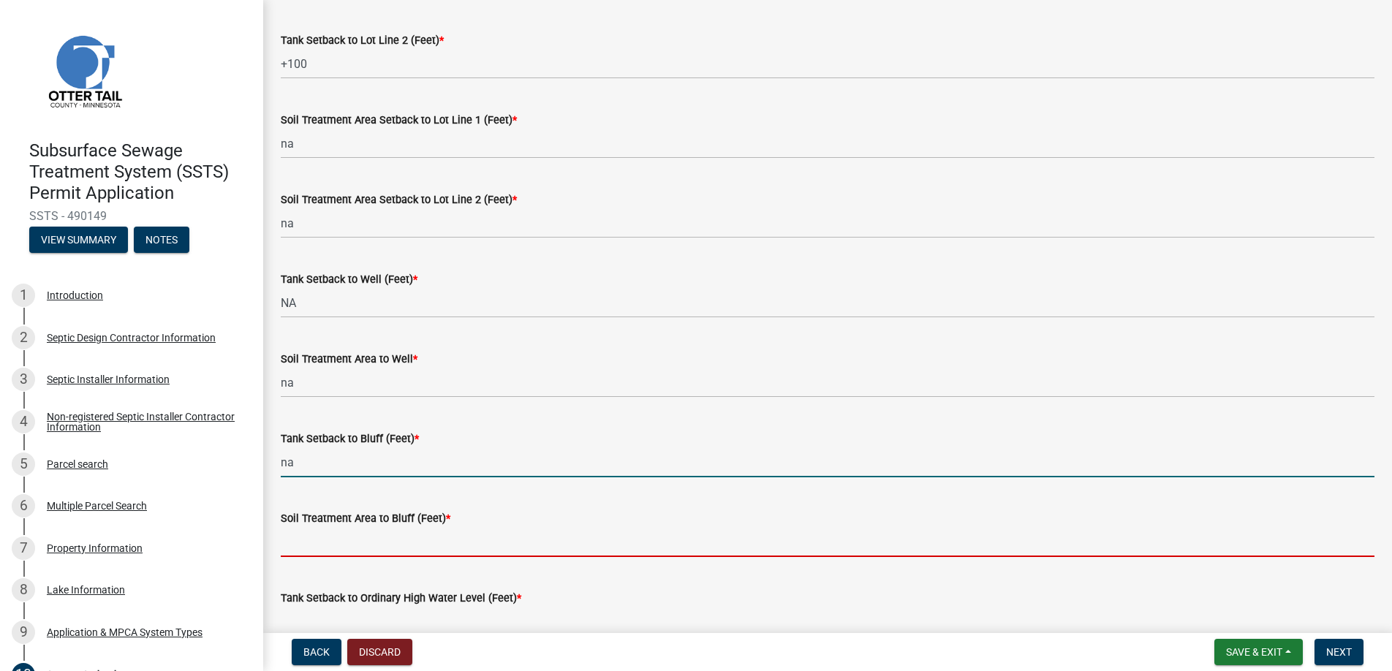
drag, startPoint x: 335, startPoint y: 537, endPoint x: 361, endPoint y: 547, distance: 28.2
click at [335, 537] on input "Soil Treatment Area to Bluff (Feet) *" at bounding box center [828, 542] width 1094 height 30
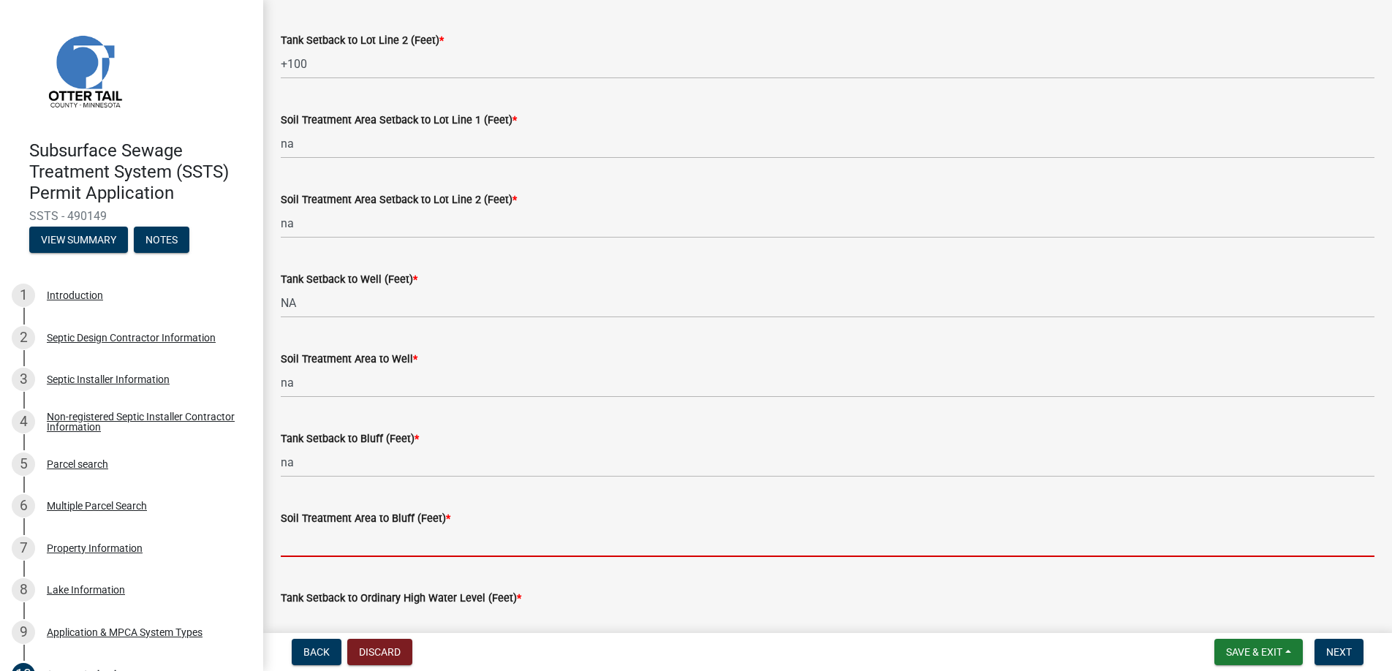
type input "na"
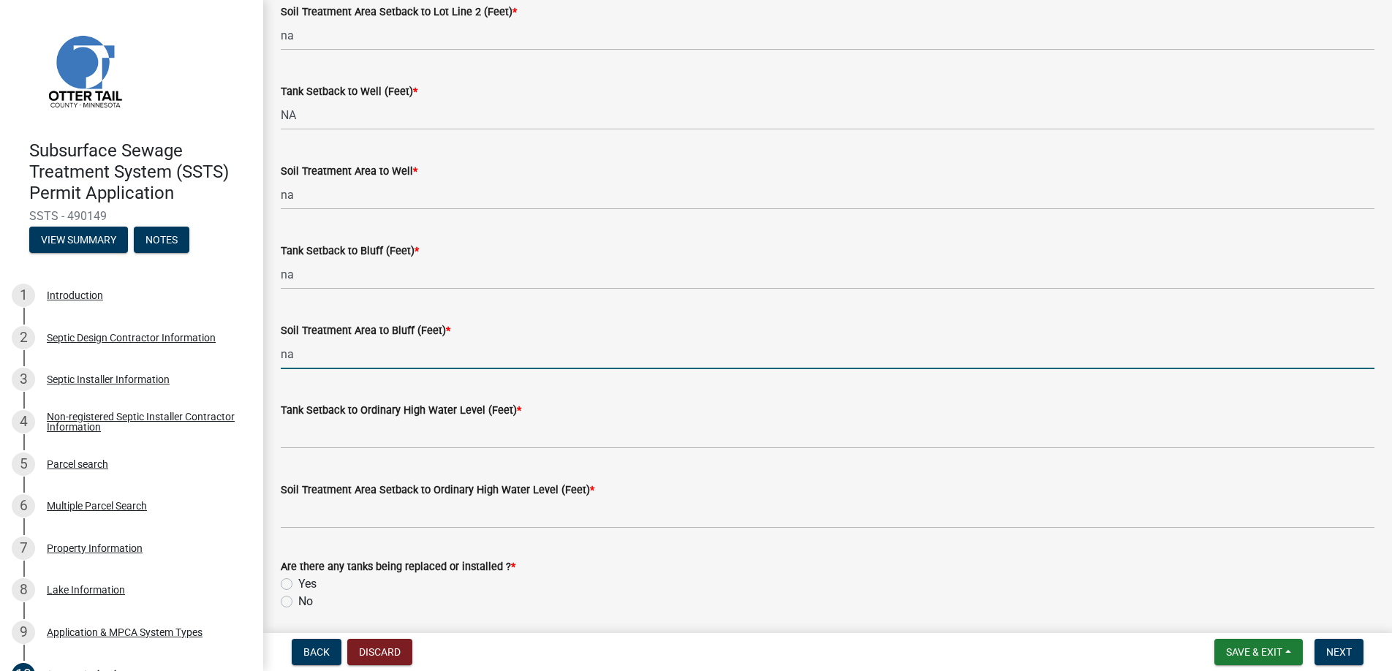
scroll to position [899, 0]
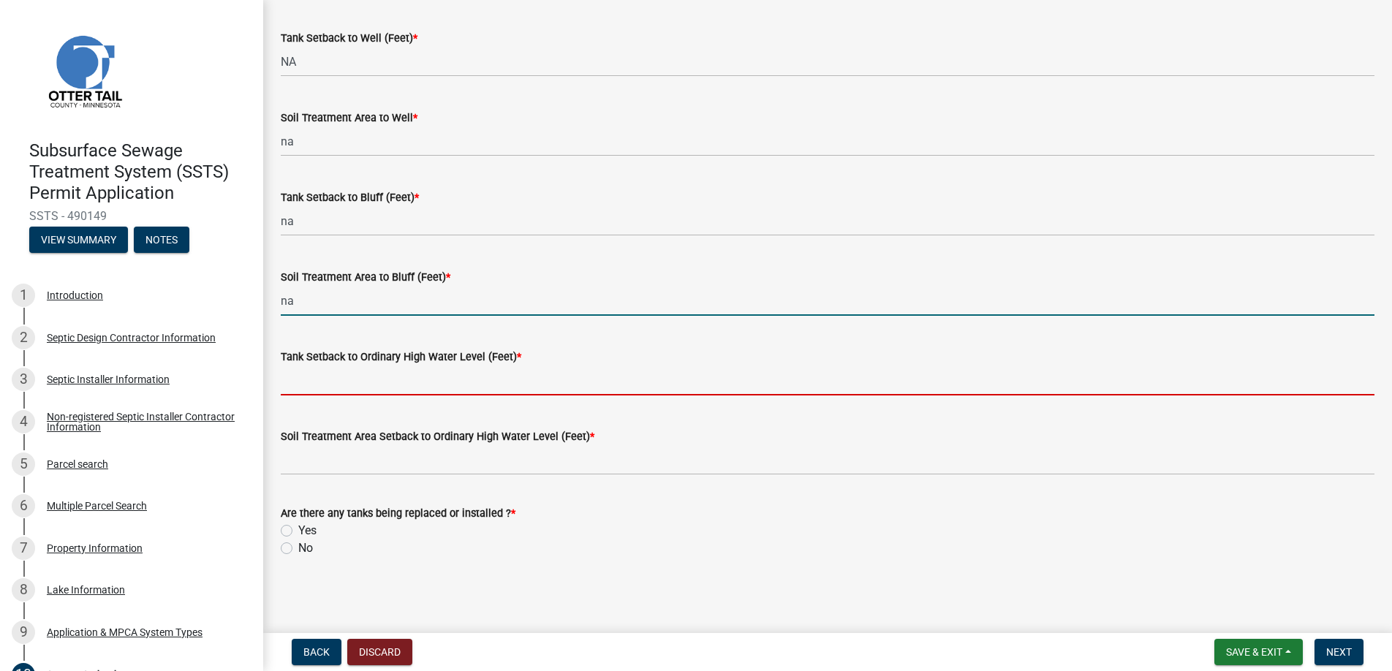
click at [347, 376] on input "Tank Setback to Ordinary High Water Level (Feet) *" at bounding box center [828, 380] width 1094 height 30
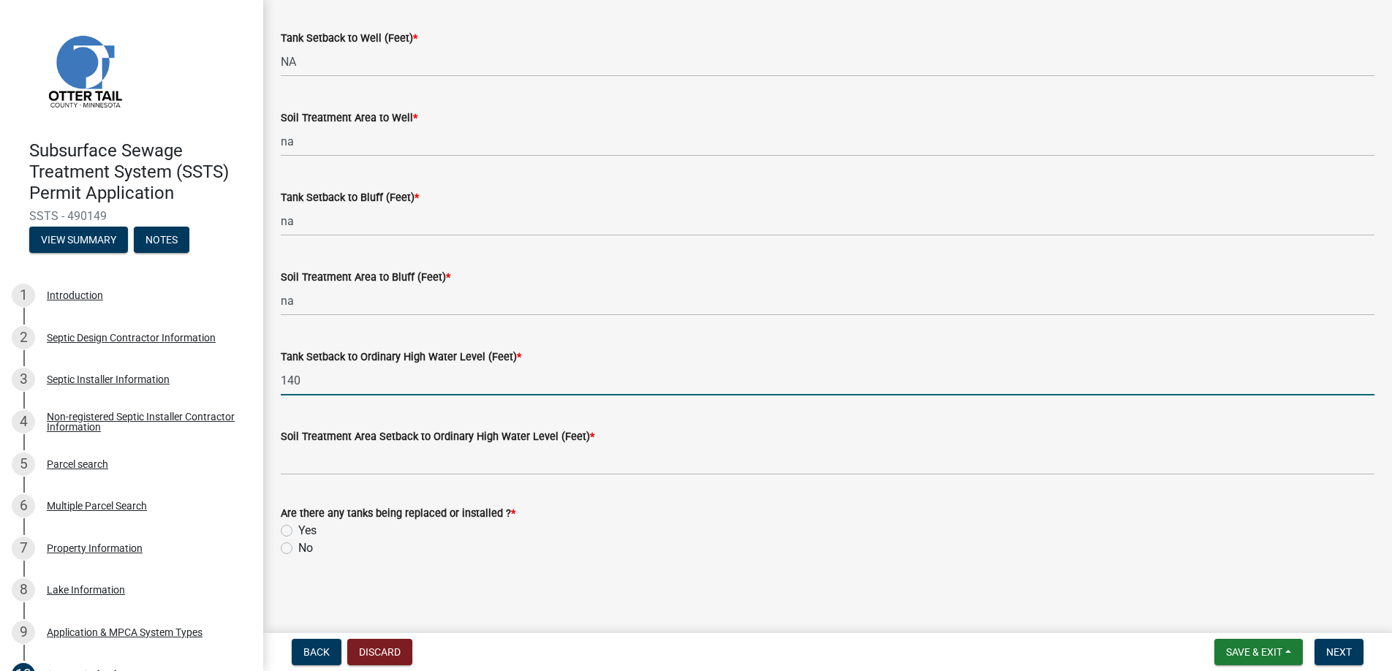
type input "140"
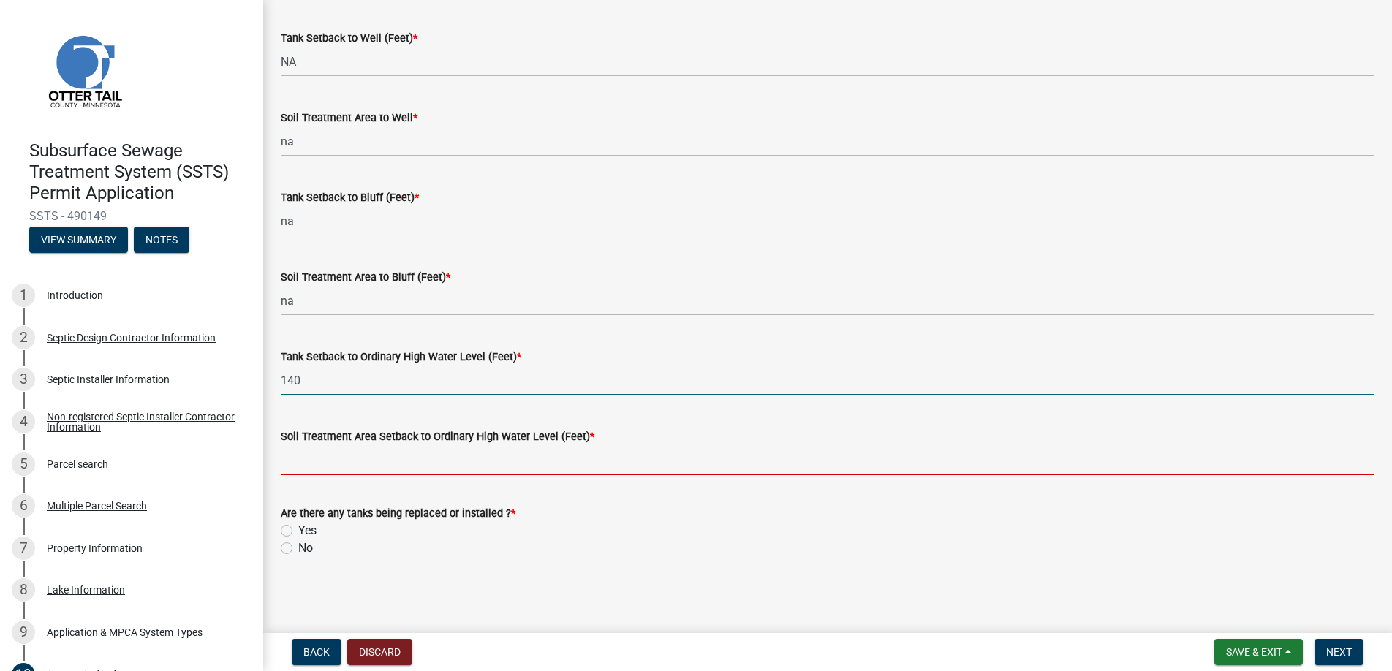
click at [319, 461] on input "Soil Treatment Area Setback to Ordinary High Water Level (Feet) *" at bounding box center [828, 460] width 1094 height 30
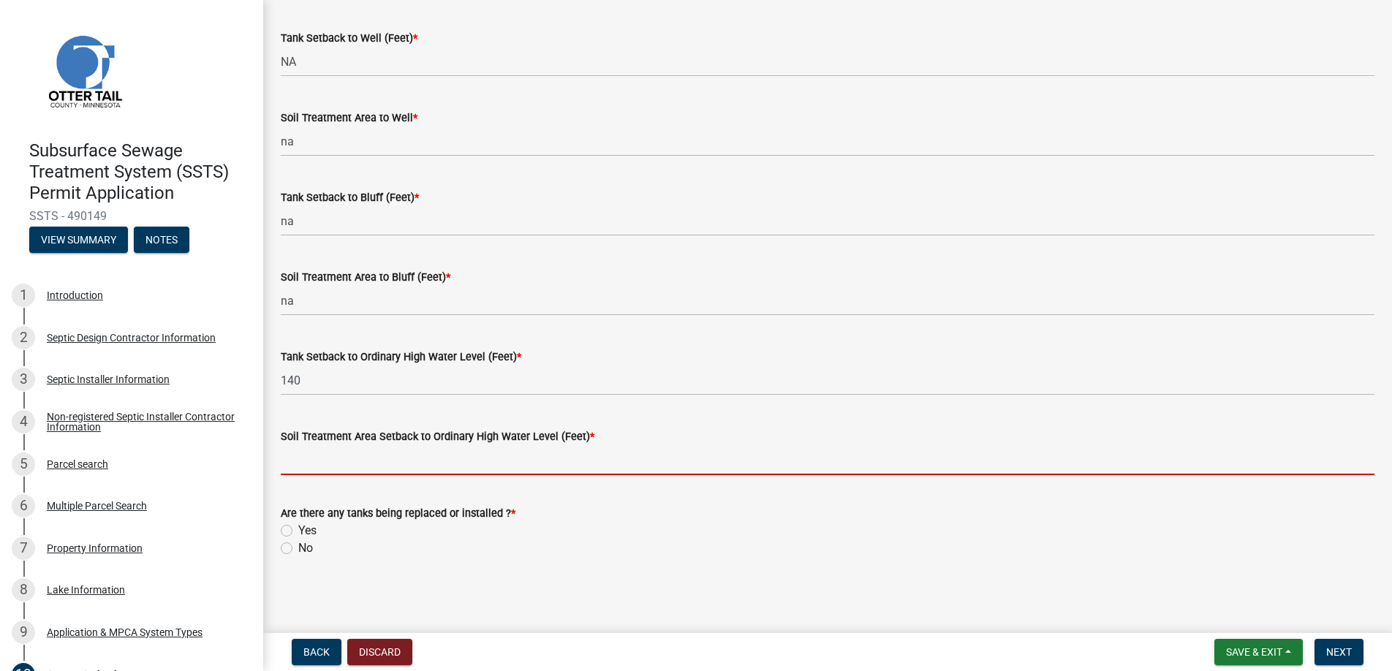
type input "na"
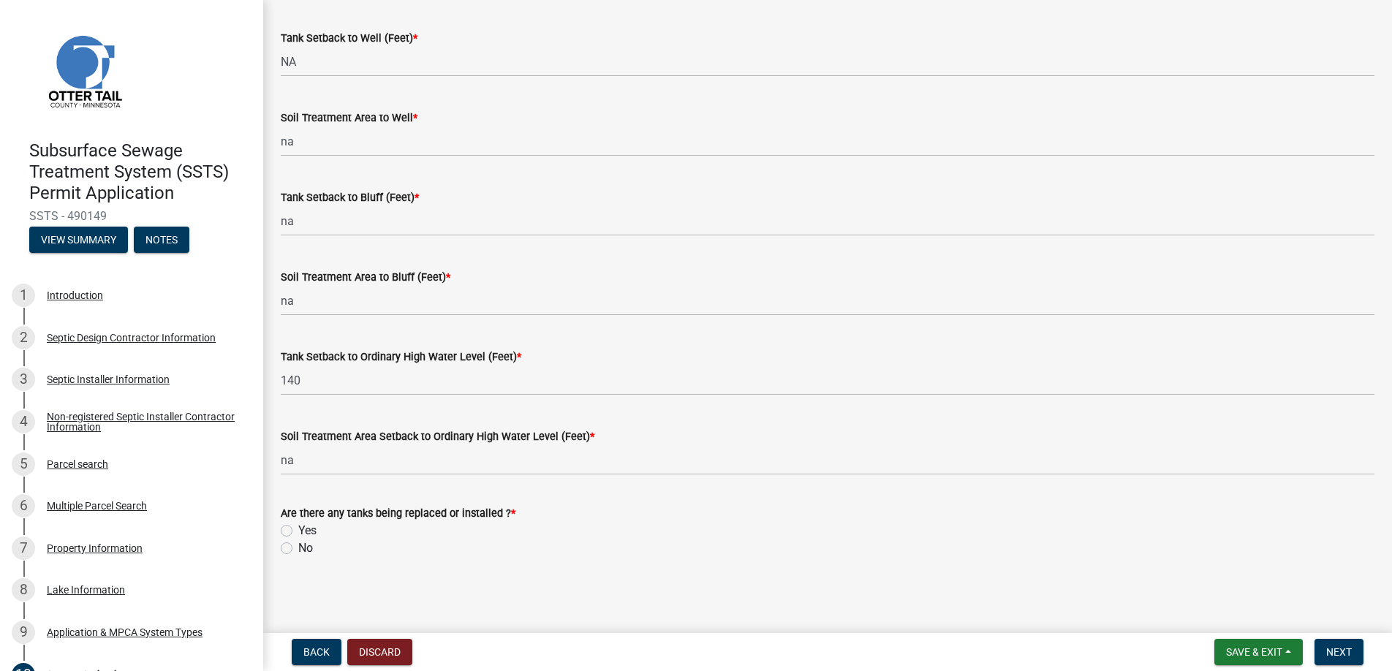
click at [298, 527] on label "Yes" at bounding box center [307, 531] width 18 height 18
click at [298, 527] on input "Yes" at bounding box center [303, 527] width 10 height 10
radio input "true"
click at [1327, 650] on span "Next" at bounding box center [1339, 652] width 26 height 12
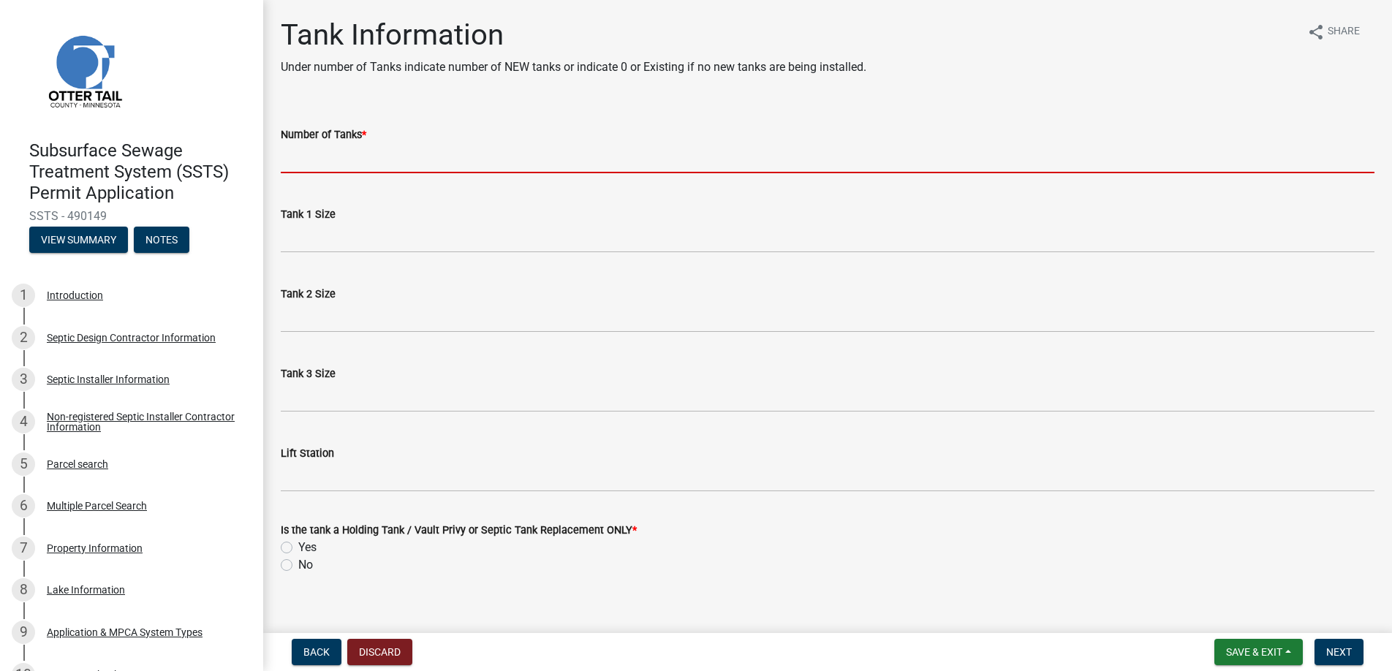
click at [316, 160] on input "Number of Tanks *" at bounding box center [828, 158] width 1094 height 30
type input "1"
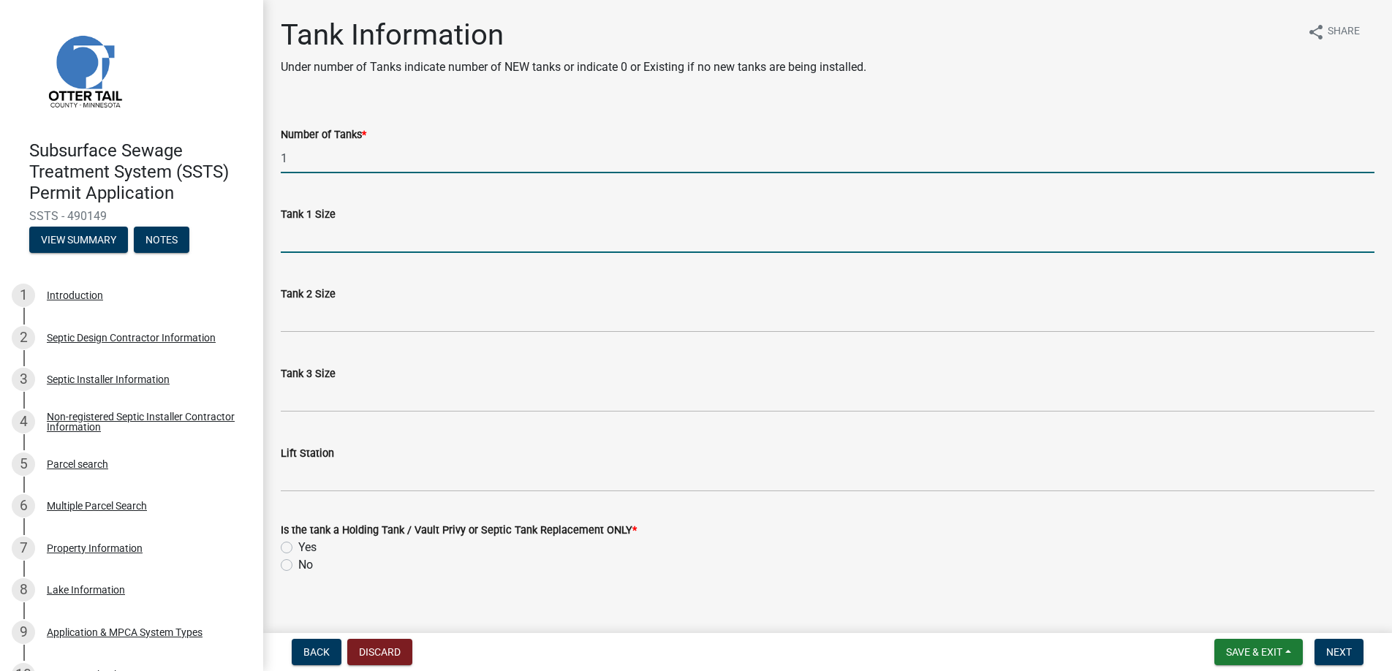
click at [319, 233] on input "Tank 1 Size" at bounding box center [828, 238] width 1094 height 30
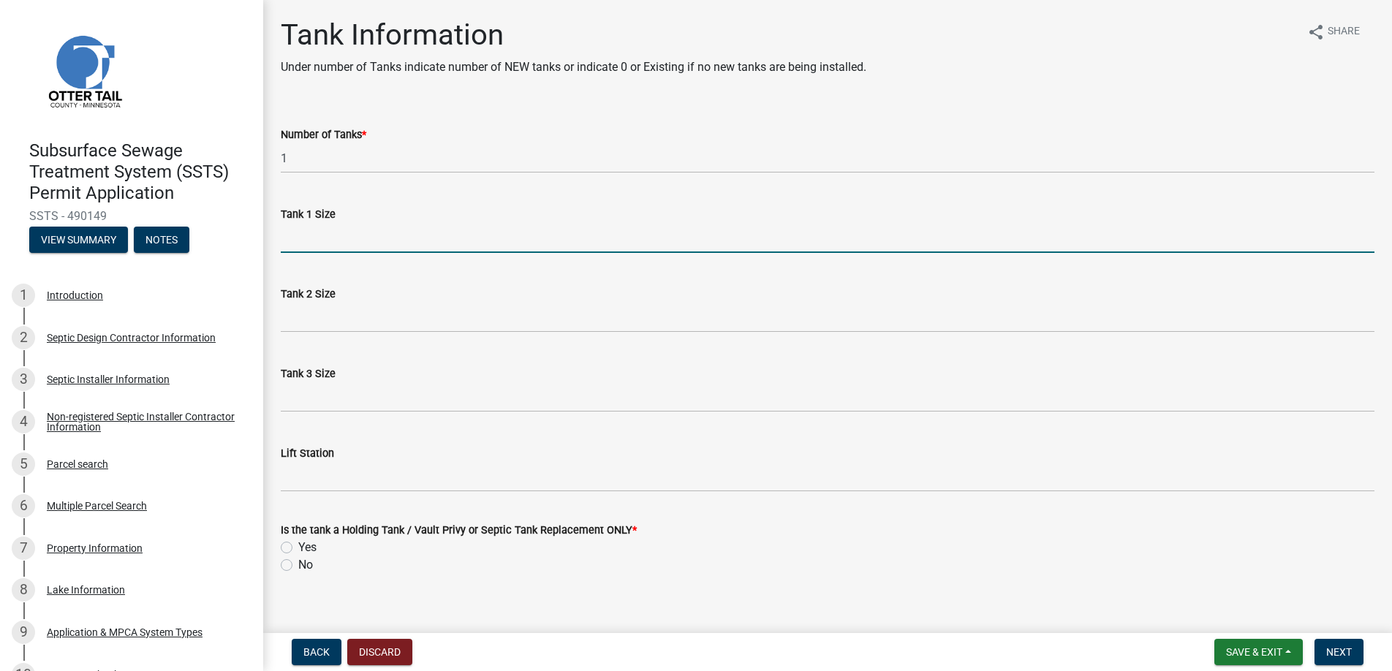
type input "1500"
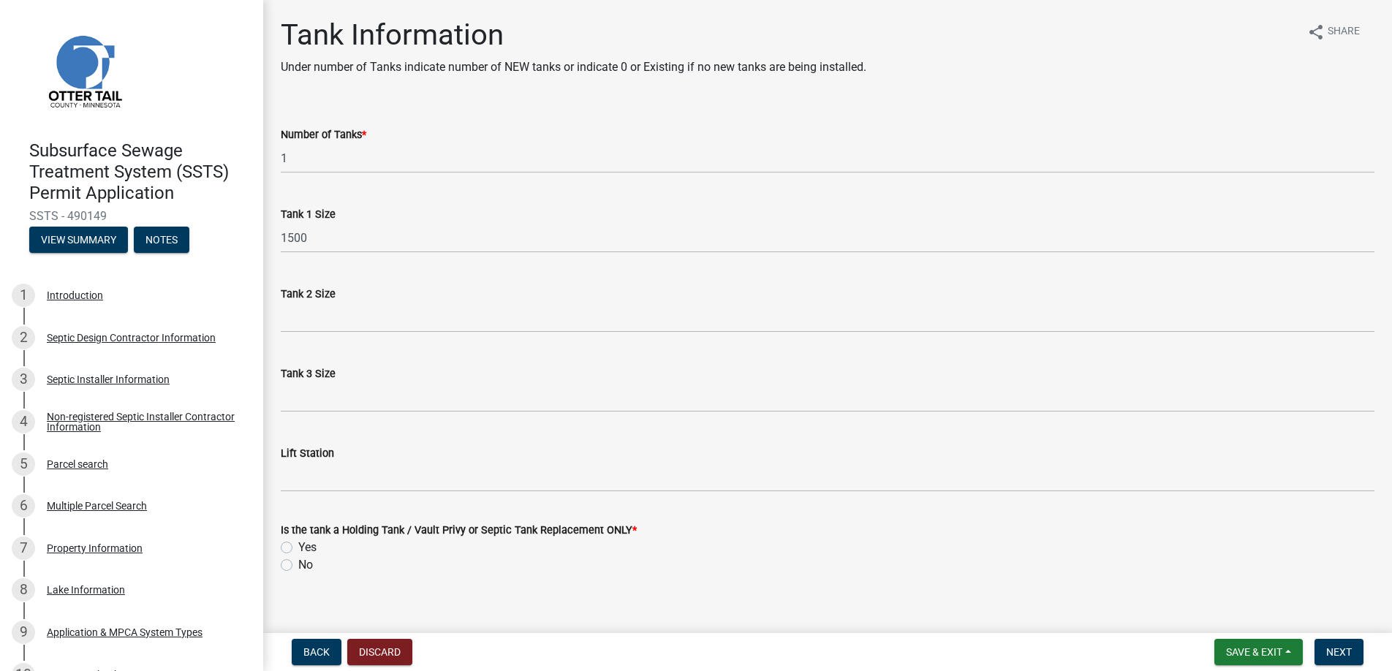
click at [298, 547] on label "Yes" at bounding box center [307, 548] width 18 height 18
click at [298, 547] on input "Yes" at bounding box center [303, 544] width 10 height 10
radio input "true"
click at [1340, 651] on span "Next" at bounding box center [1339, 652] width 26 height 12
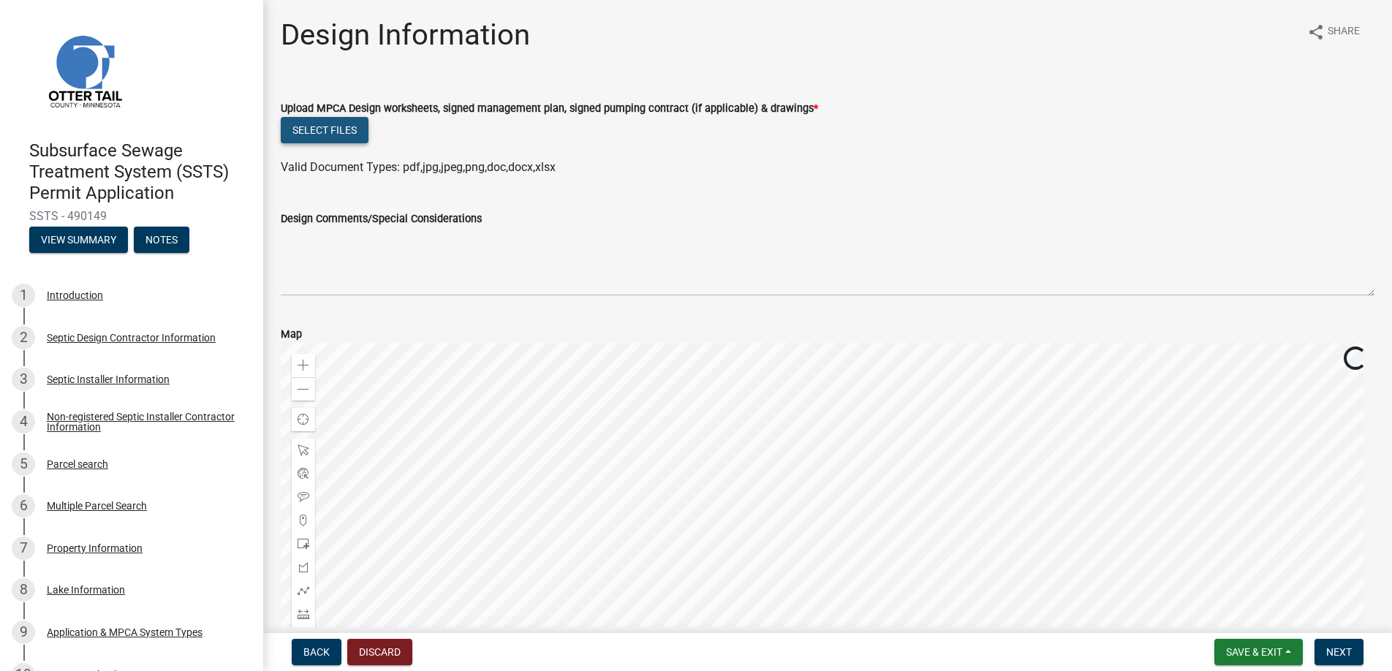
click at [332, 129] on button "Select files" at bounding box center [325, 130] width 88 height 26
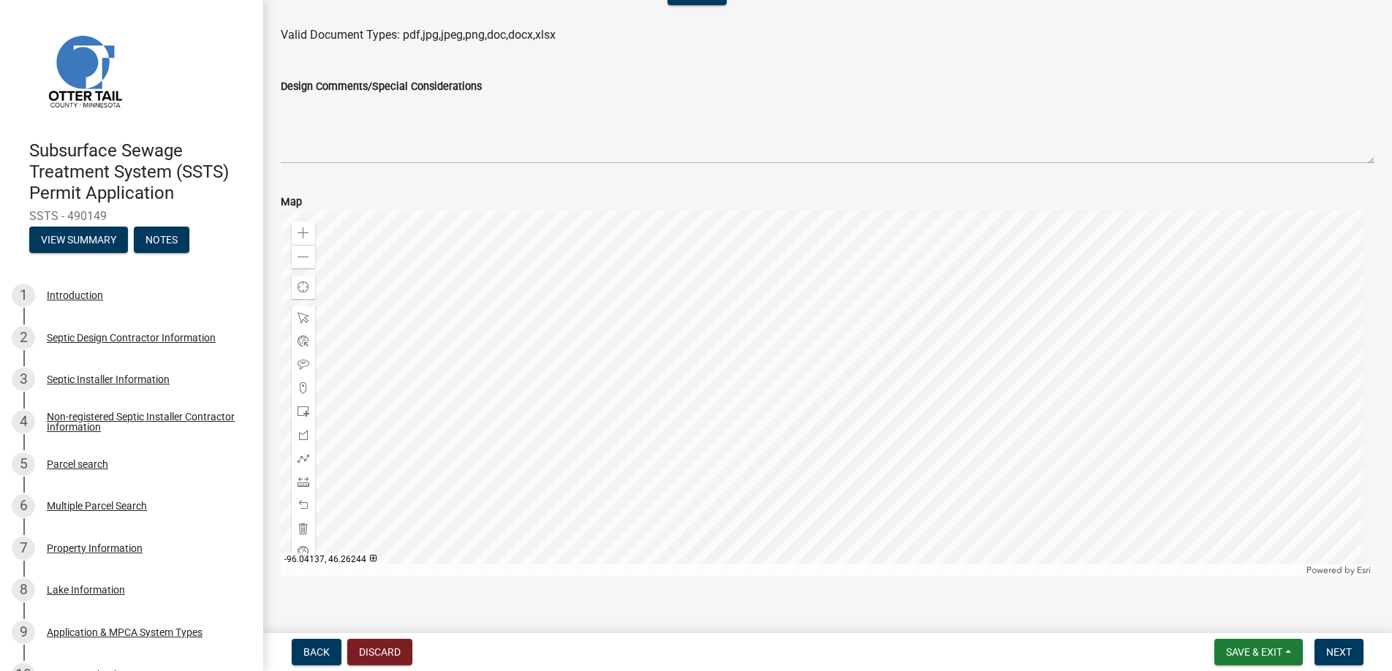
scroll to position [365, 0]
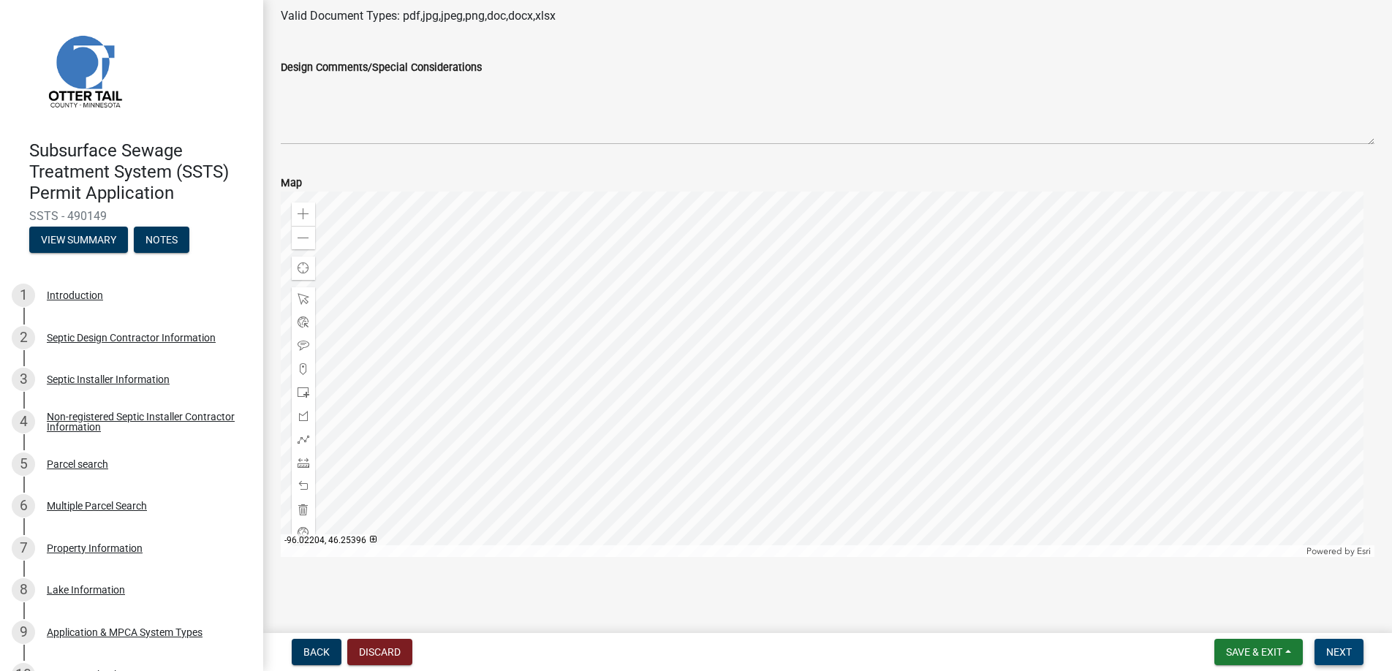
click at [1340, 655] on span "Next" at bounding box center [1339, 652] width 26 height 12
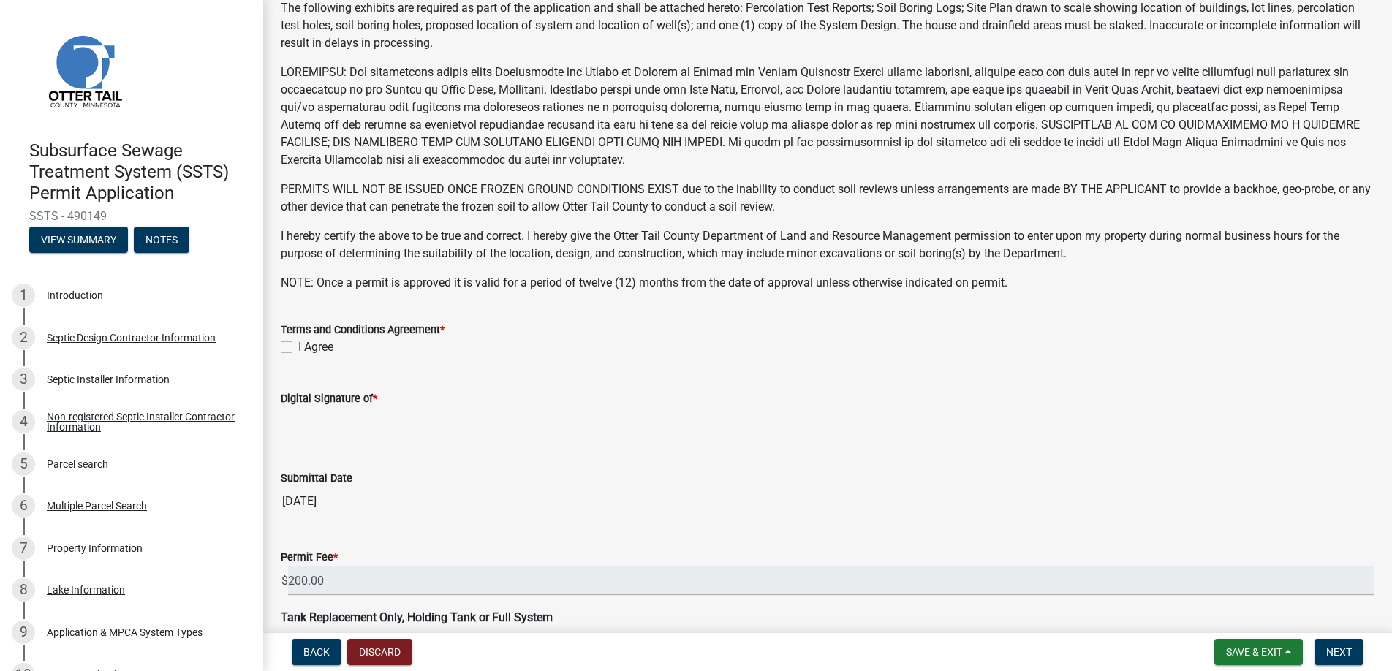
scroll to position [219, 0]
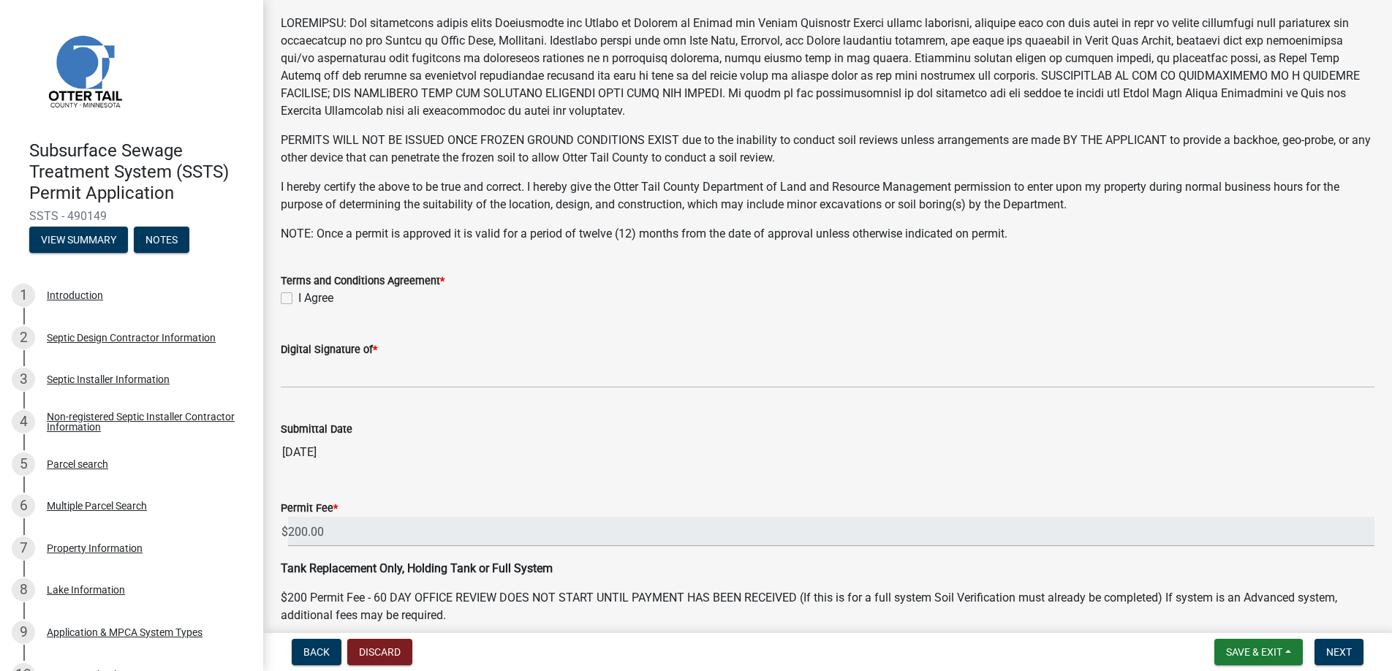
click at [298, 294] on label "I Agree" at bounding box center [315, 298] width 35 height 18
click at [298, 294] on input "I Agree" at bounding box center [303, 294] width 10 height 10
checkbox input "true"
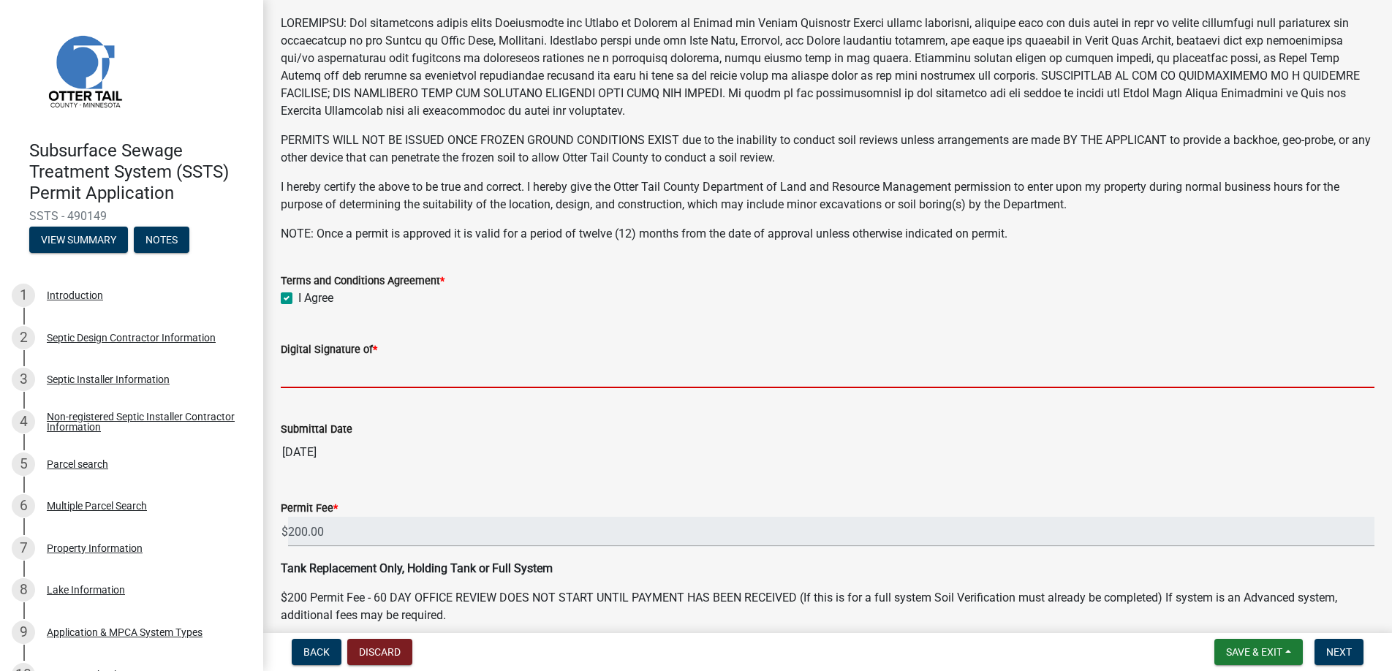
click at [325, 363] on input "Digital Signature of *" at bounding box center [828, 373] width 1094 height 30
type input "[PERSON_NAME]"
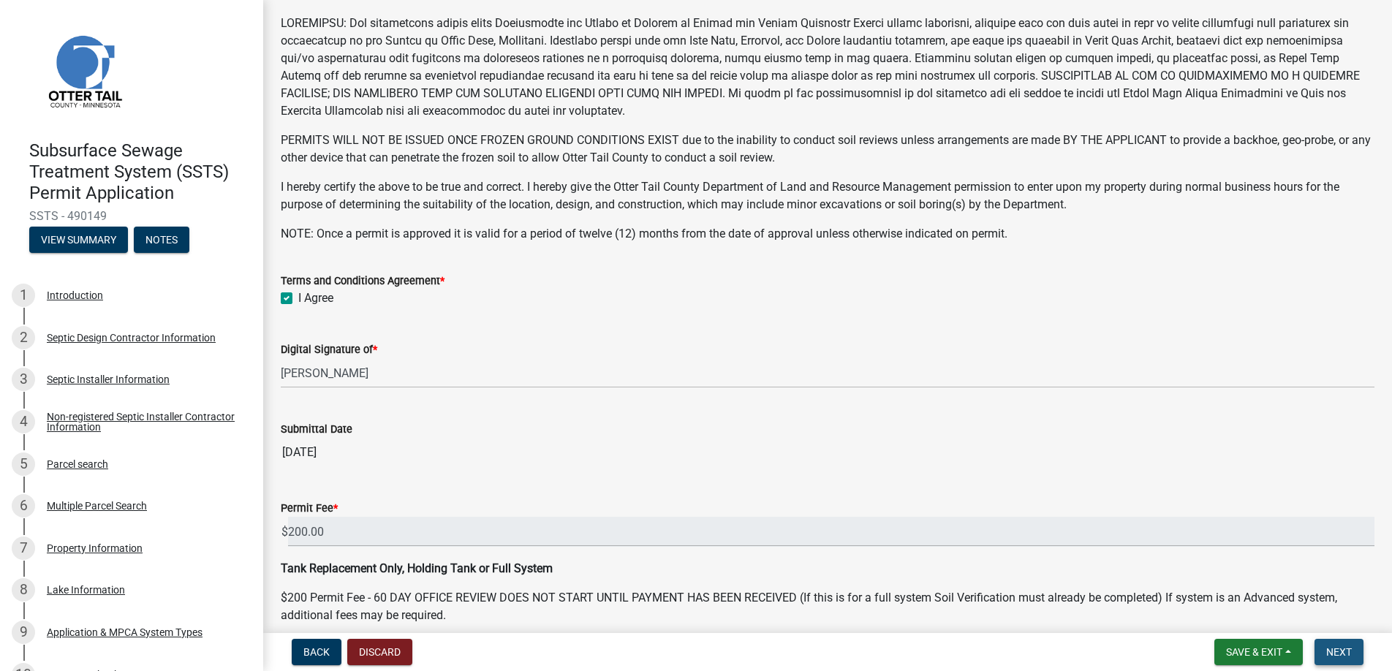
click at [1340, 648] on span "Next" at bounding box center [1339, 652] width 26 height 12
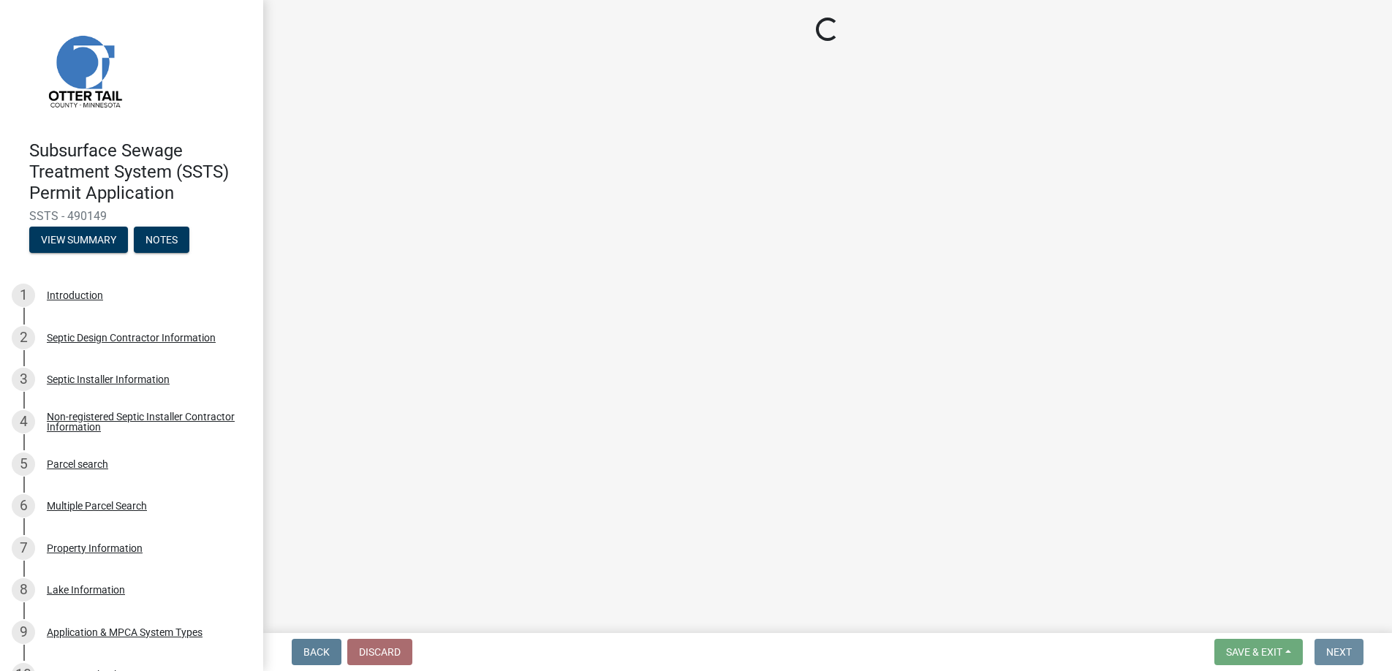
scroll to position [0, 0]
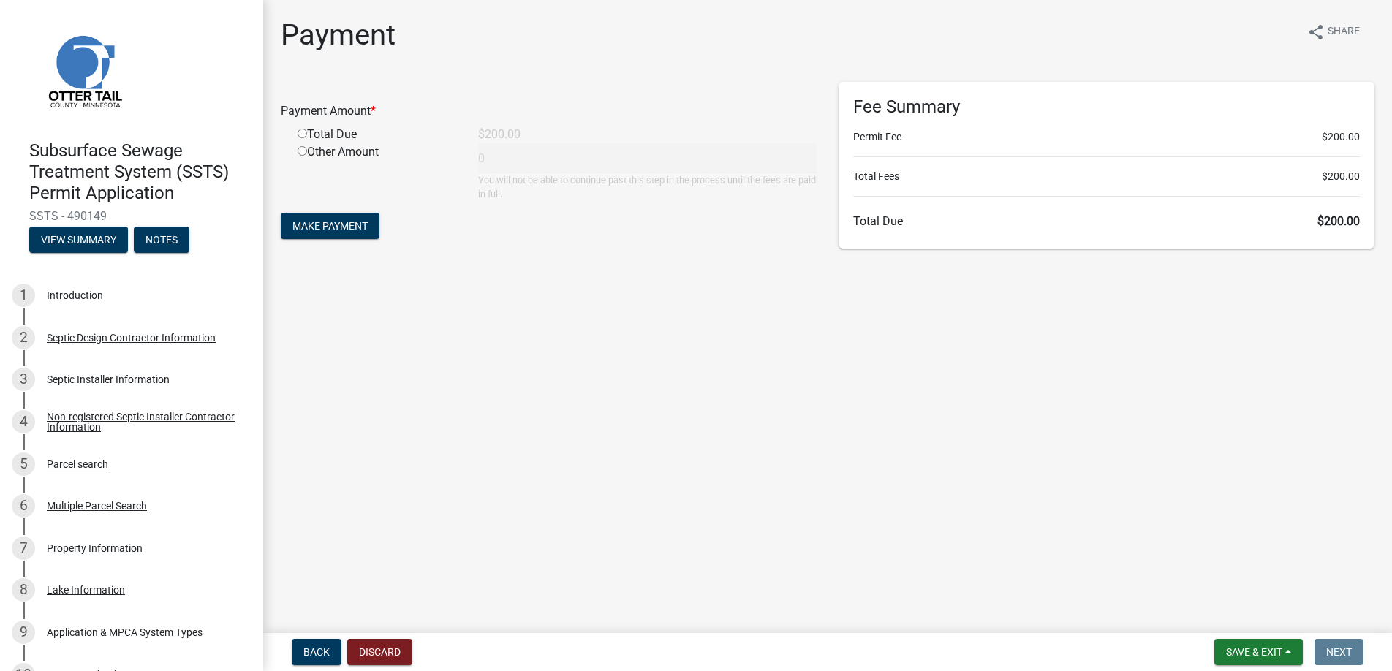
click at [303, 127] on div "Total Due" at bounding box center [377, 135] width 181 height 18
click at [301, 132] on input "radio" at bounding box center [303, 134] width 10 height 10
radio input "true"
type input "200"
click at [321, 221] on span "Make Payment" at bounding box center [329, 226] width 75 height 12
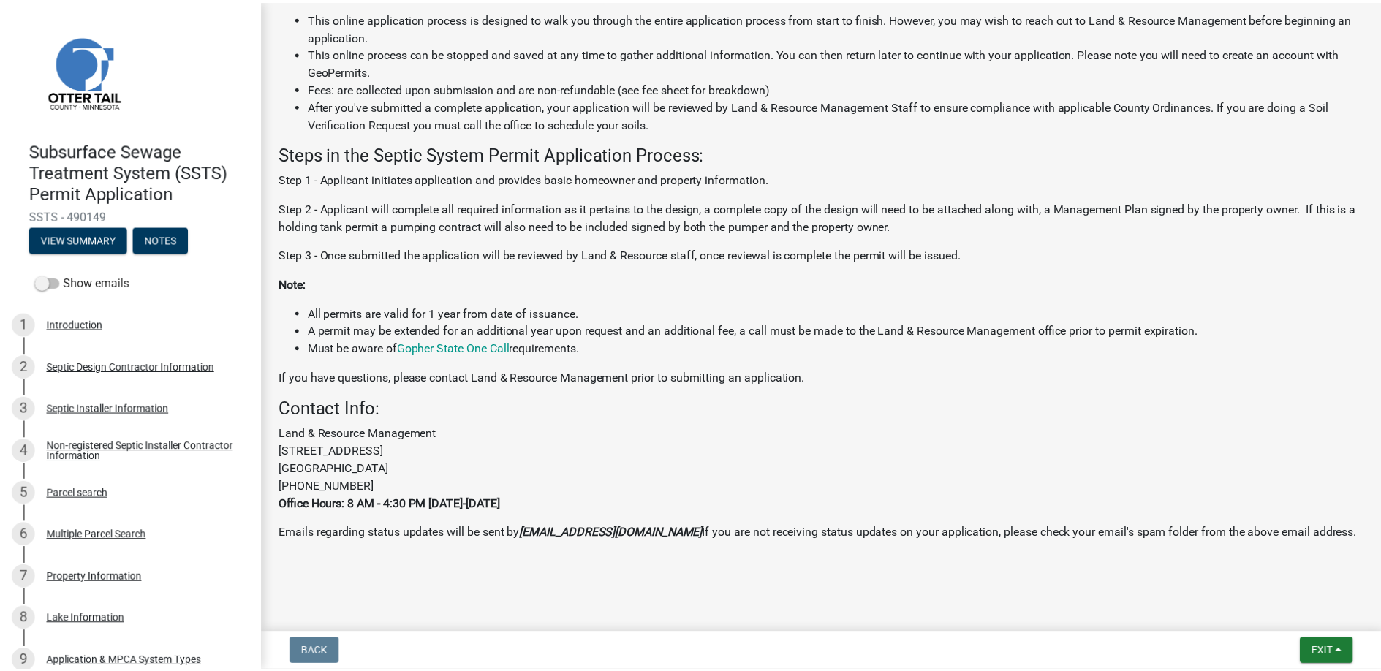
scroll to position [348, 0]
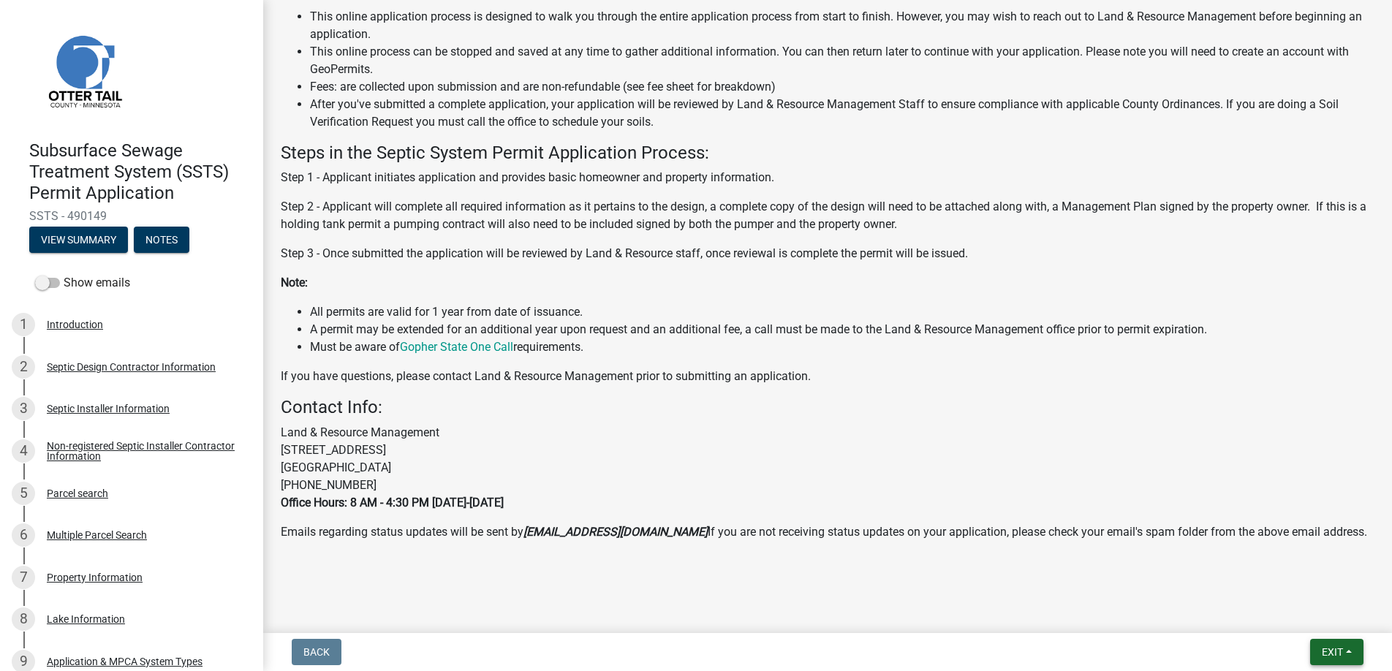
click at [1336, 648] on span "Exit" at bounding box center [1332, 652] width 21 height 12
click at [1302, 611] on button "Save & Exit" at bounding box center [1304, 613] width 117 height 35
